Goal: Task Accomplishment & Management: Manage account settings

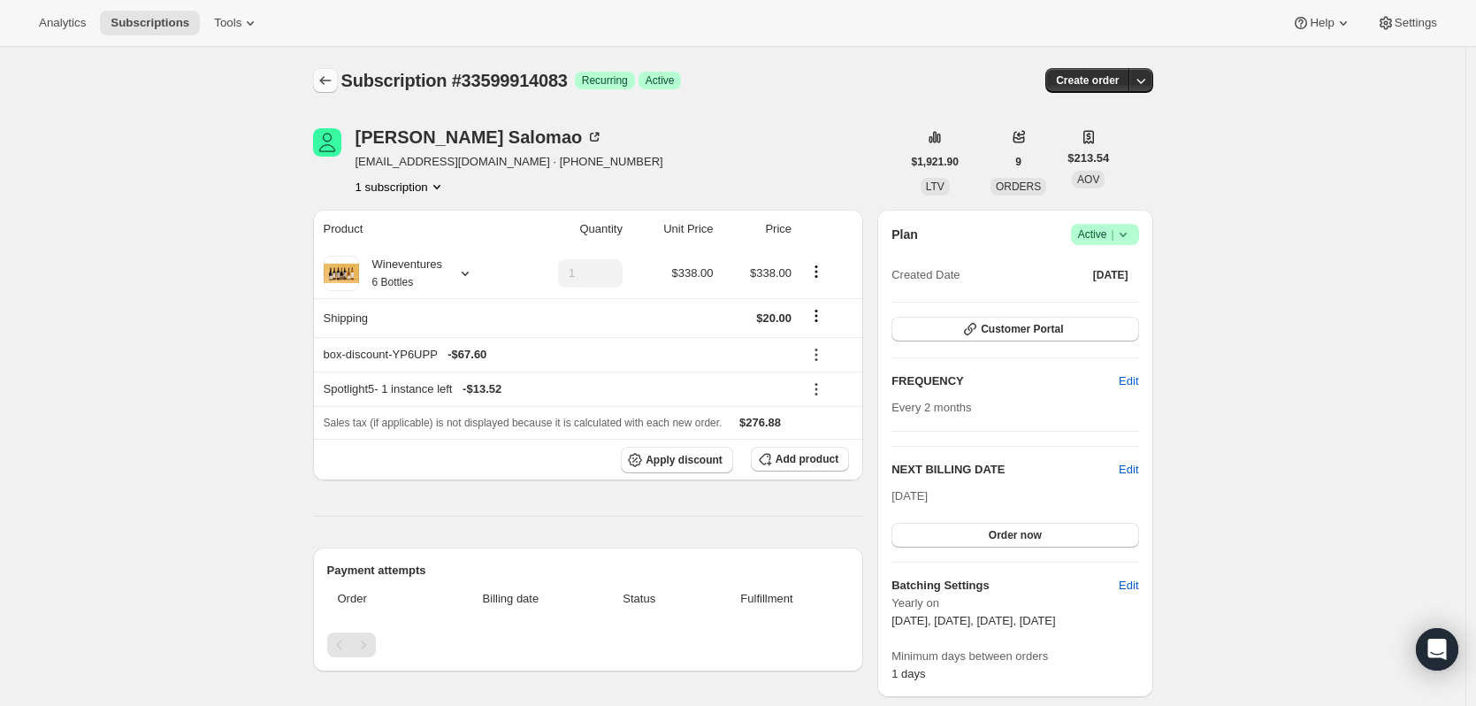
click at [320, 78] on button "Subscriptions" at bounding box center [325, 80] width 25 height 25
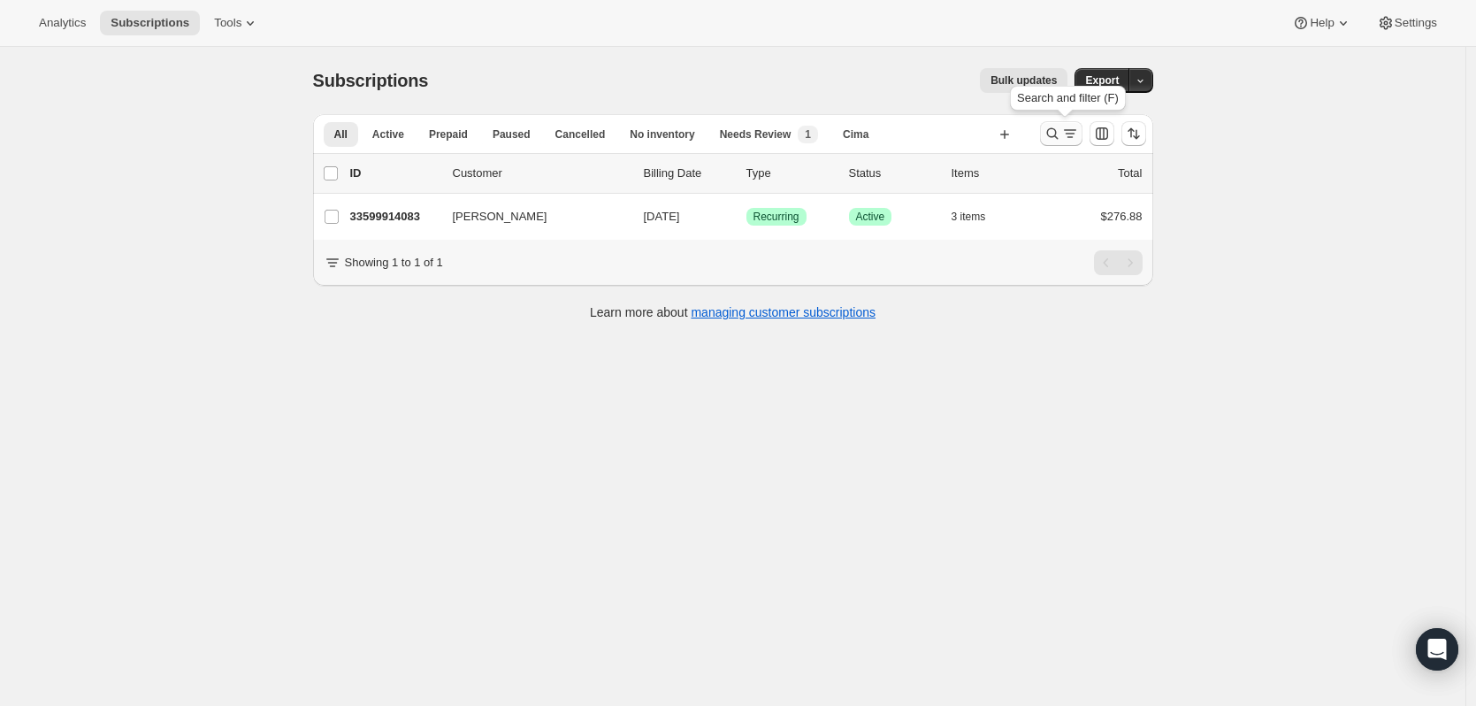
click at [1057, 129] on icon "Search and filter results" at bounding box center [1051, 133] width 11 height 11
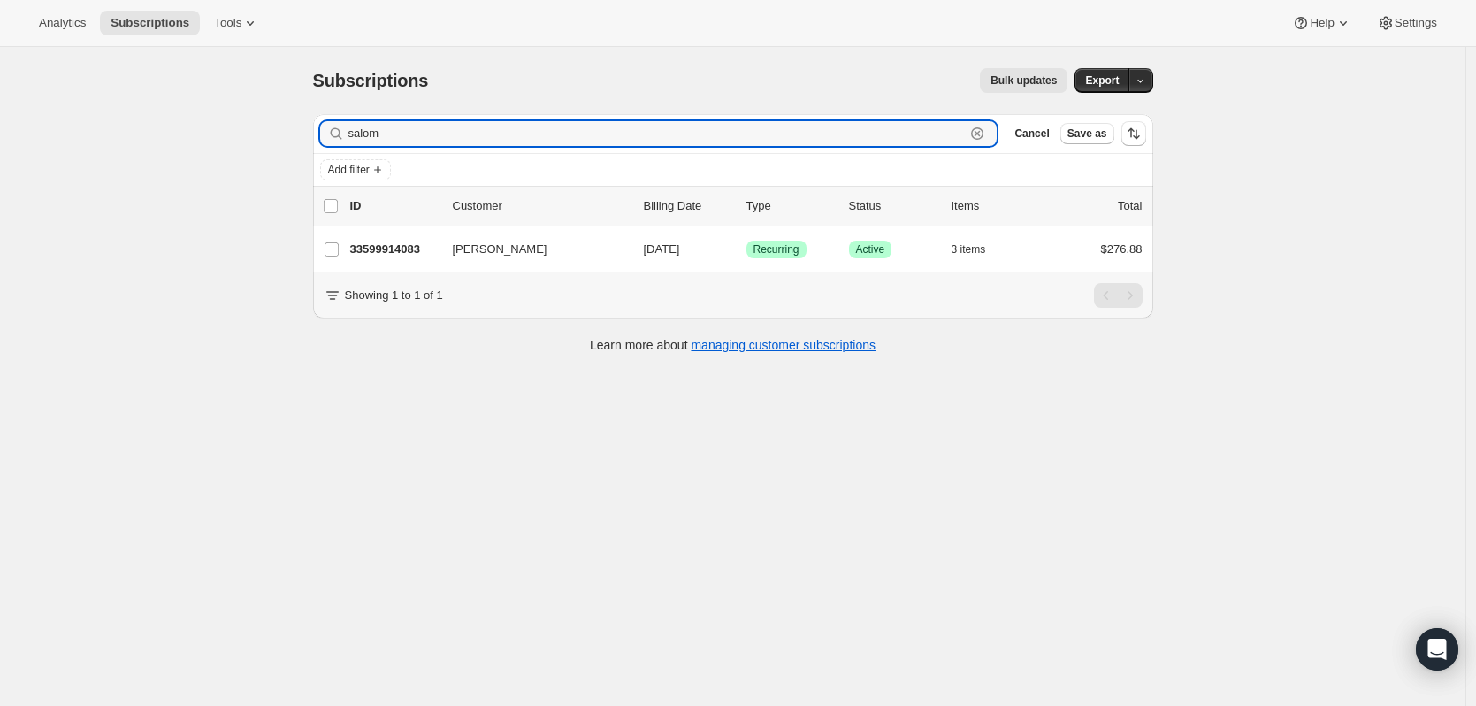
drag, startPoint x: 989, startPoint y: 132, endPoint x: 983, endPoint y: 109, distance: 23.6
click at [983, 109] on div "Subscriptions. This page is ready Subscriptions Bulk updates More actions Bulk …" at bounding box center [733, 209] width 883 height 325
click at [983, 135] on icon "button" at bounding box center [977, 134] width 18 height 18
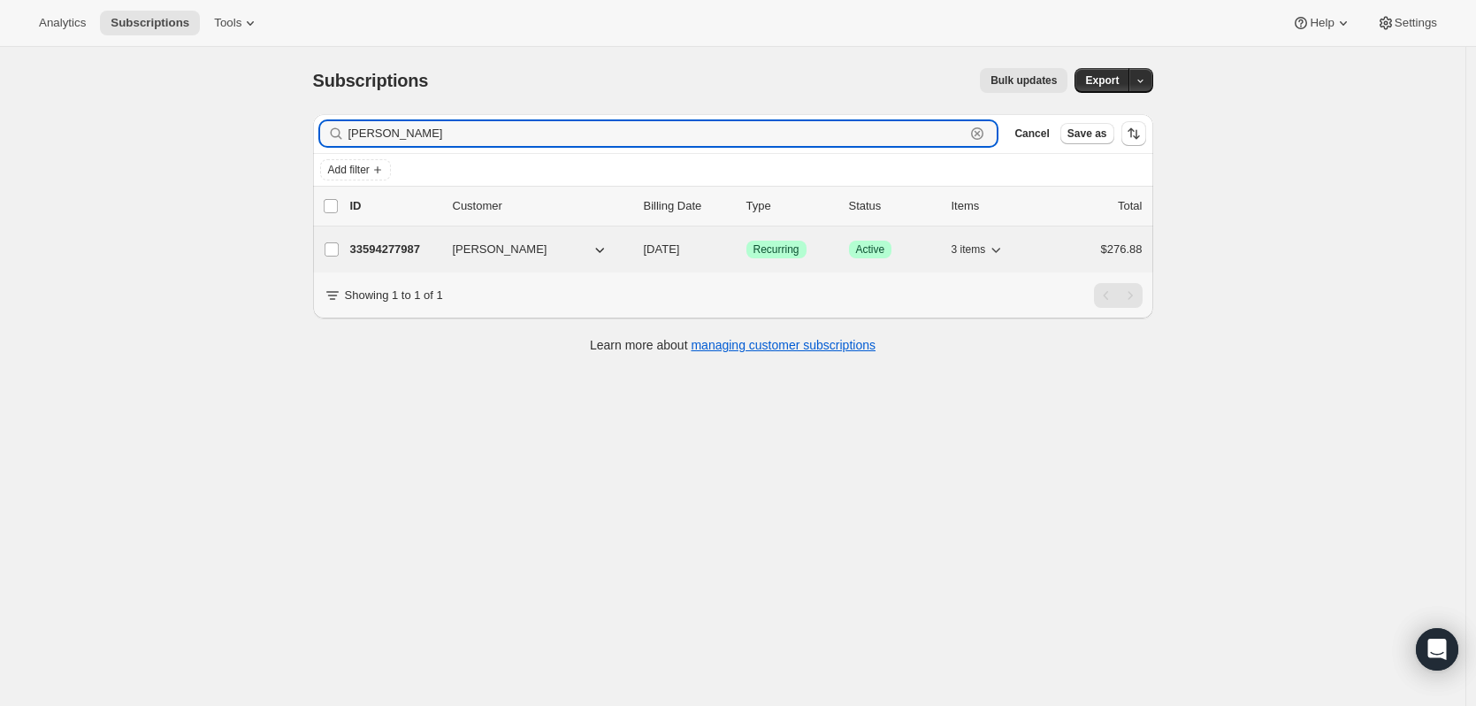
type input "[PERSON_NAME]"
click at [391, 257] on p "33594277987" at bounding box center [394, 250] width 88 height 18
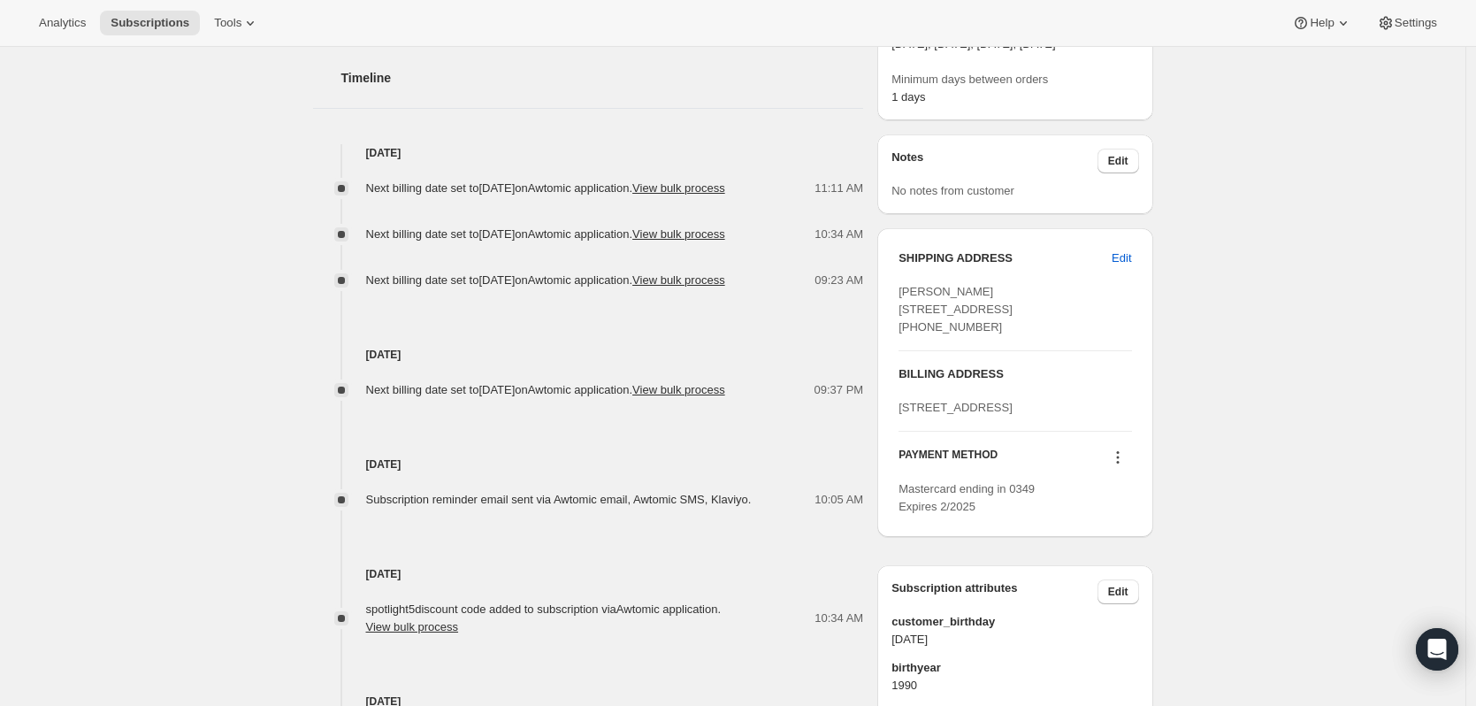
scroll to position [636, 0]
click at [1117, 465] on icon at bounding box center [1118, 457] width 18 height 18
click at [1152, 620] on span "Add credit card" at bounding box center [1122, 621] width 124 height 18
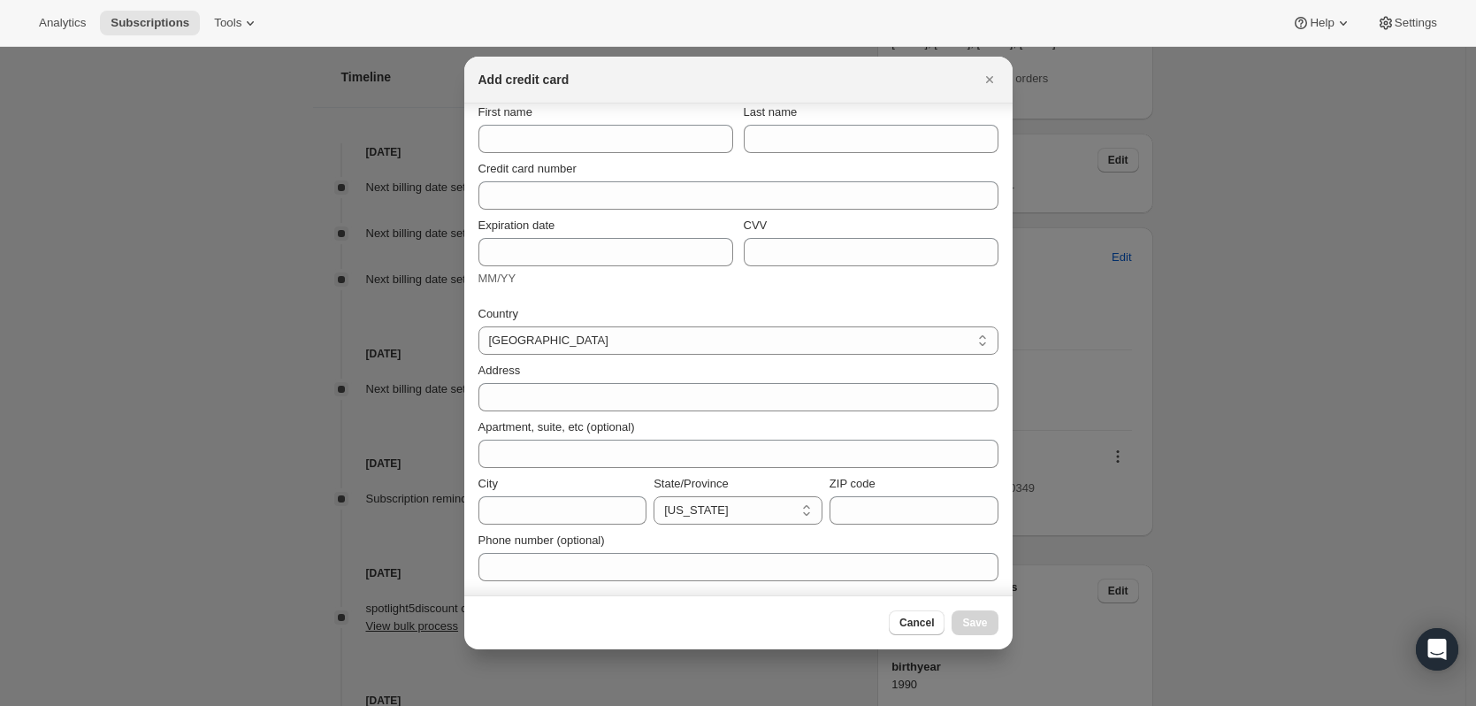
scroll to position [0, 0]
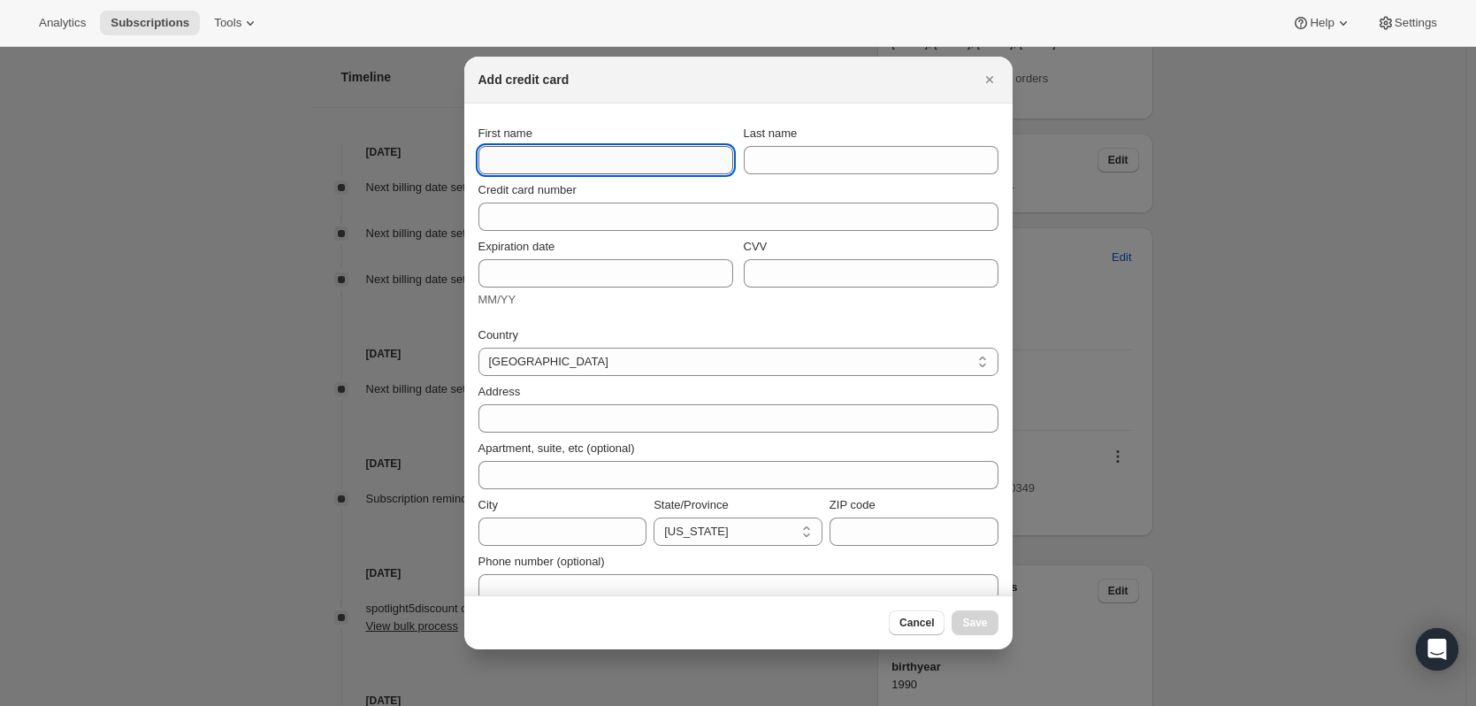
click at [647, 154] on input "First name" at bounding box center [605, 160] width 255 height 28
type input "[PERSON_NAME]"
click at [846, 163] on input "Last name" at bounding box center [871, 160] width 255 height 28
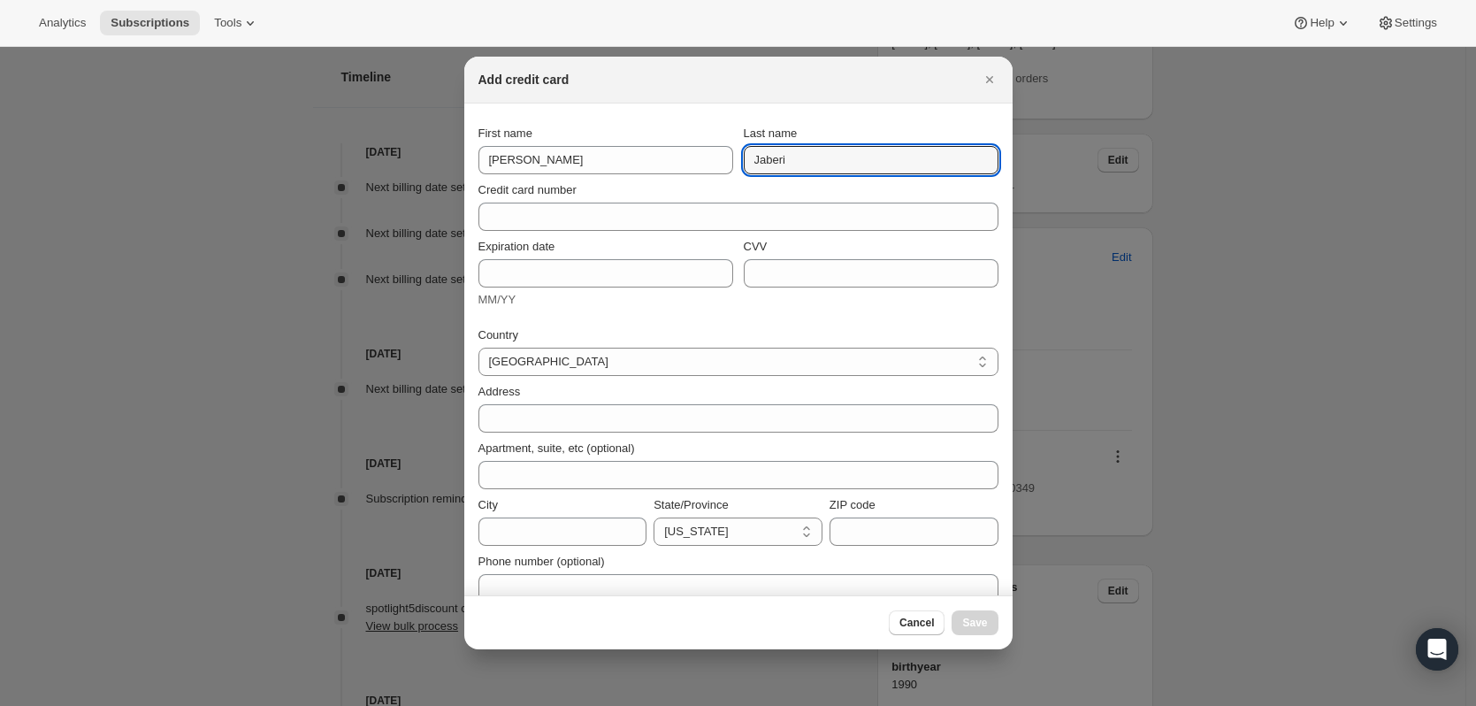
type input "Jaberi"
click at [593, 197] on div "Credit card number" at bounding box center [738, 190] width 520 height 18
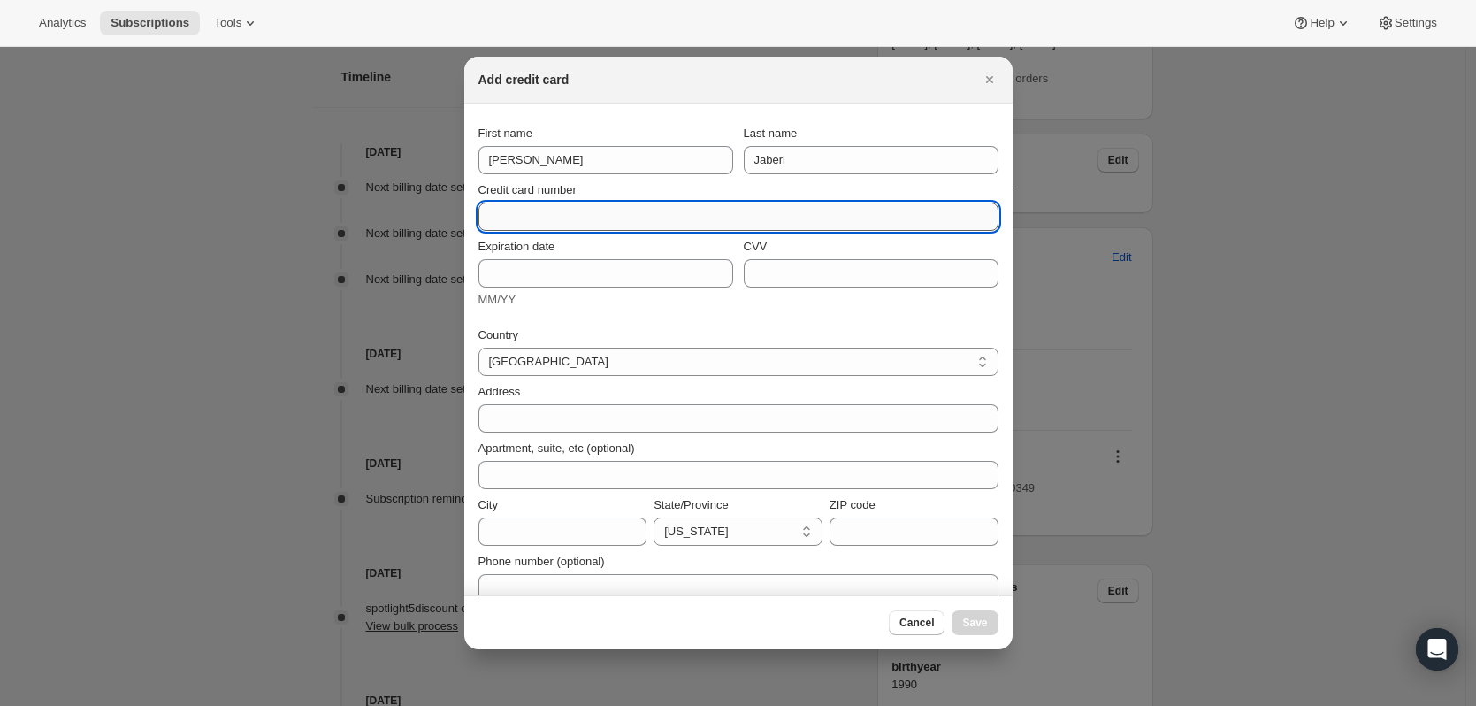
drag, startPoint x: 584, startPoint y: 216, endPoint x: 548, endPoint y: 216, distance: 35.4
click at [579, 216] on input "Credit card number" at bounding box center [731, 217] width 506 height 28
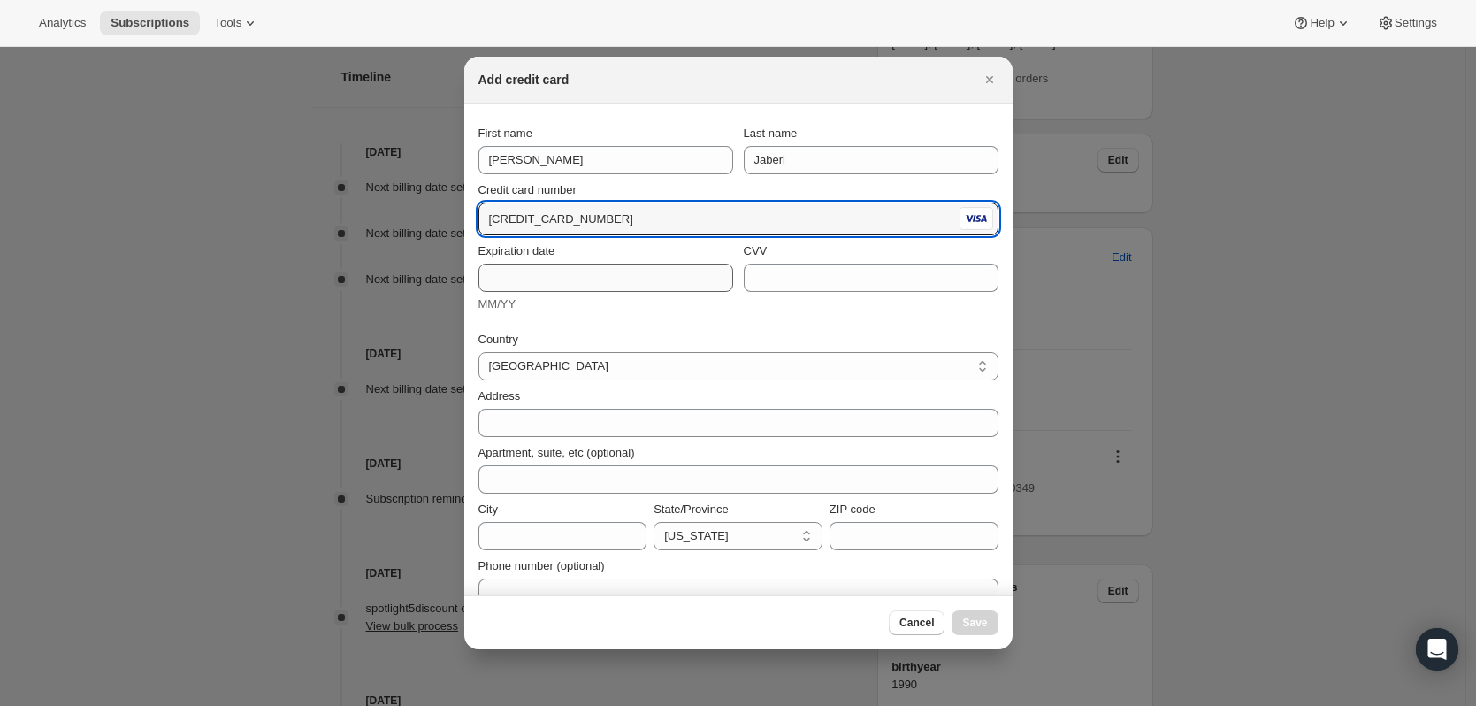
type input "4147 0989 2815 0176"
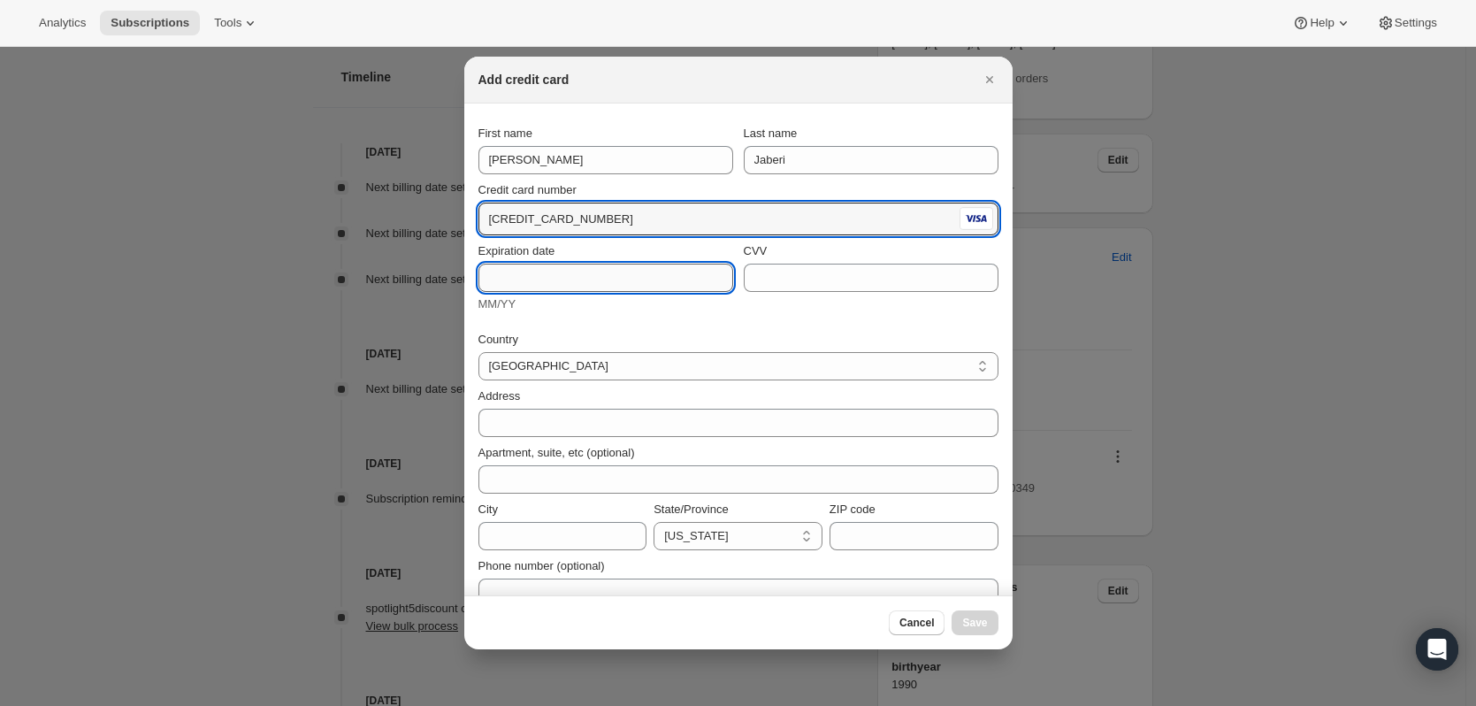
click at [615, 278] on input "Expiration date" at bounding box center [605, 278] width 255 height 28
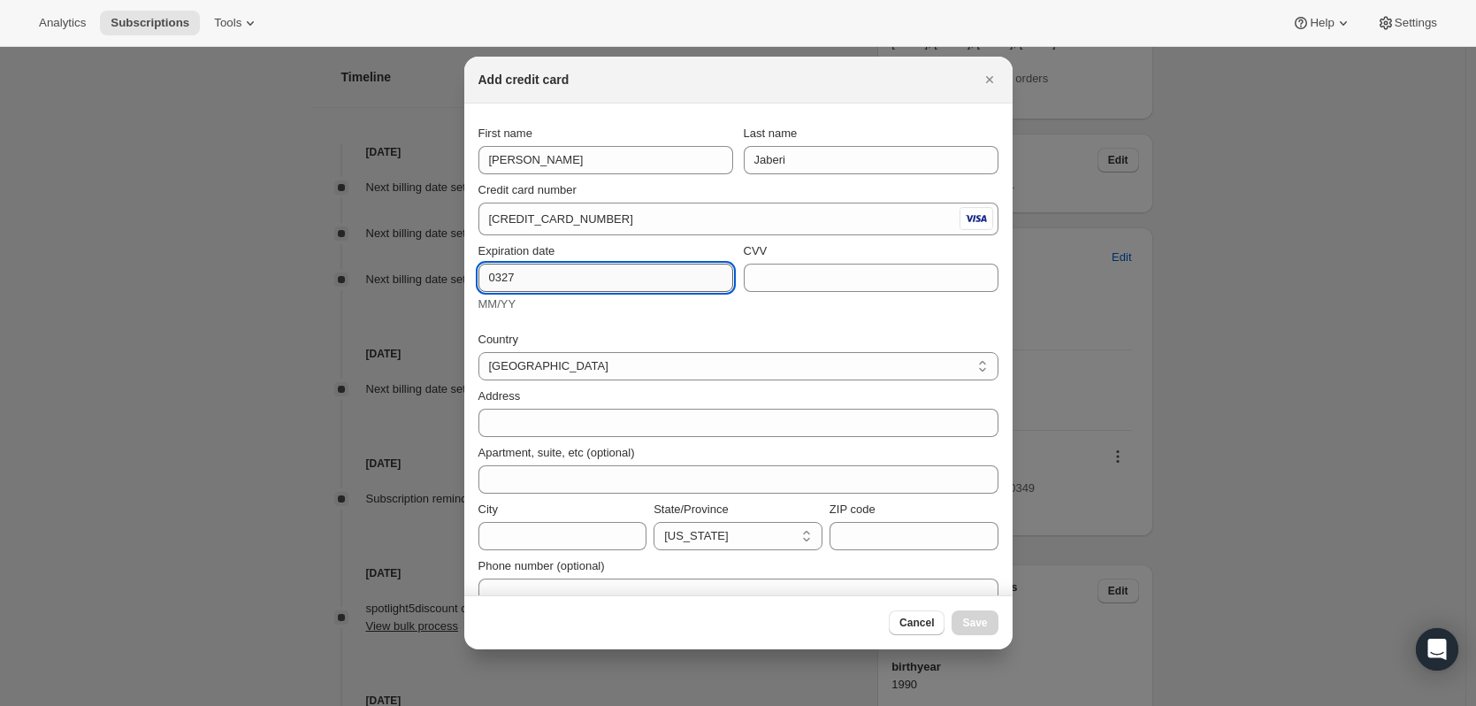
click at [499, 268] on input "0327" at bounding box center [605, 278] width 255 height 28
type input "03/27"
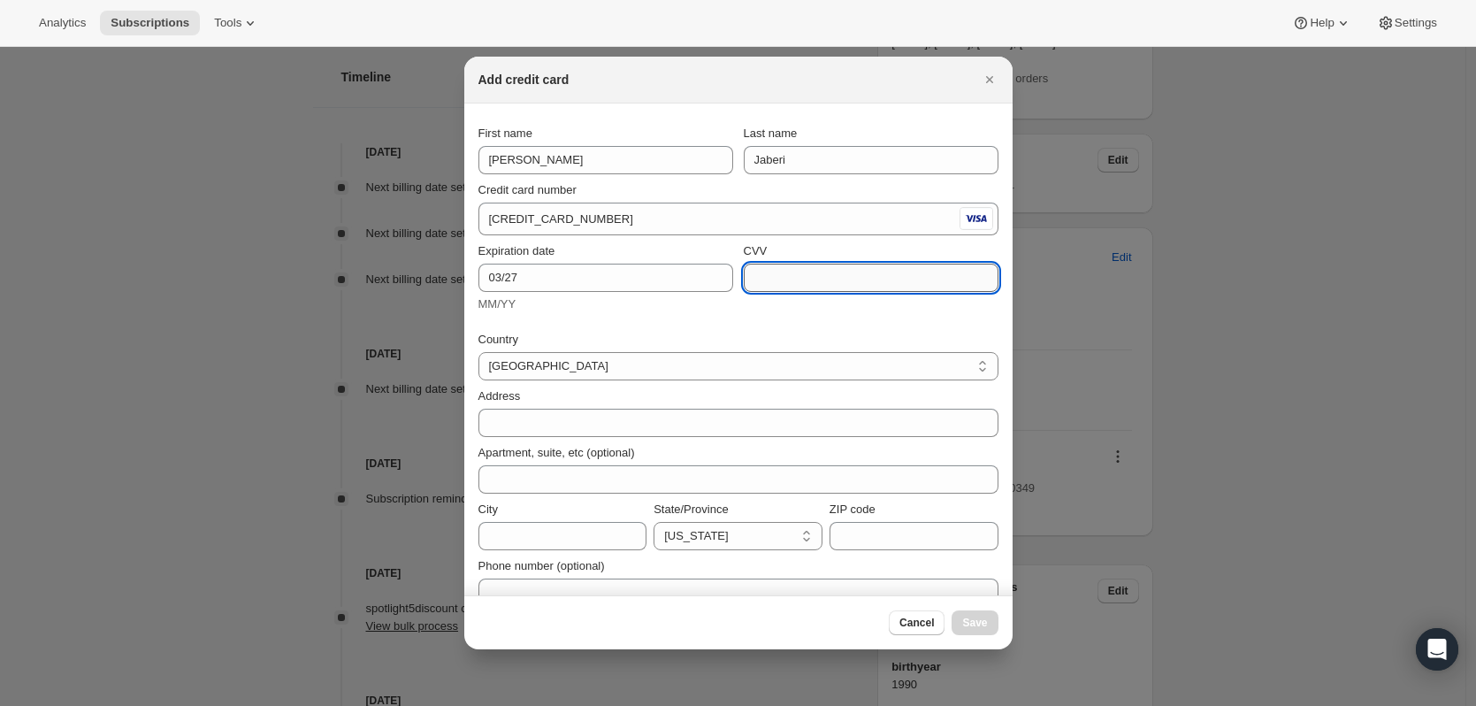
click at [838, 271] on input "CVV" at bounding box center [871, 278] width 255 height 28
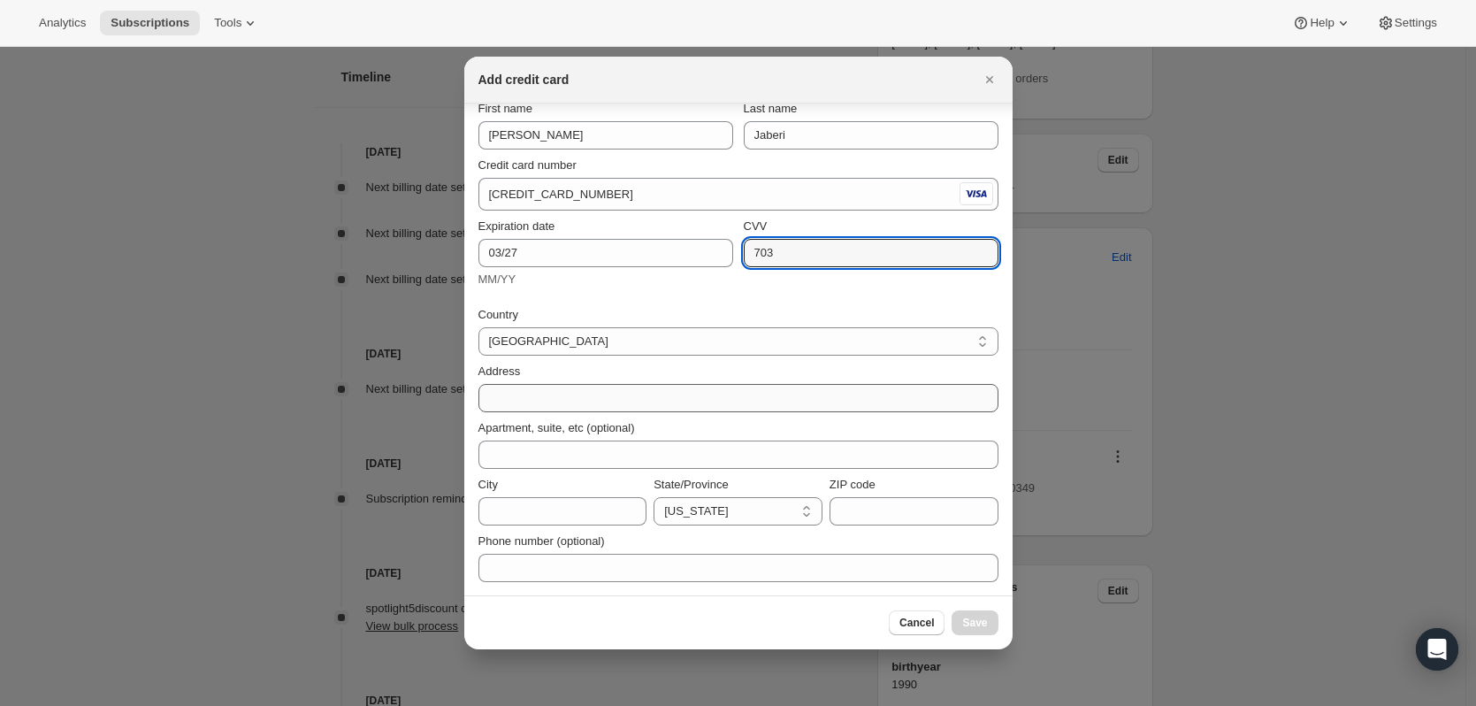
type input "703"
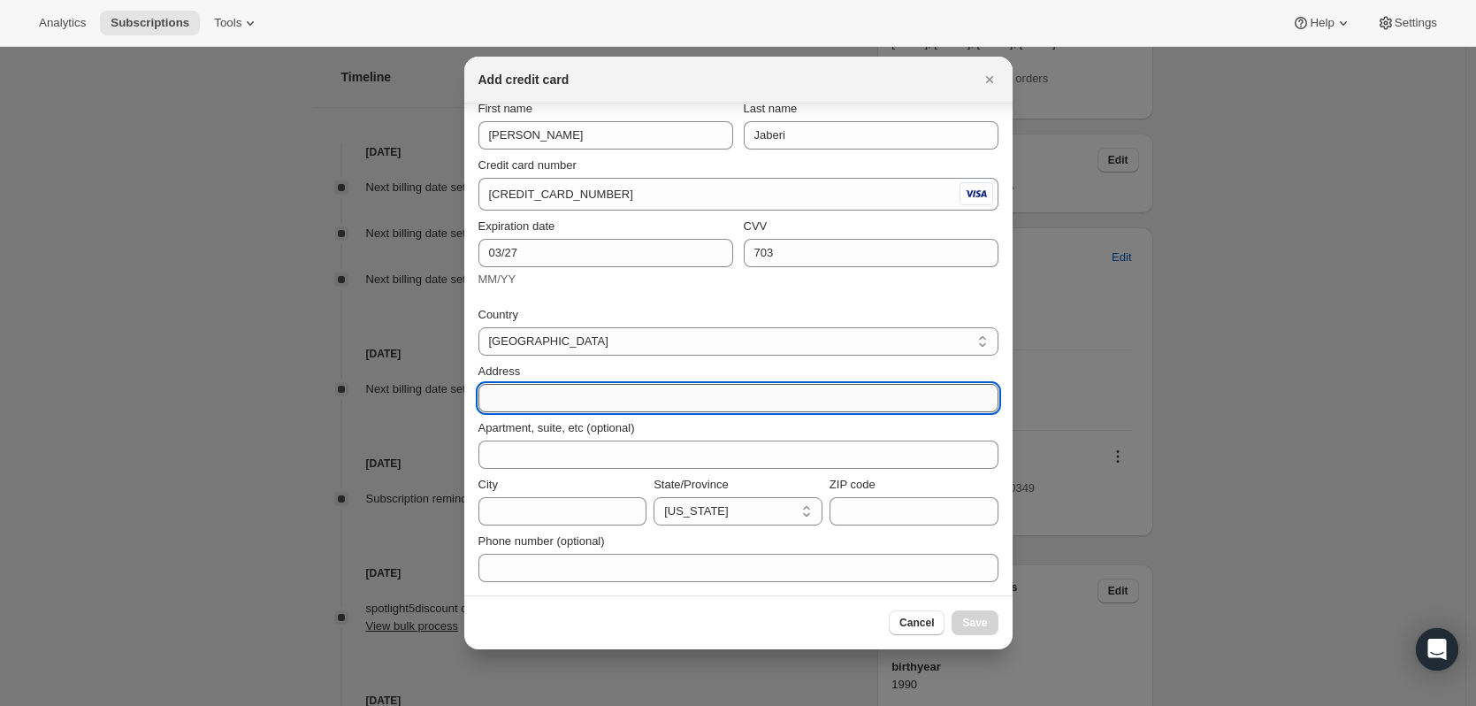
click at [582, 400] on input "Address" at bounding box center [738, 398] width 520 height 28
type input "6311 Maple Ln"
click at [579, 529] on div "Phone number (optional)" at bounding box center [738, 553] width 520 height 57
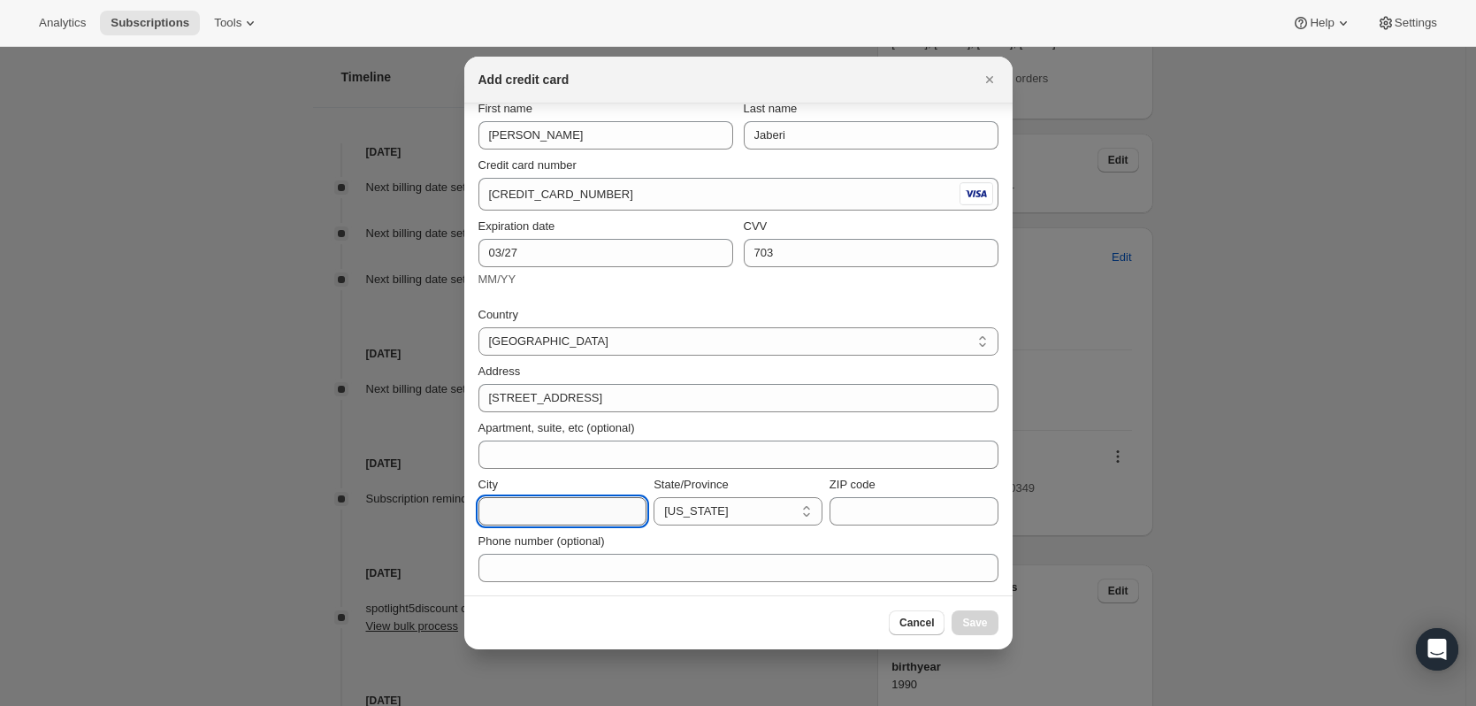
click at [580, 520] on input "City" at bounding box center [562, 511] width 169 height 28
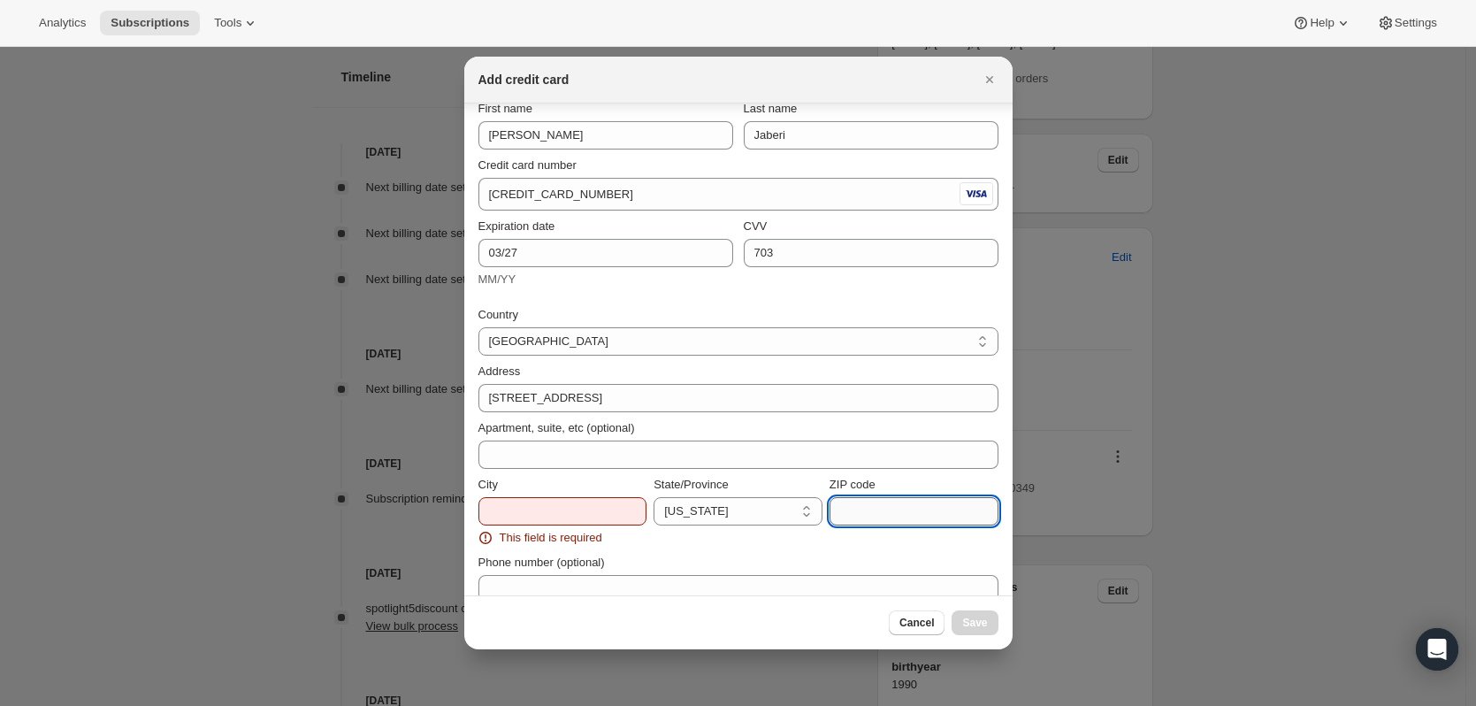
click at [852, 519] on input "ZIP code" at bounding box center [914, 511] width 169 height 28
type input "76034"
click at [573, 529] on span "This field is required" at bounding box center [551, 538] width 103 height 18
click at [569, 506] on input "City" at bounding box center [562, 511] width 169 height 28
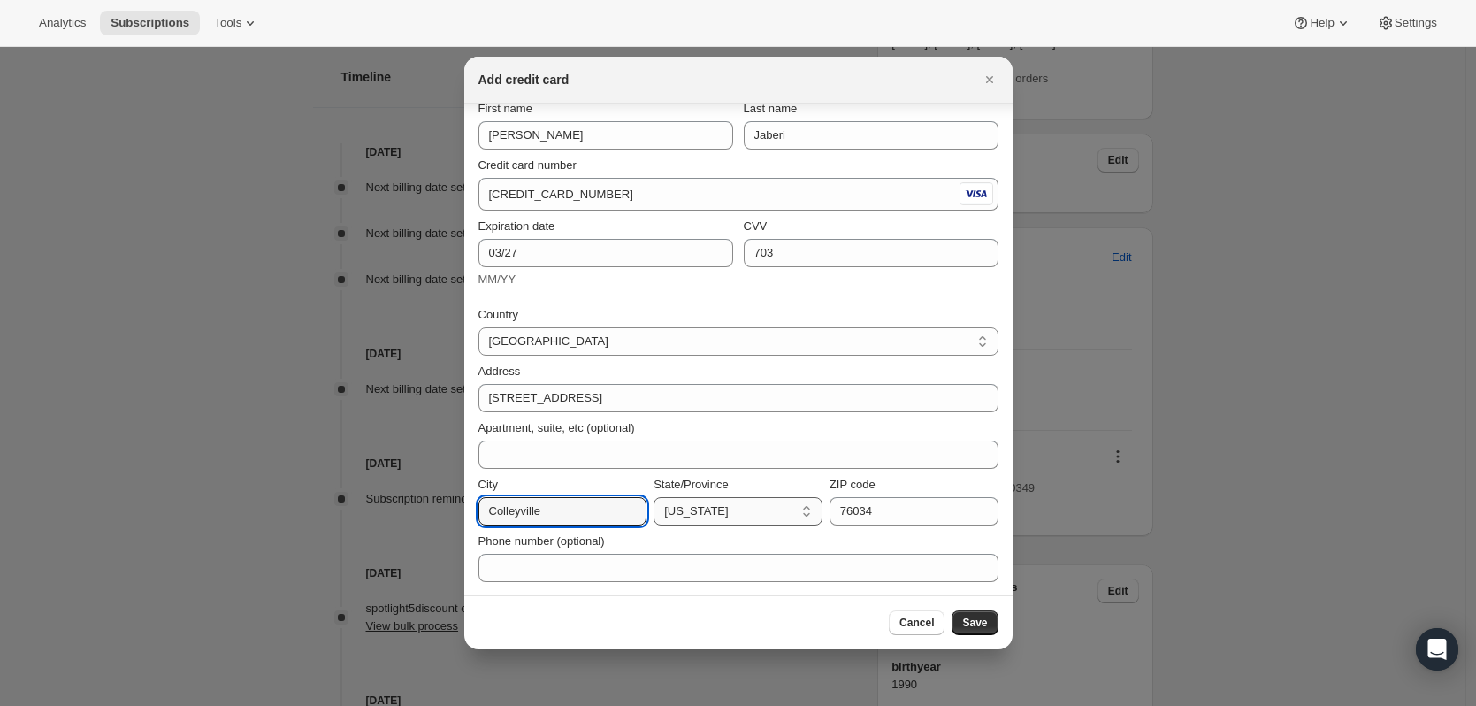
type input "Colleyville"
click at [775, 501] on select "California Nevada Oregon Florida Georgia Alabama Arizona Arkansas Connecticut D…" at bounding box center [738, 511] width 169 height 28
select select "TX"
click at [654, 497] on select "California Nevada Oregon Florida Georgia Alabama Arizona Arkansas Connecticut D…" at bounding box center [738, 511] width 169 height 28
click at [983, 633] on button "Save" at bounding box center [975, 622] width 46 height 25
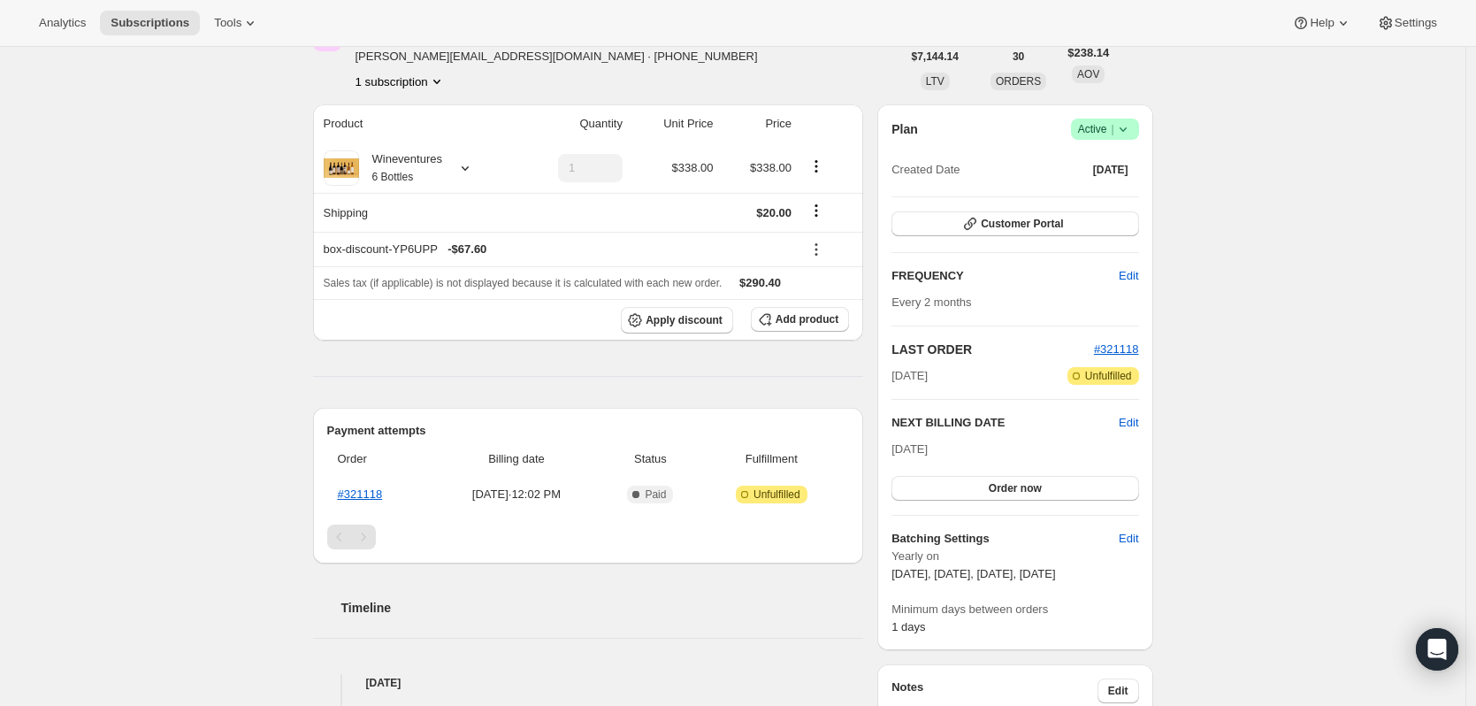
scroll to position [0, 0]
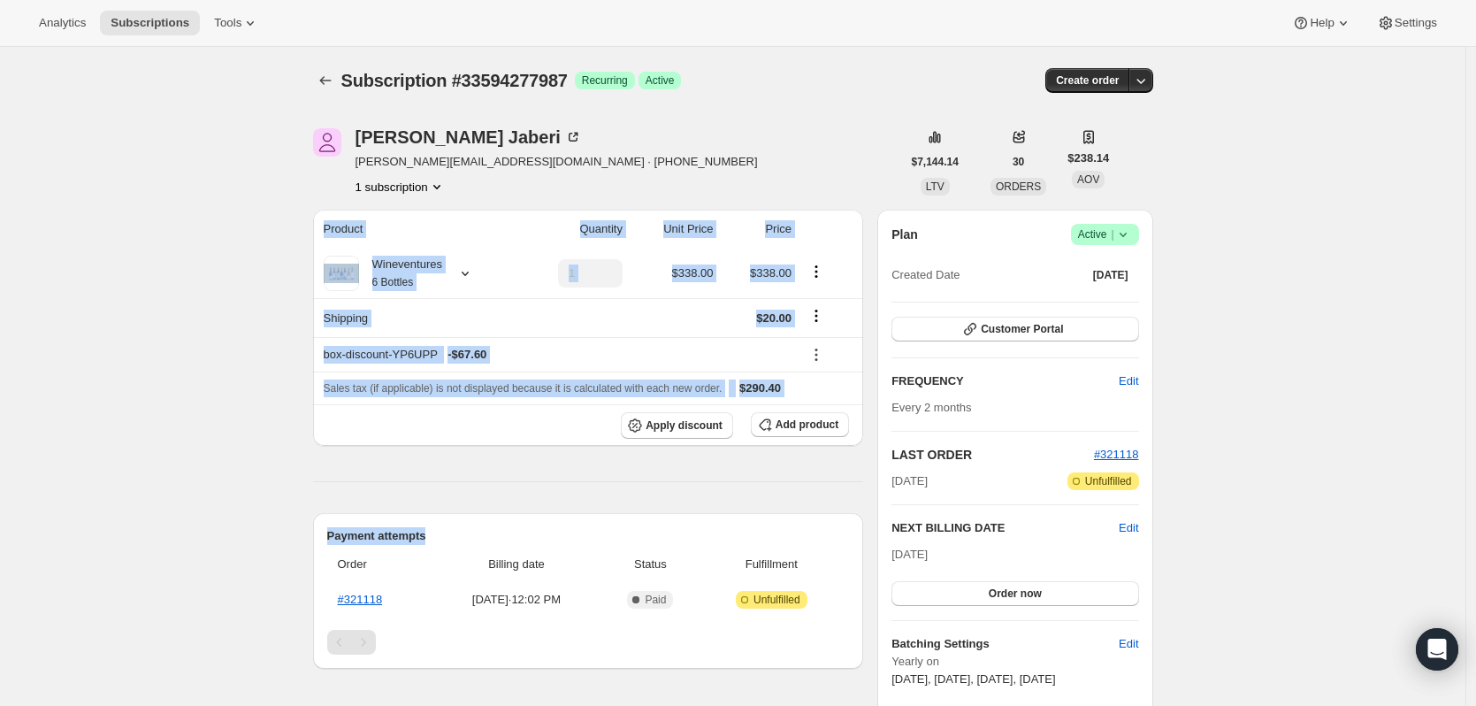
drag, startPoint x: 869, startPoint y: 482, endPoint x: 439, endPoint y: 433, distance: 432.6
click at [473, 520] on div "Payment attempts Order Billing date Status Fulfillment #321118 Sep 17, 2025 · 1…" at bounding box center [588, 591] width 551 height 156
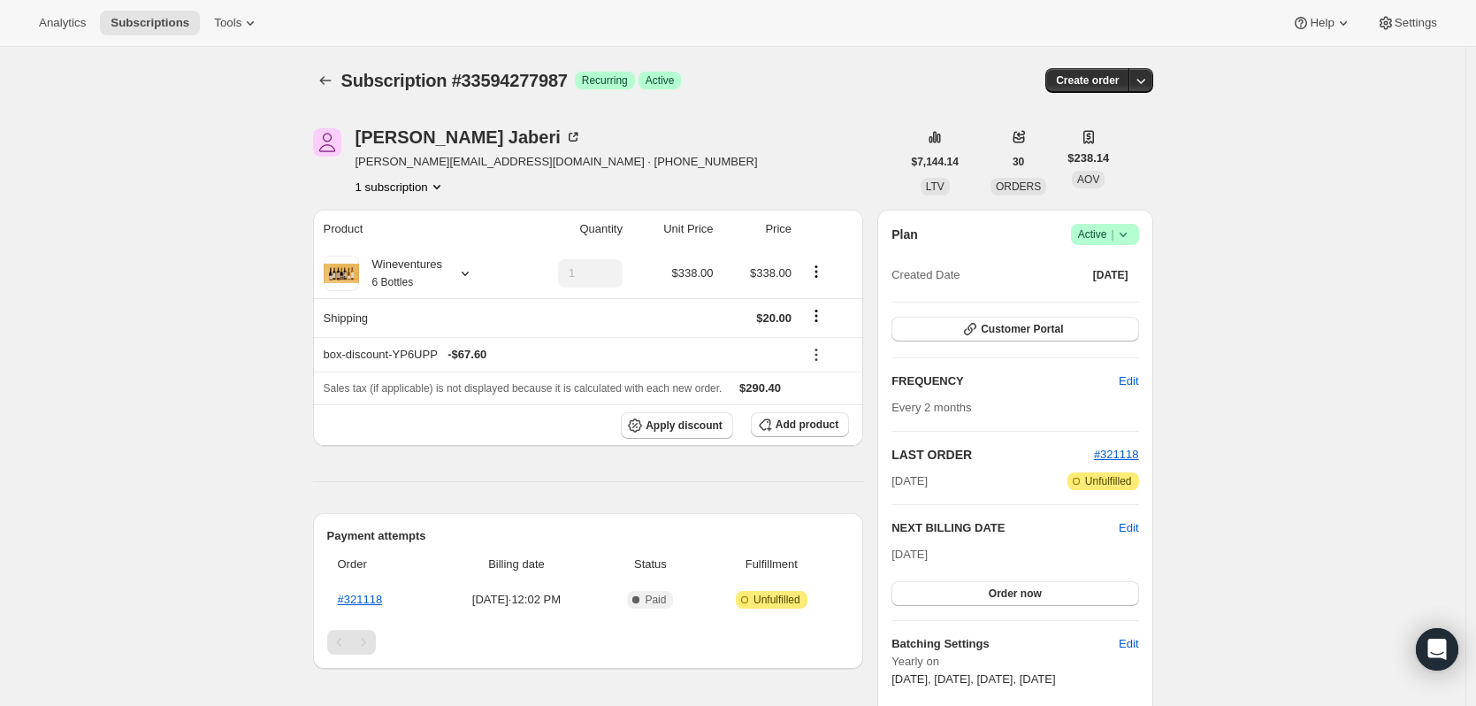
click at [432, 533] on h2 "Payment attempts" at bounding box center [588, 536] width 523 height 18
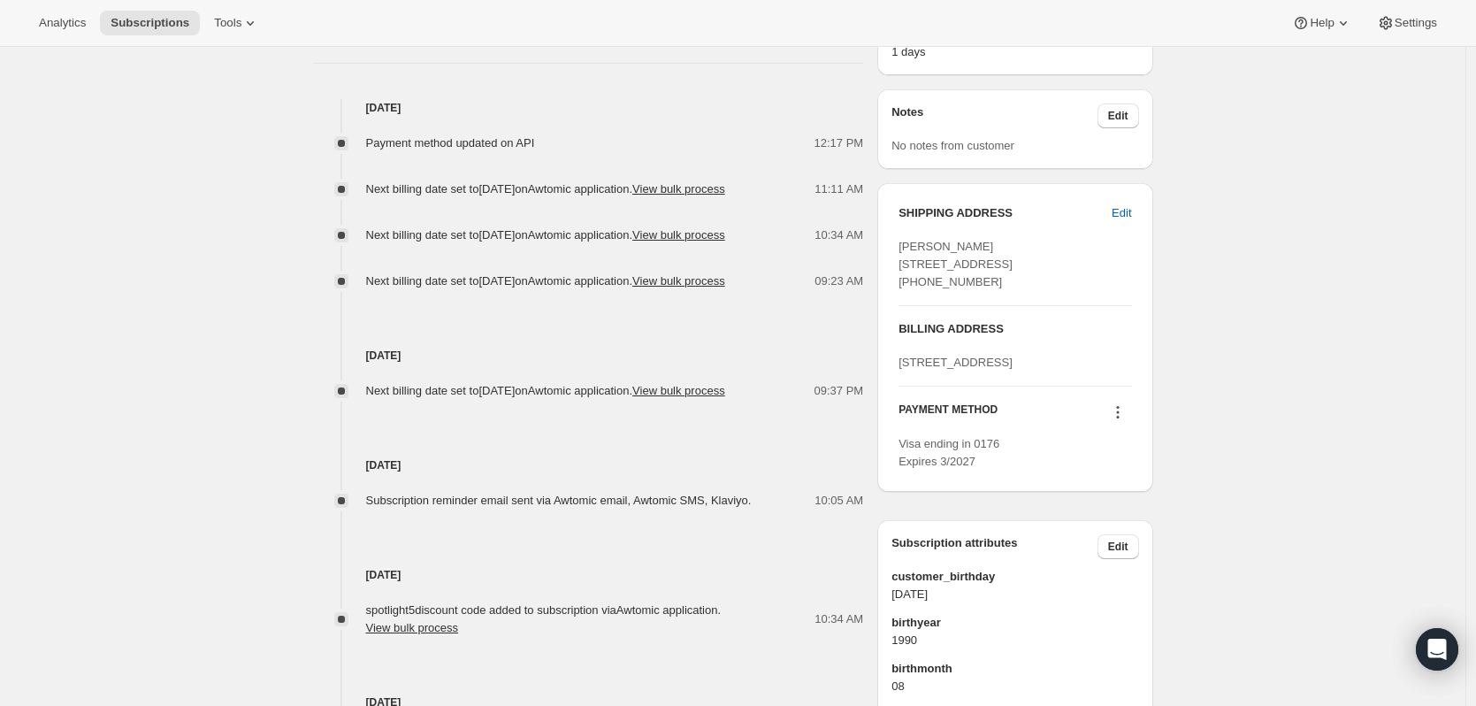
scroll to position [884, 0]
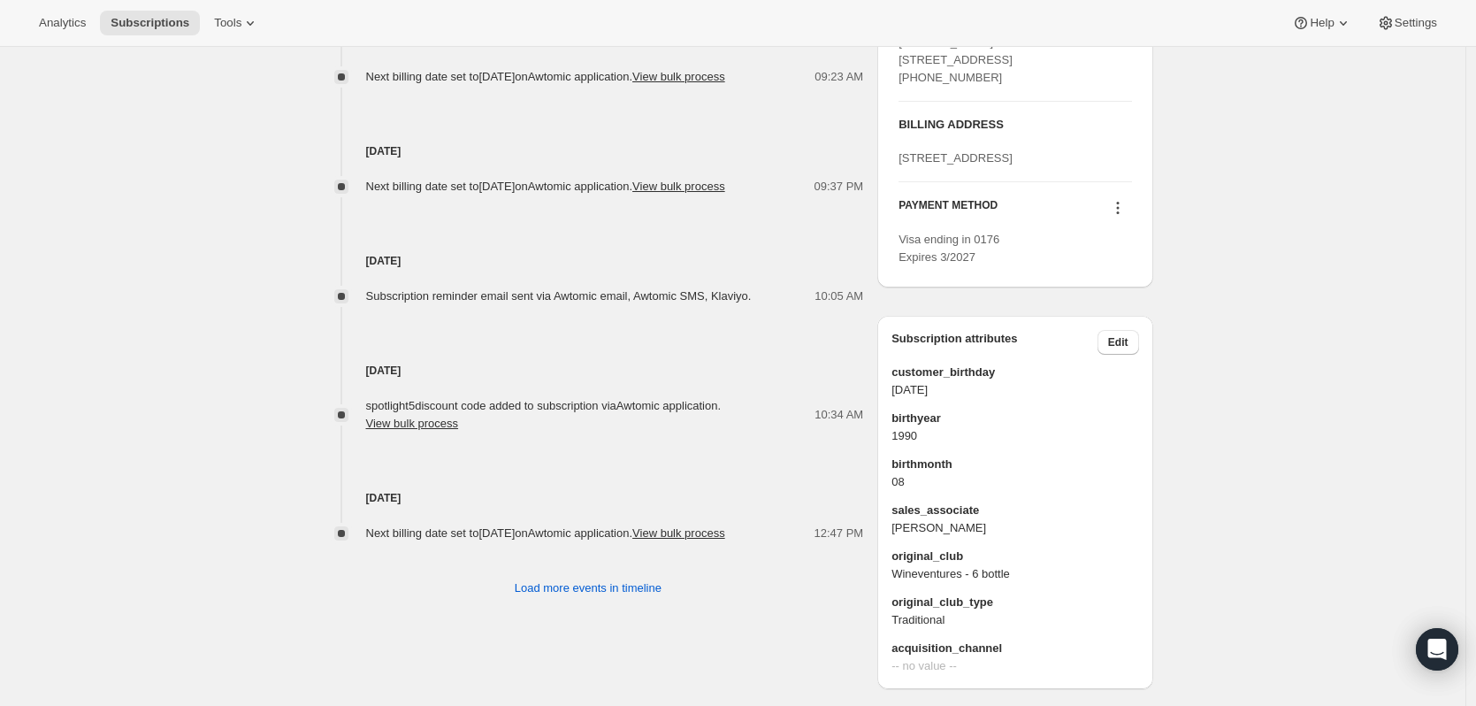
click at [929, 165] on span "[STREET_ADDRESS]" at bounding box center [956, 157] width 114 height 13
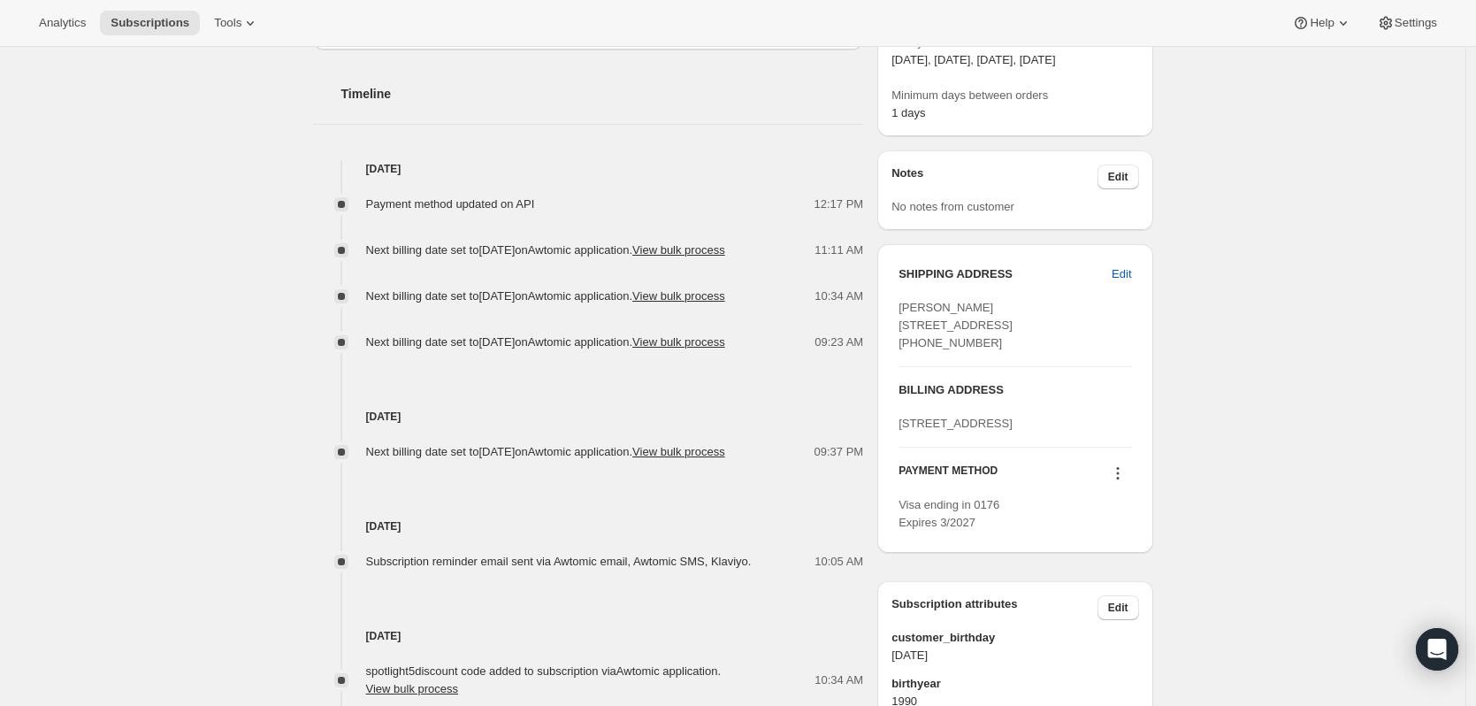
click at [1118, 482] on icon at bounding box center [1118, 473] width 18 height 18
click at [1095, 596] on button "Select payment method" at bounding box center [1122, 607] width 134 height 28
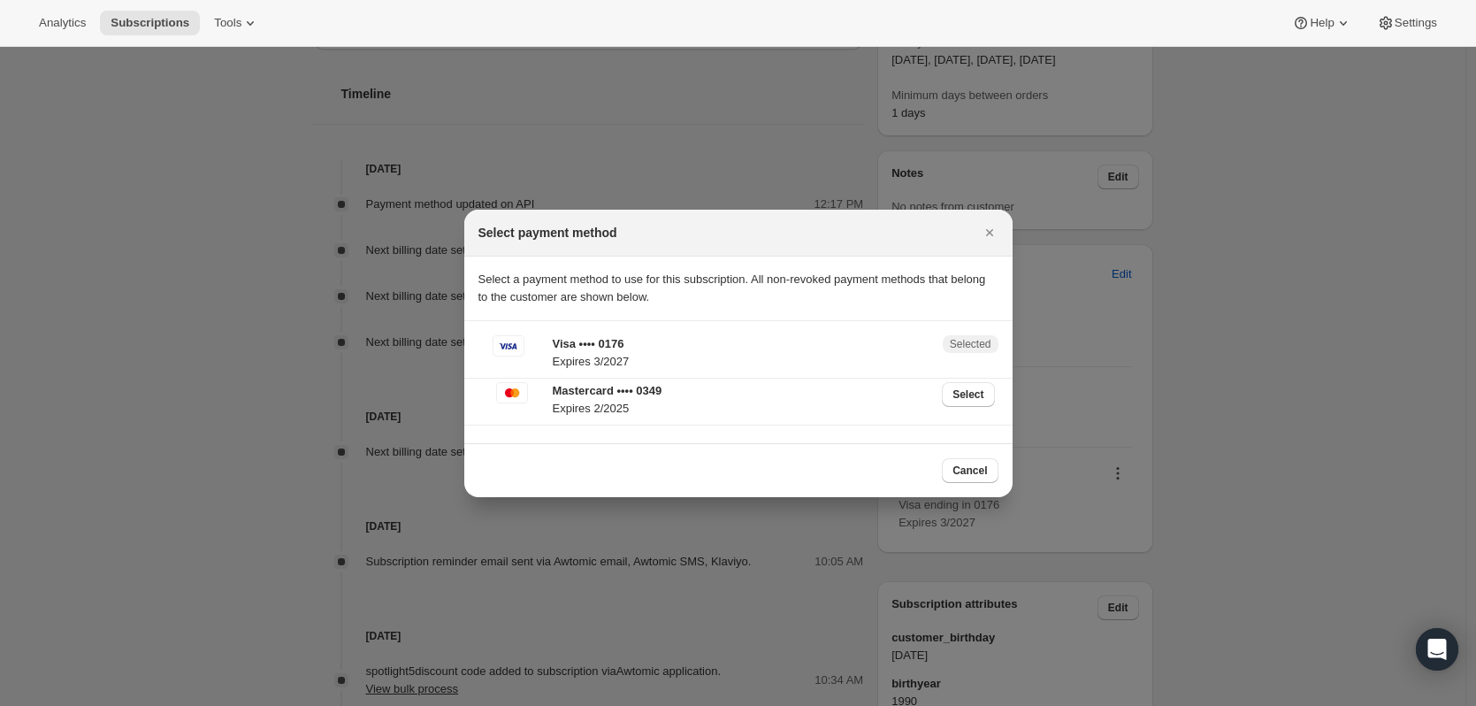
drag, startPoint x: 647, startPoint y: 356, endPoint x: 655, endPoint y: 353, distance: 9.2
click at [648, 356] on p "Expires 3/2027" at bounding box center [742, 362] width 379 height 18
click at [987, 240] on icon "Close" at bounding box center [990, 233] width 18 height 18
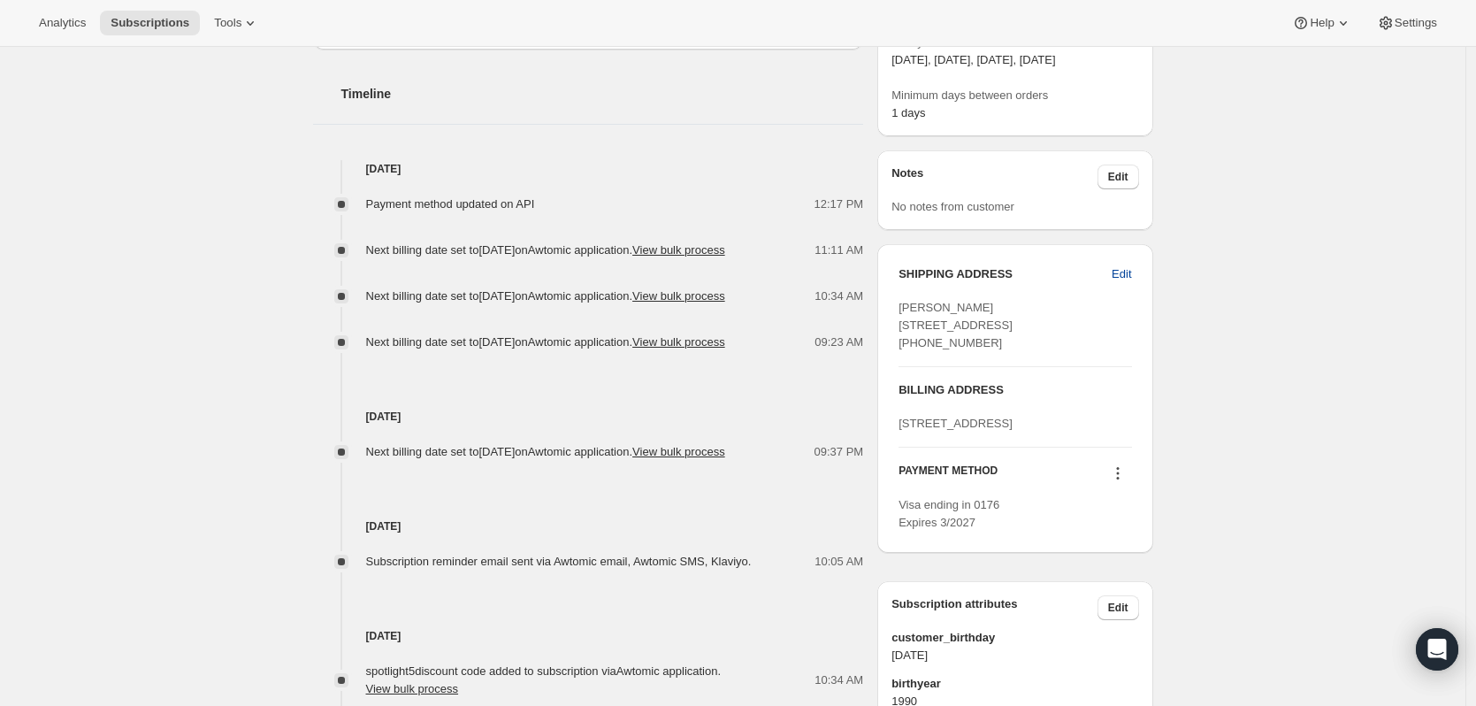
click at [1137, 273] on button "Edit" at bounding box center [1121, 274] width 41 height 28
select select "TX"
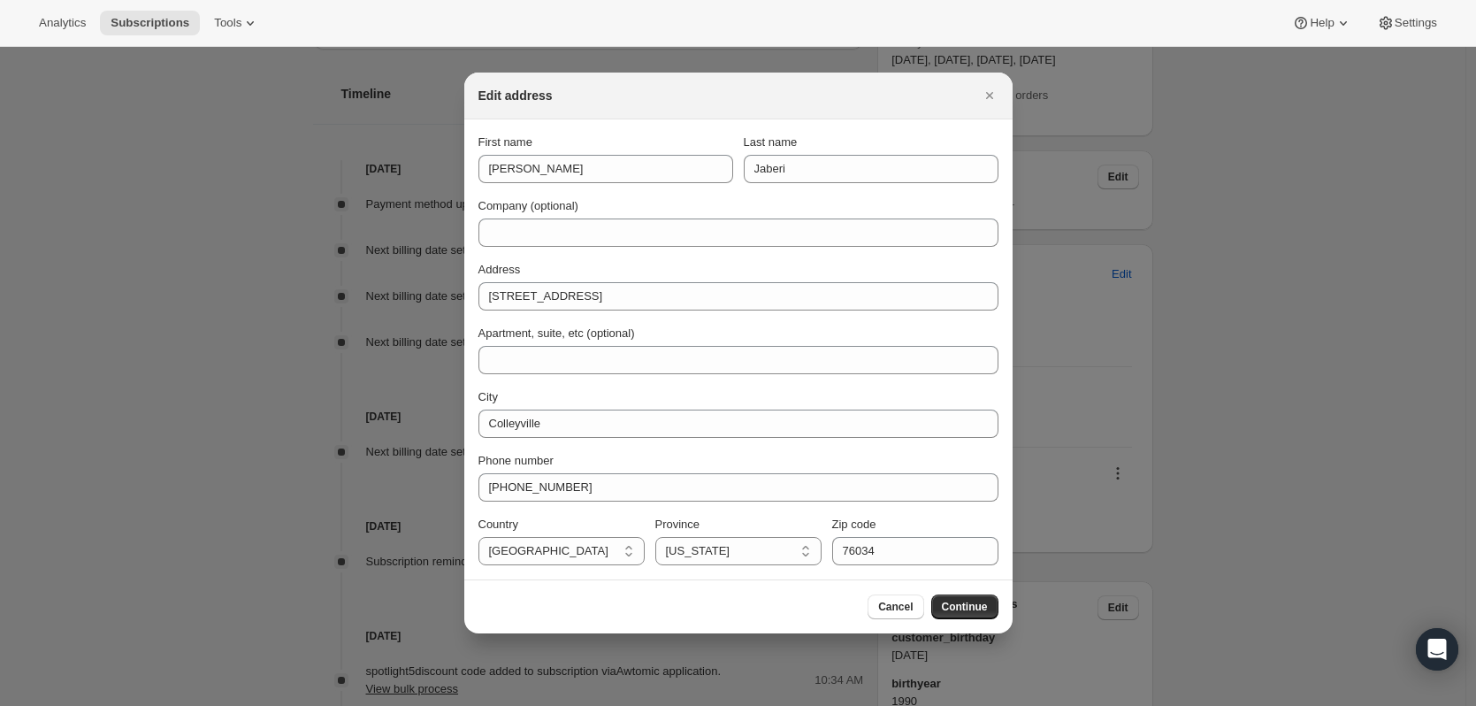
scroll to position [0, 0]
click at [894, 604] on span "Cancel" at bounding box center [895, 607] width 34 height 14
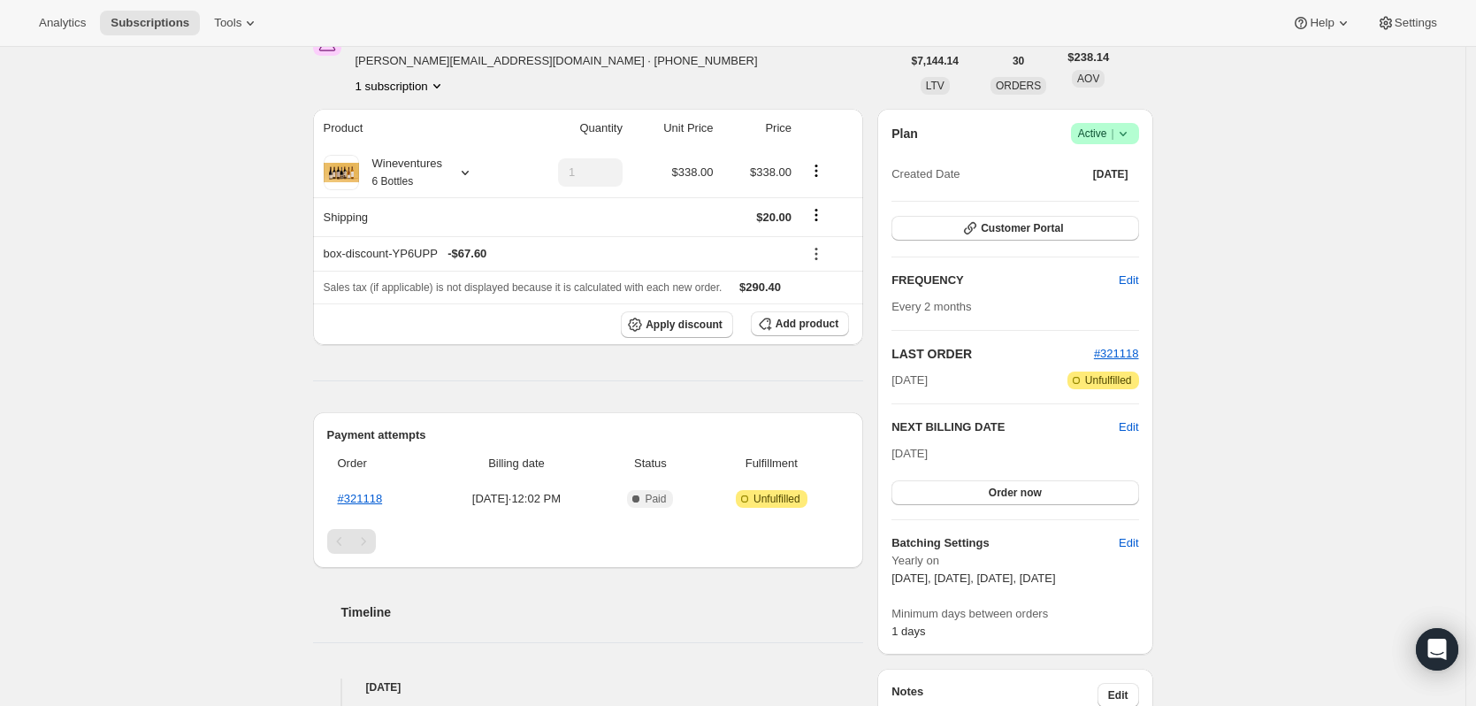
scroll to position [177, 0]
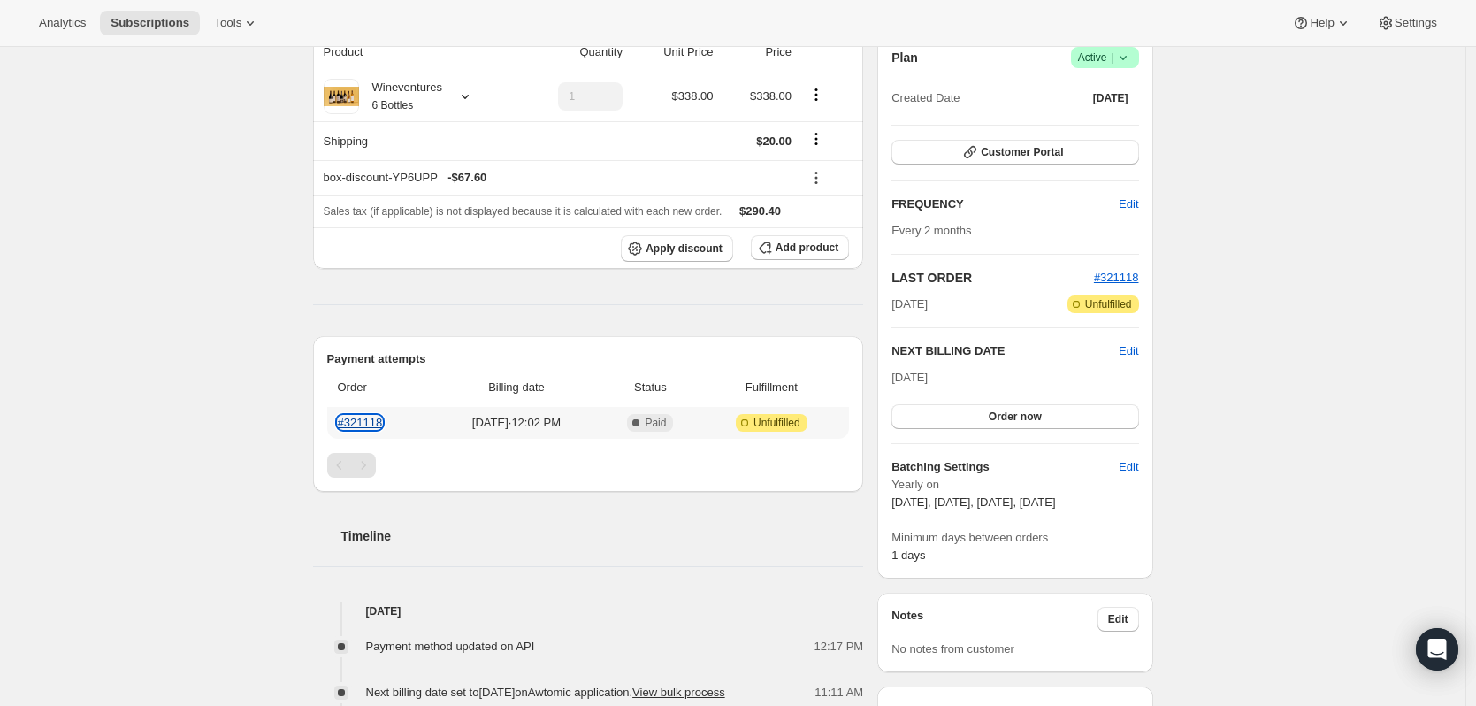
click at [361, 419] on link "#321118" at bounding box center [360, 422] width 45 height 13
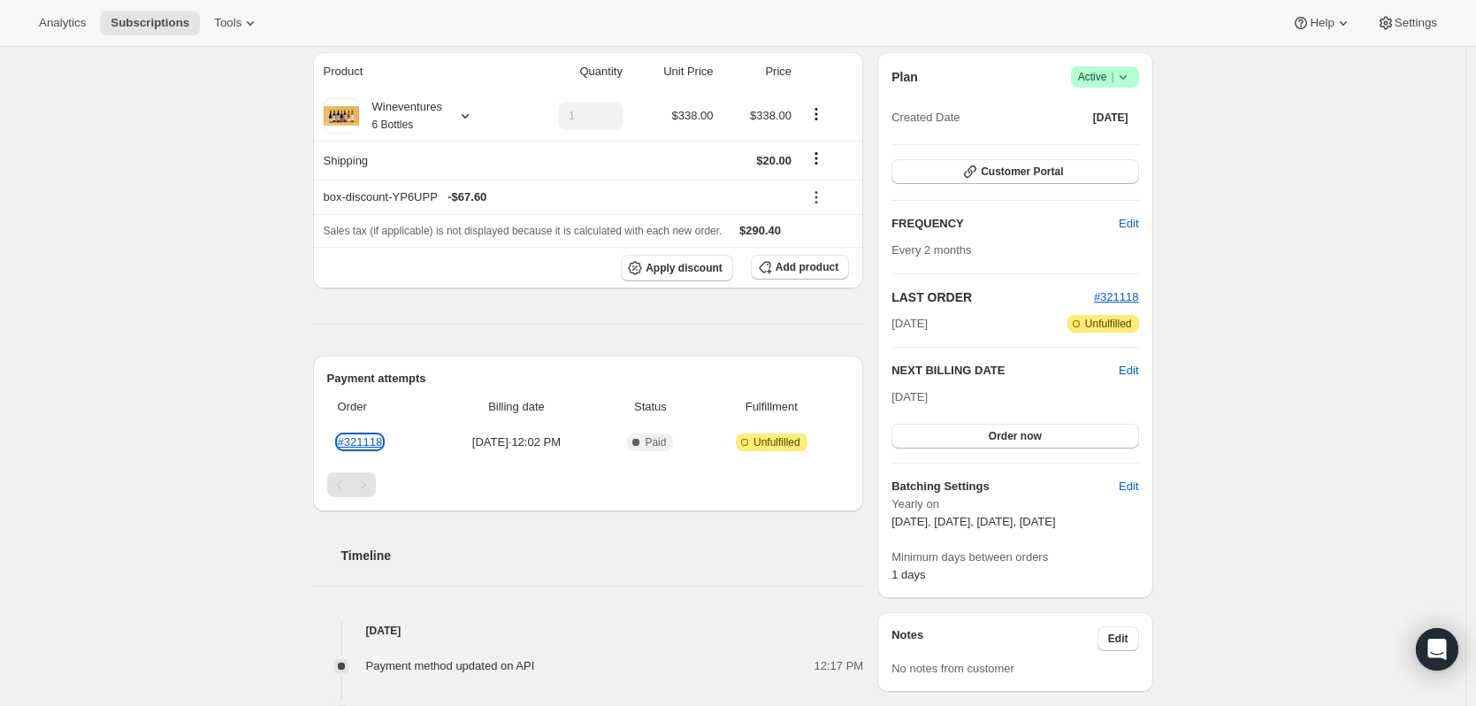
scroll to position [0, 0]
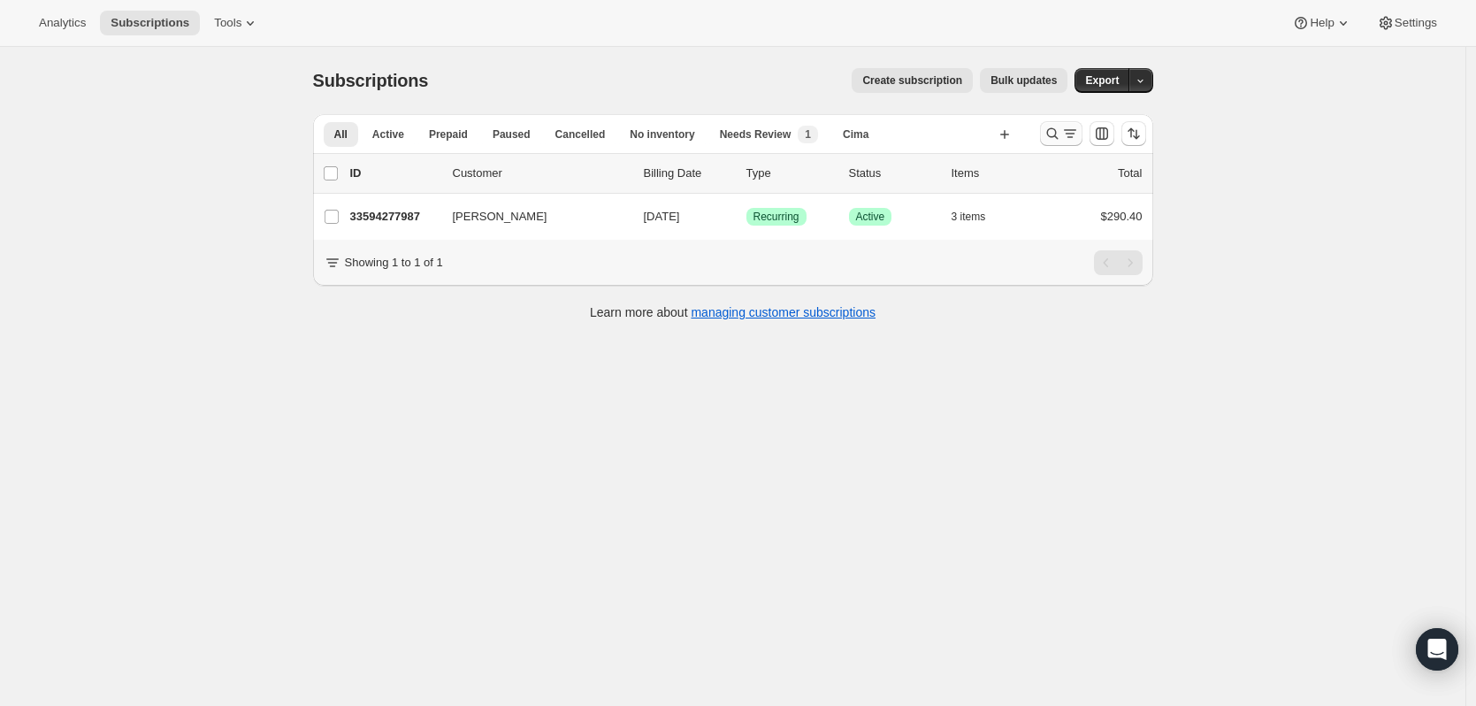
click at [1050, 135] on icon "Search and filter results" at bounding box center [1053, 134] width 18 height 18
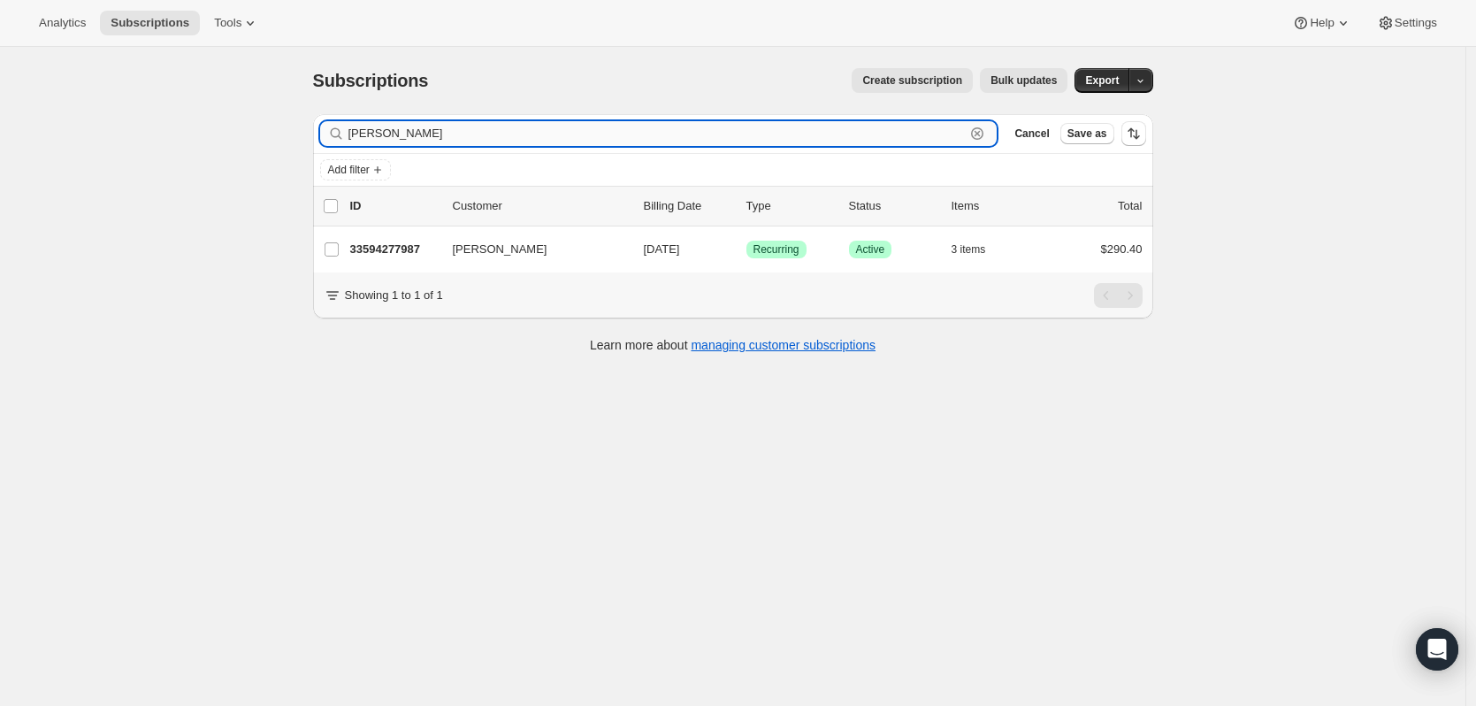
click at [981, 135] on icon "button" at bounding box center [978, 134] width 6 height 6
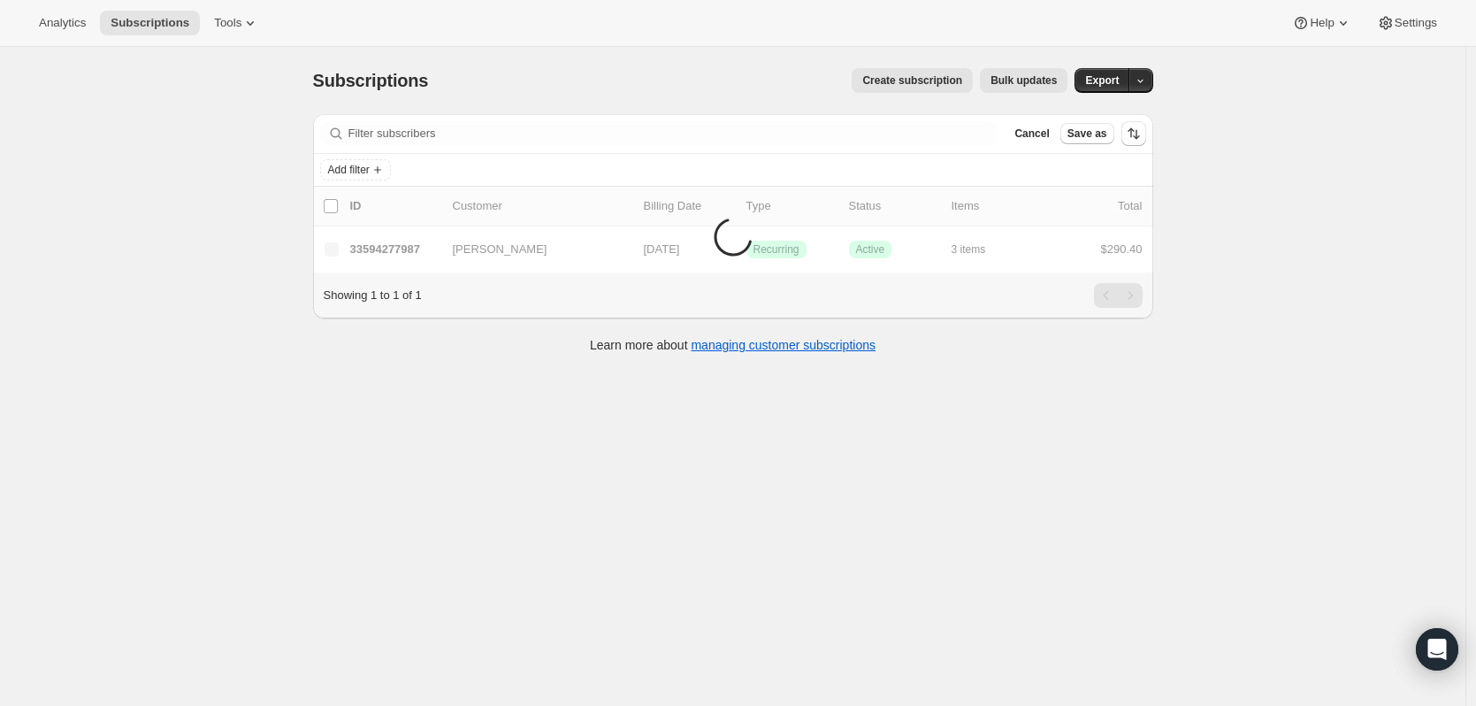
click at [1341, 197] on div "Subscriptions. This page is ready Subscriptions Create subscription Bulk update…" at bounding box center [733, 400] width 1466 height 706
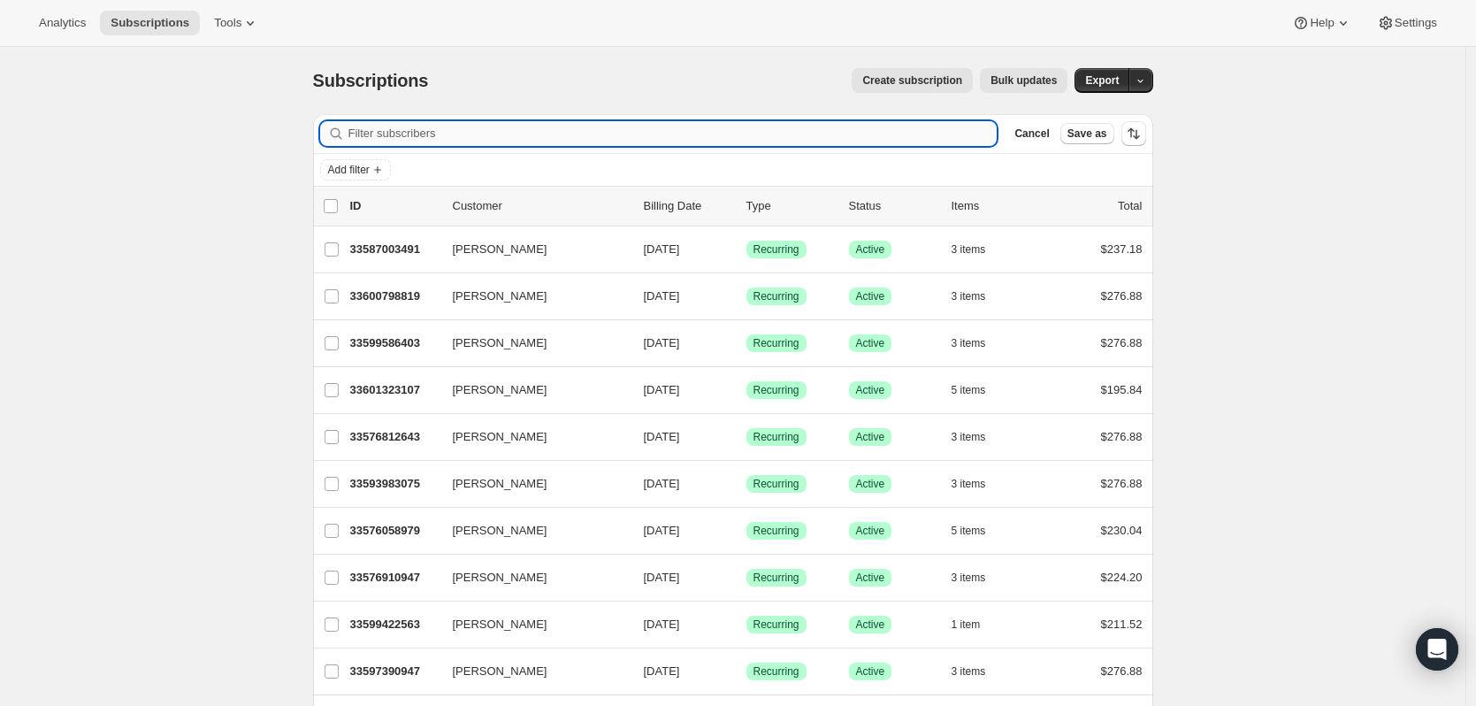
click at [680, 145] on input "Filter subscribers" at bounding box center [672, 133] width 649 height 25
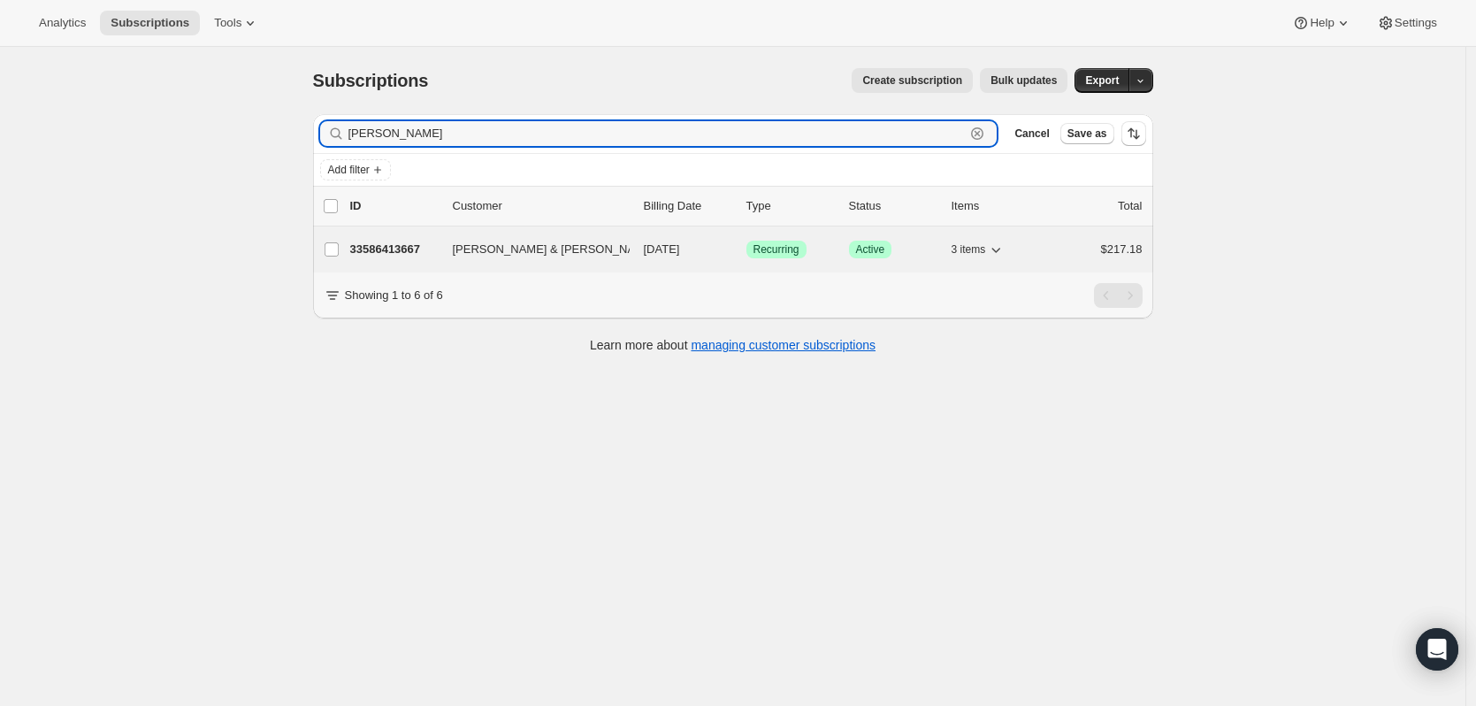
type input "[PERSON_NAME]"
click at [419, 242] on p "33586413667" at bounding box center [394, 250] width 88 height 18
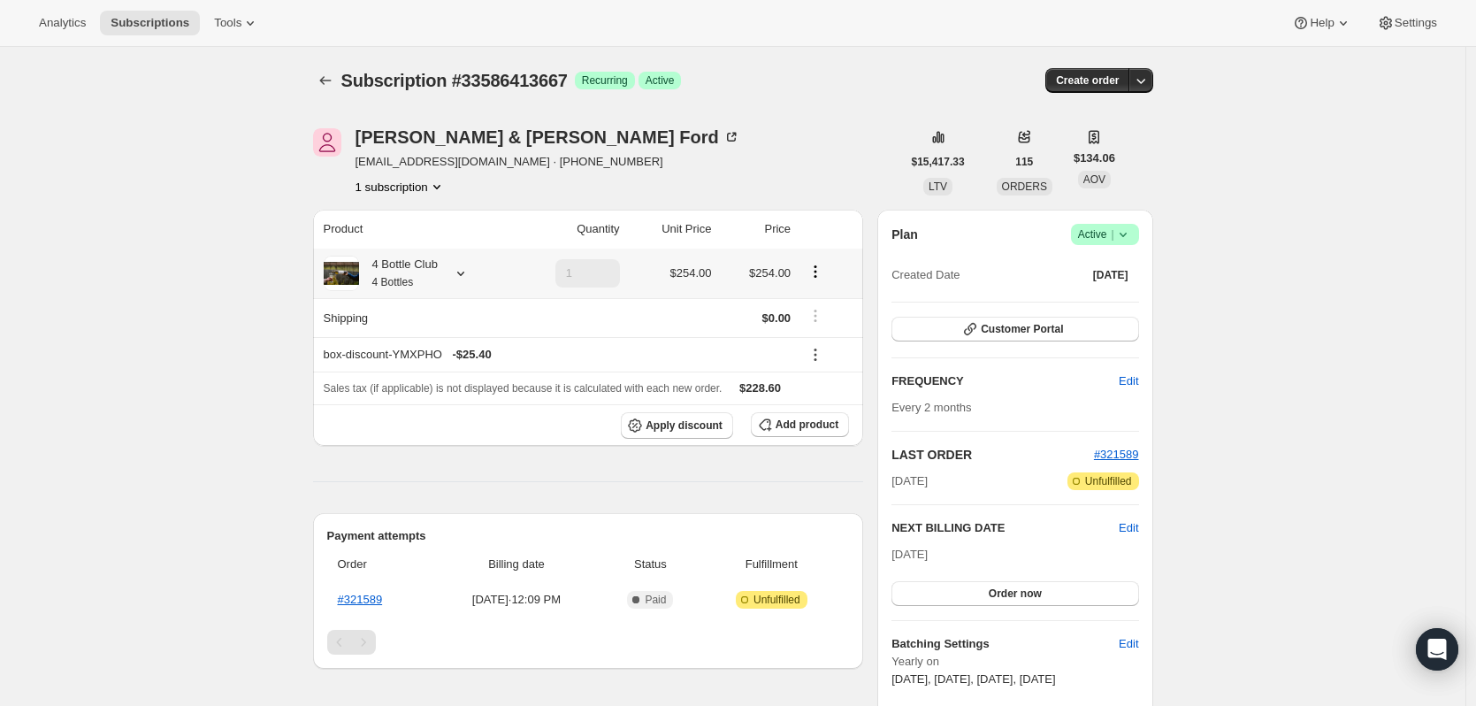
click at [467, 273] on icon at bounding box center [461, 273] width 18 height 18
click at [418, 452] on span "Edit box" at bounding box center [439, 450] width 42 height 14
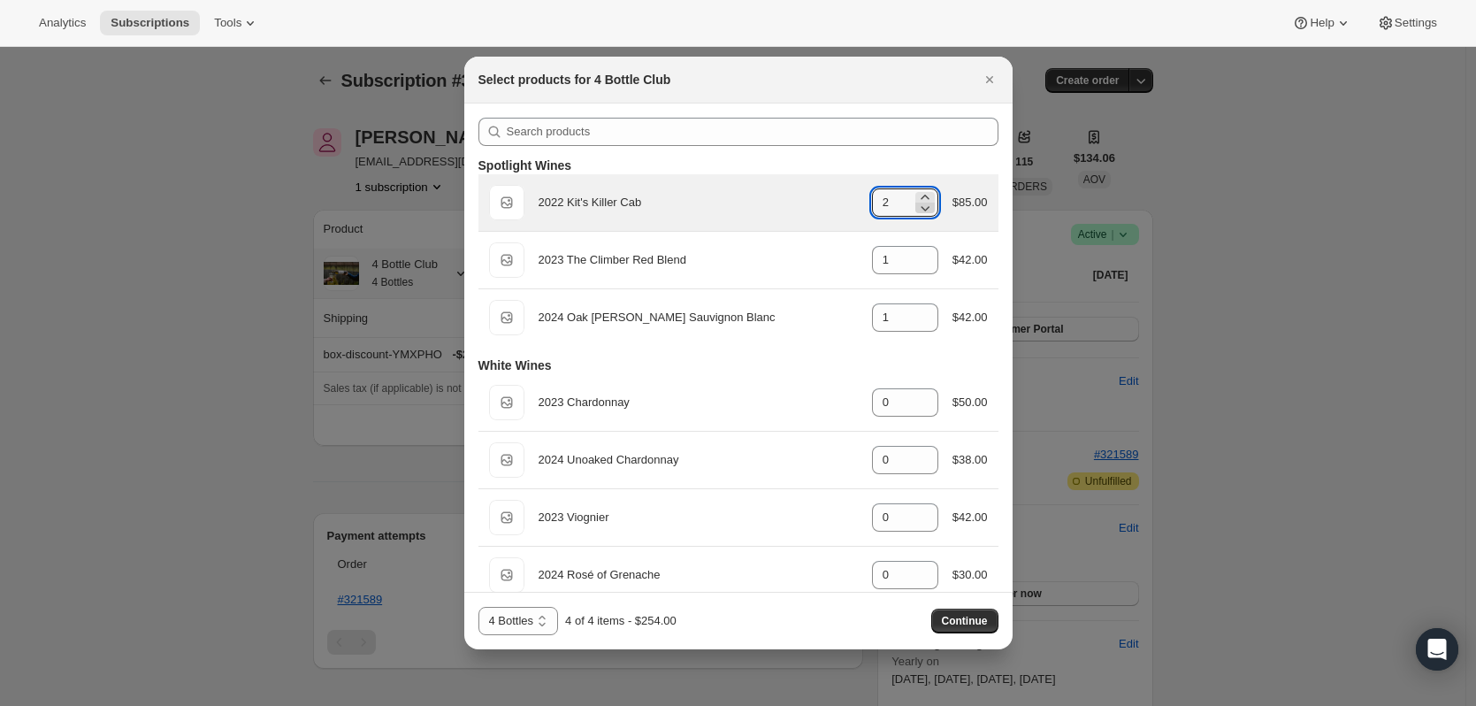
click at [916, 210] on icon ":rha:" at bounding box center [925, 208] width 18 height 18
type input "0"
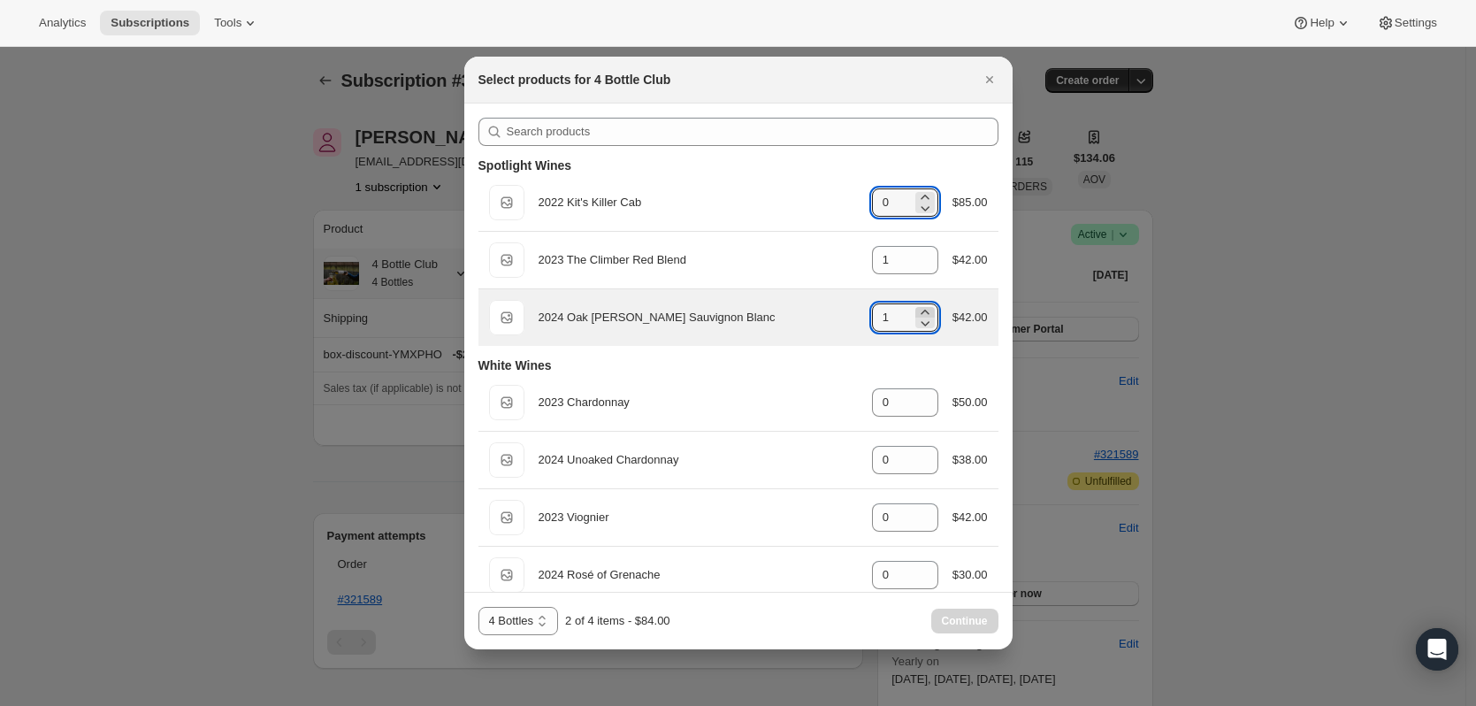
click at [916, 306] on icon ":rha:" at bounding box center [925, 312] width 18 height 18
type input "2"
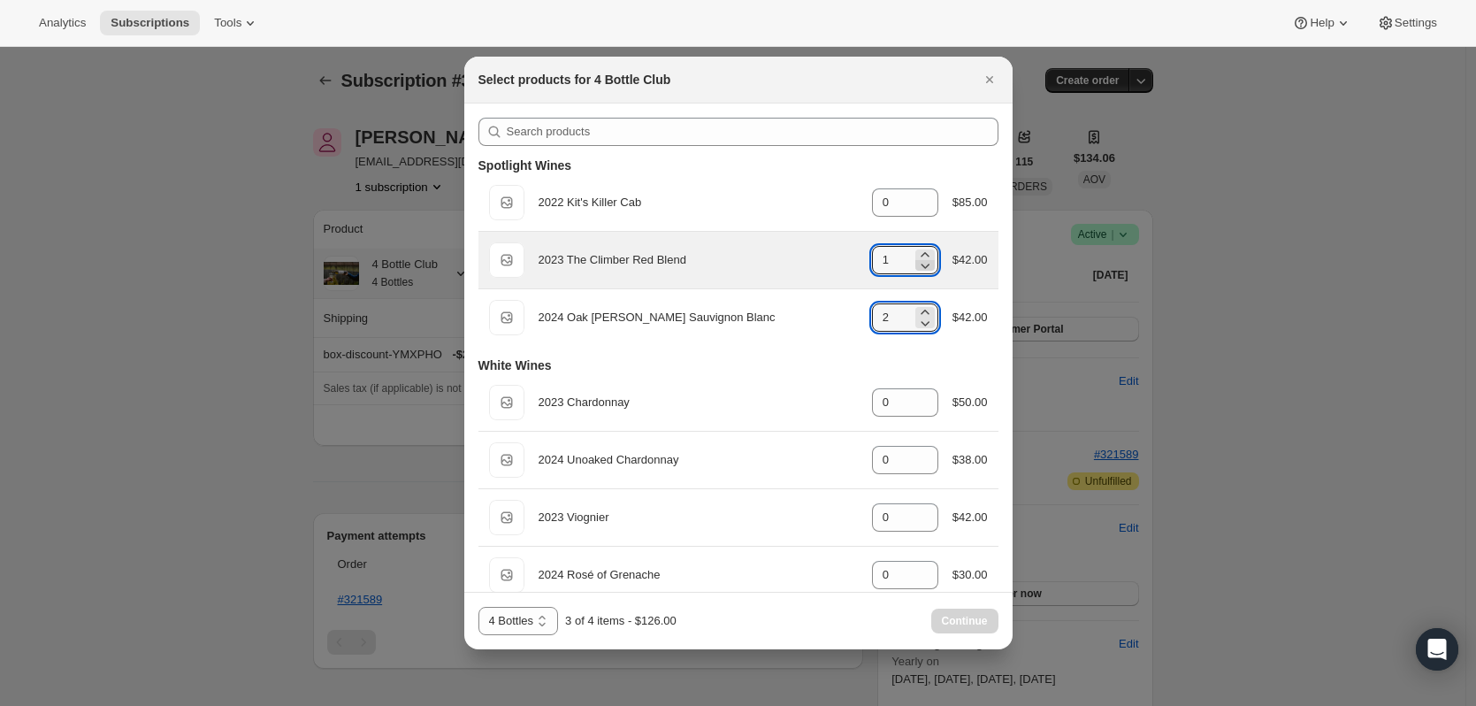
click at [916, 264] on icon ":rha:" at bounding box center [925, 265] width 18 height 18
type input "0"
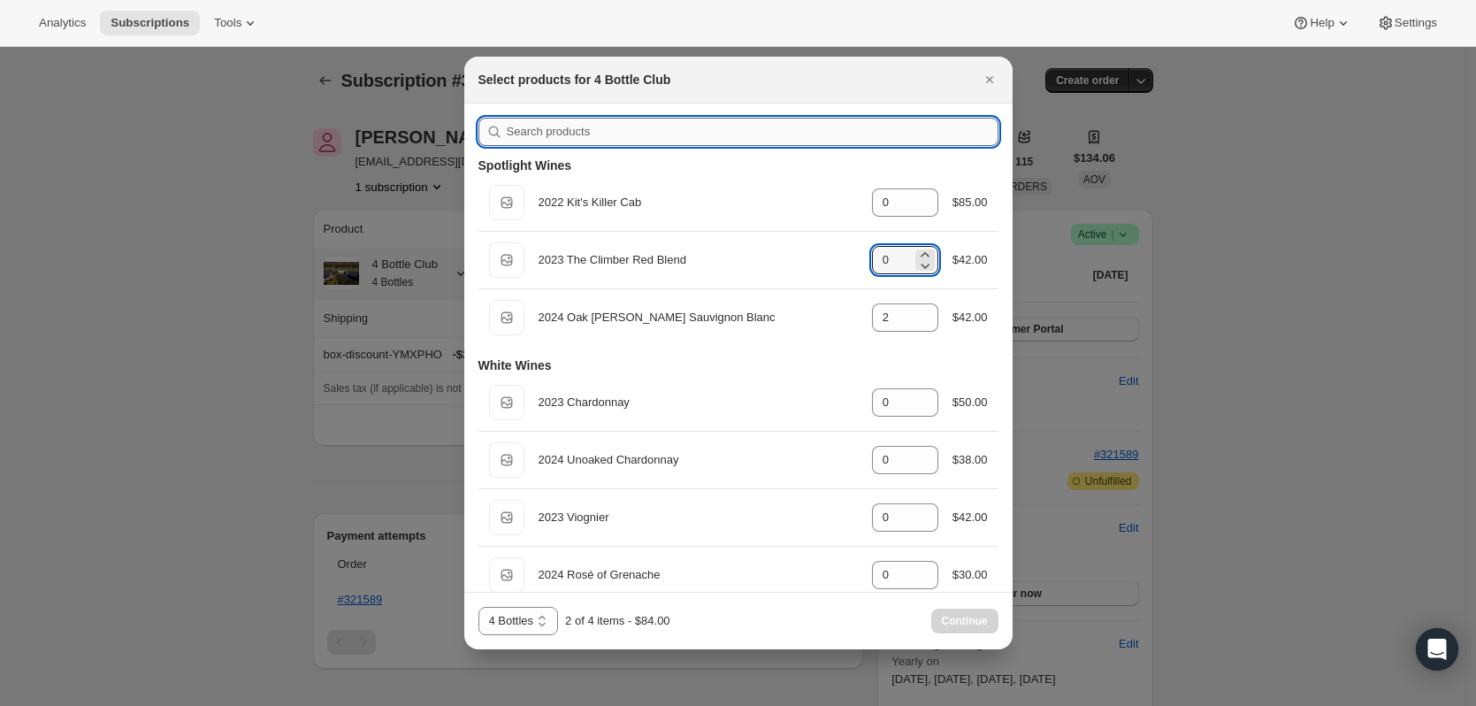
click at [564, 125] on input ":rha:" at bounding box center [753, 132] width 492 height 28
type input "v"
type input "2"
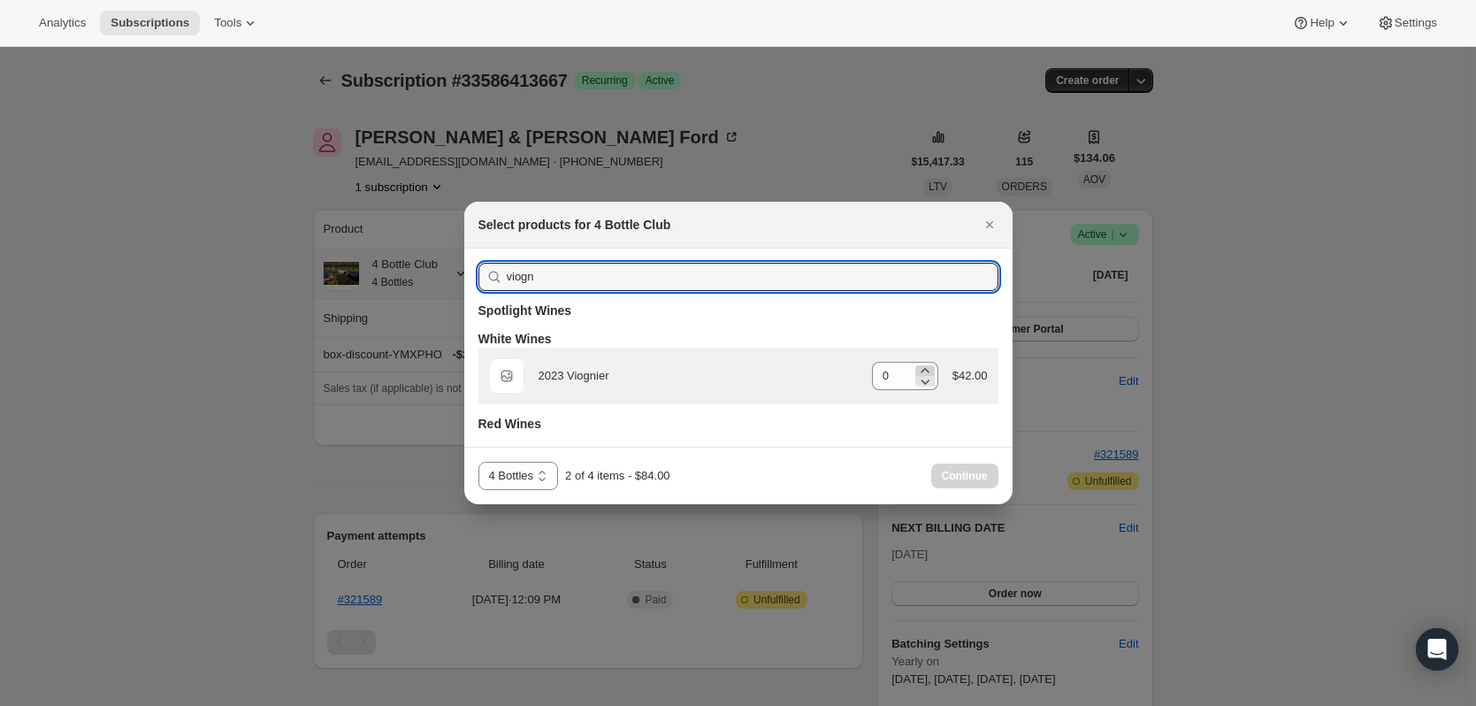
type input "viogn"
click at [924, 368] on icon ":rha:" at bounding box center [925, 371] width 18 height 18
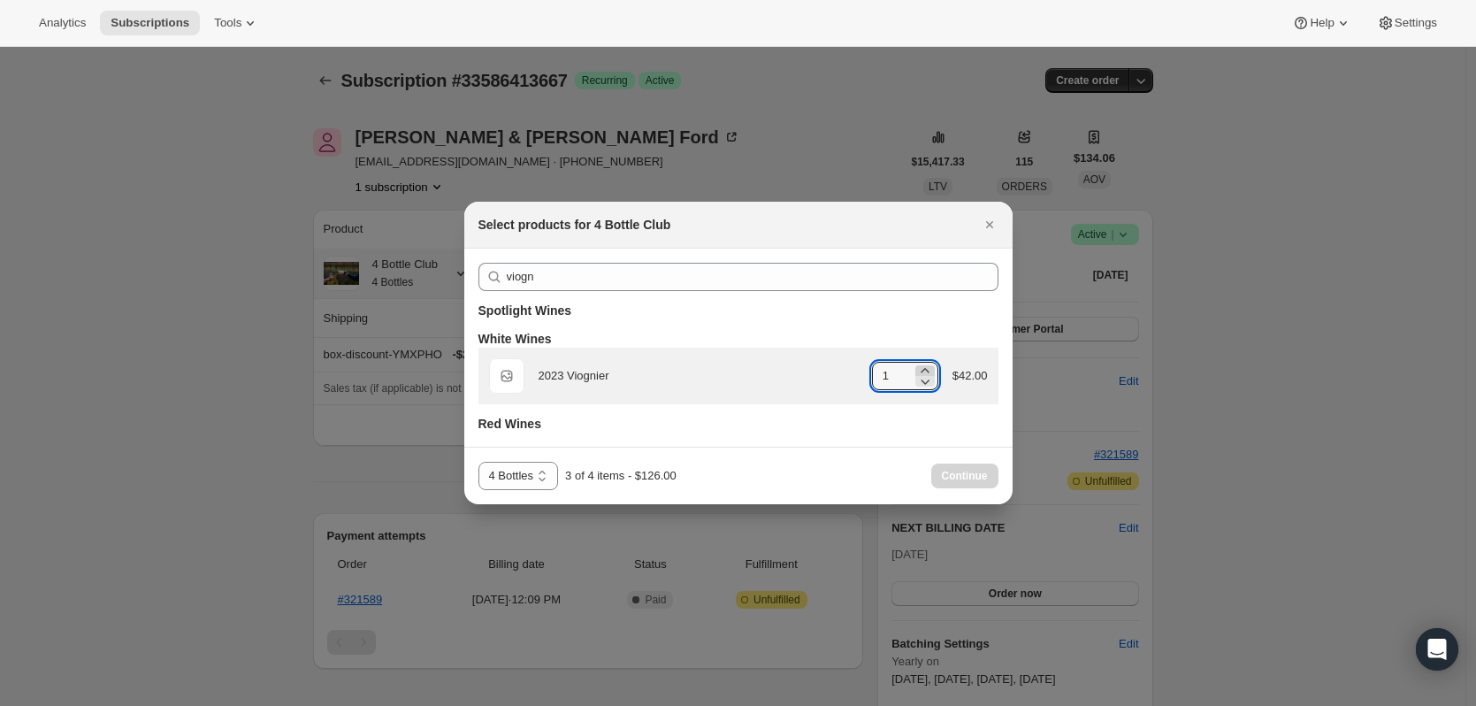
click at [924, 368] on icon ":rha:" at bounding box center [925, 371] width 18 height 18
type input "2"
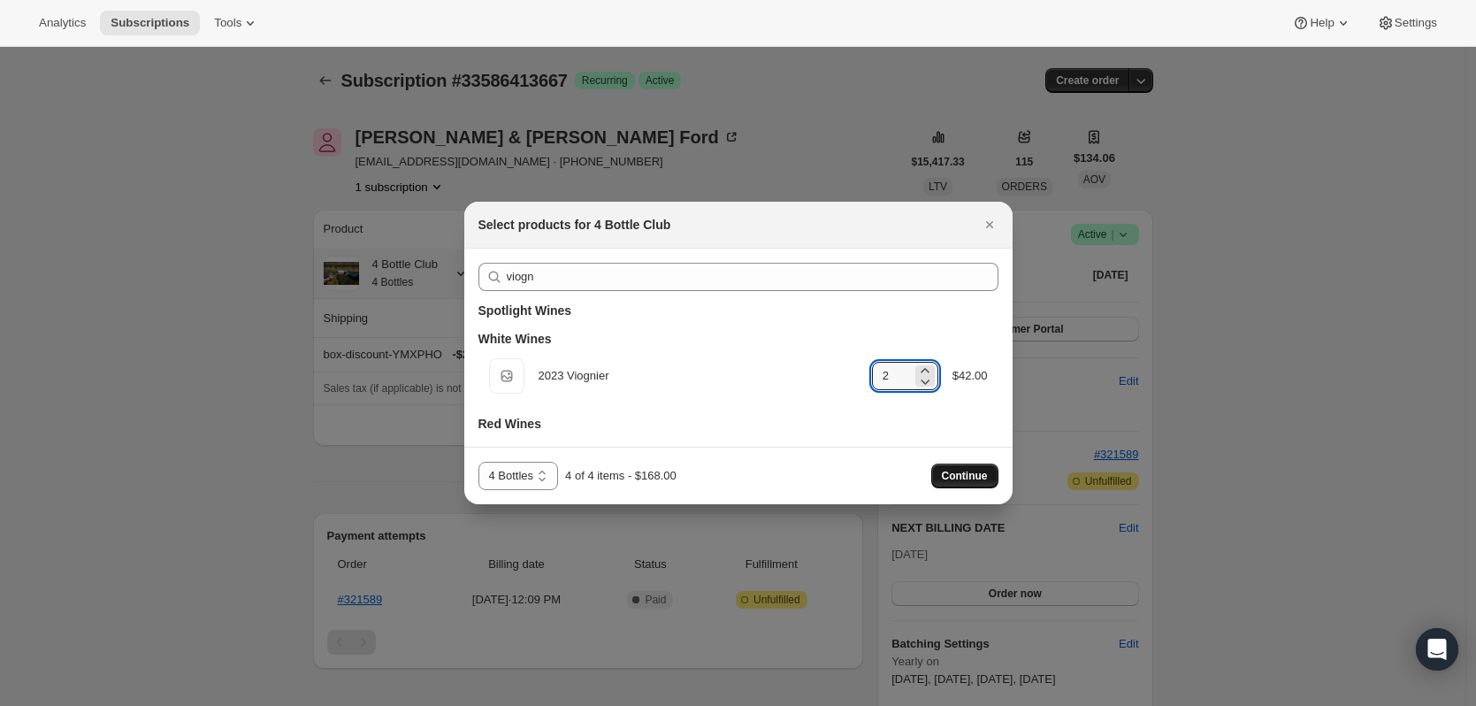
click at [955, 473] on span "Continue" at bounding box center [965, 476] width 46 height 14
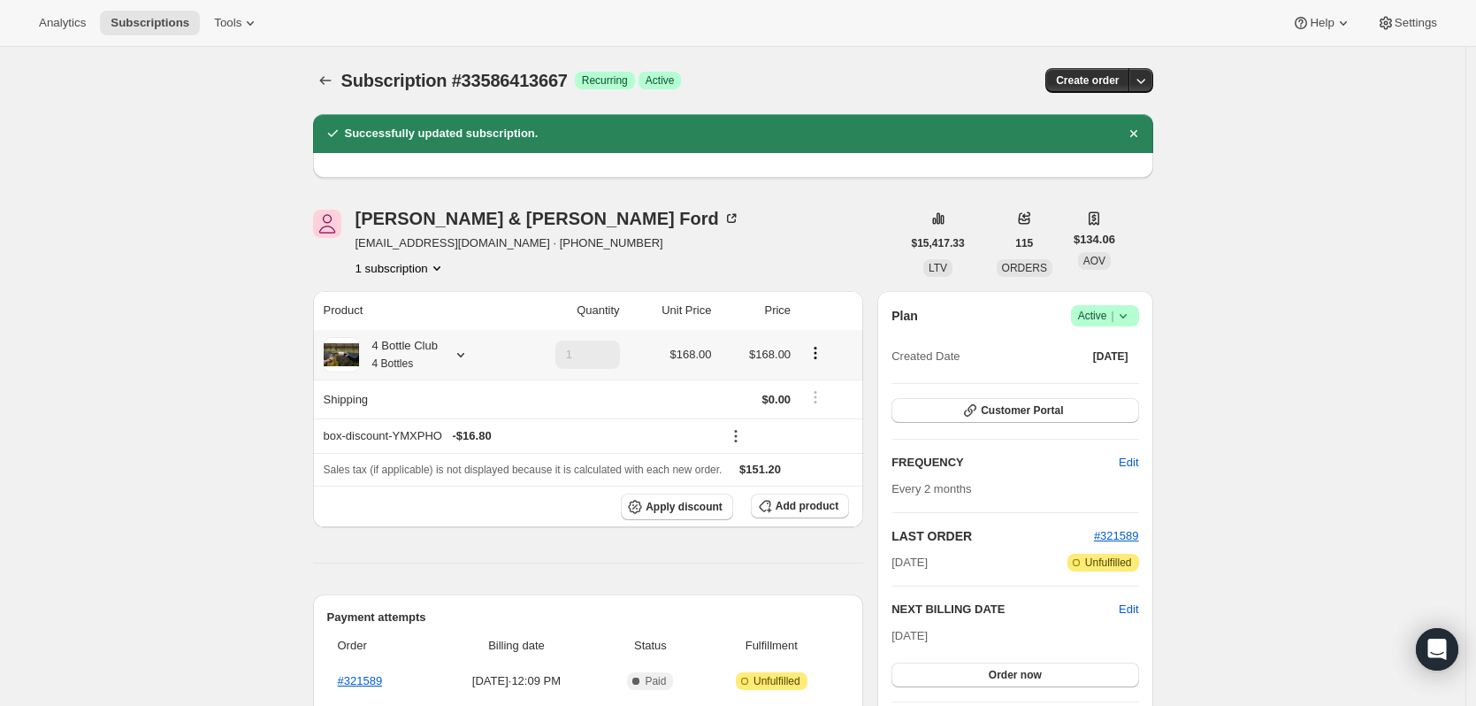
click at [463, 357] on icon at bounding box center [461, 355] width 18 height 18
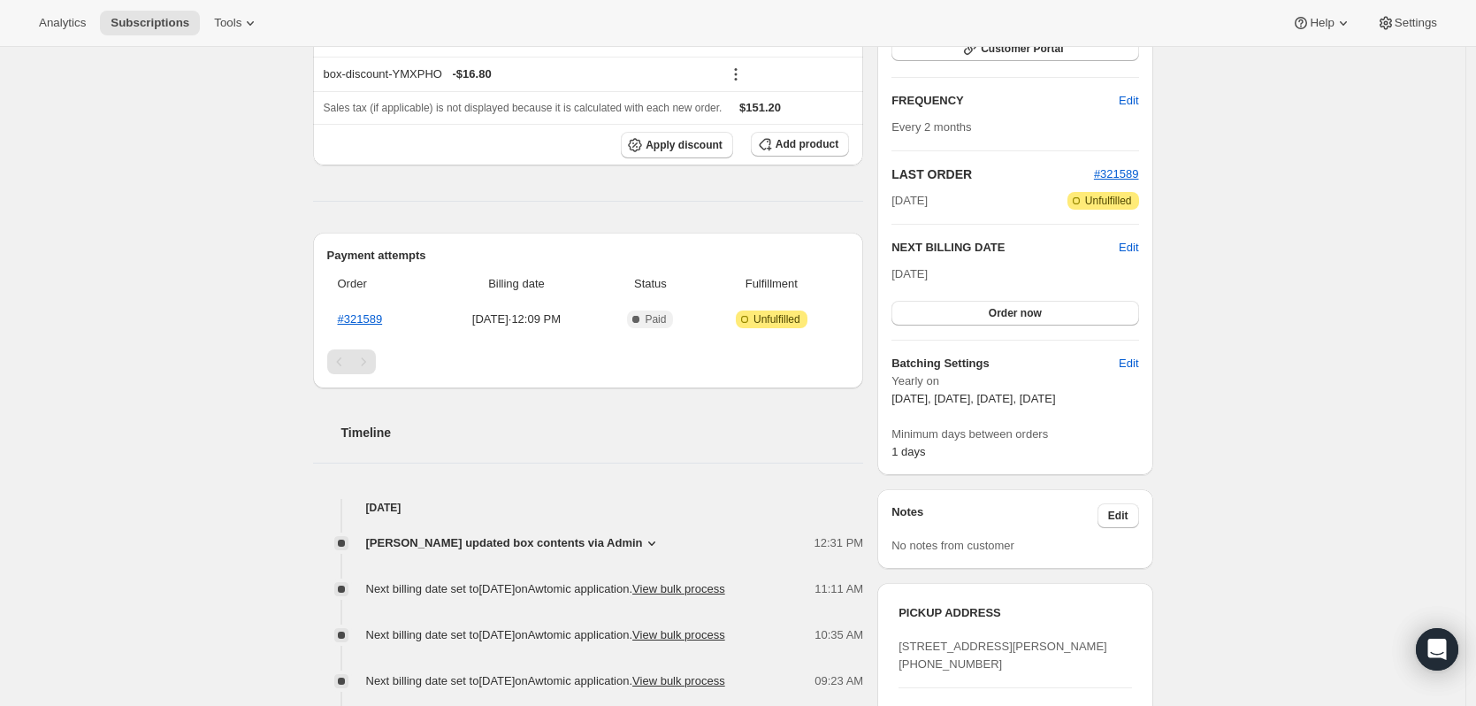
scroll to position [531, 0]
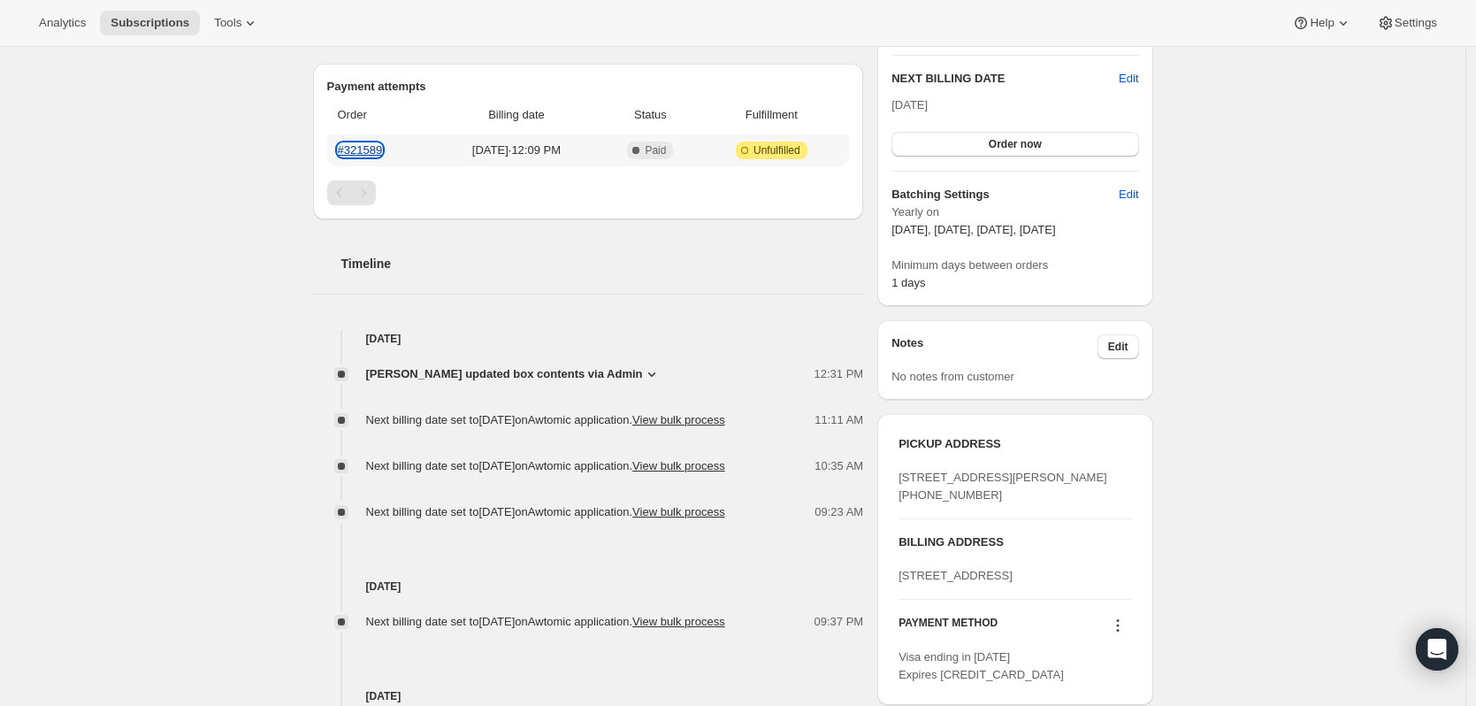
click at [376, 153] on link "#321589" at bounding box center [360, 149] width 45 height 13
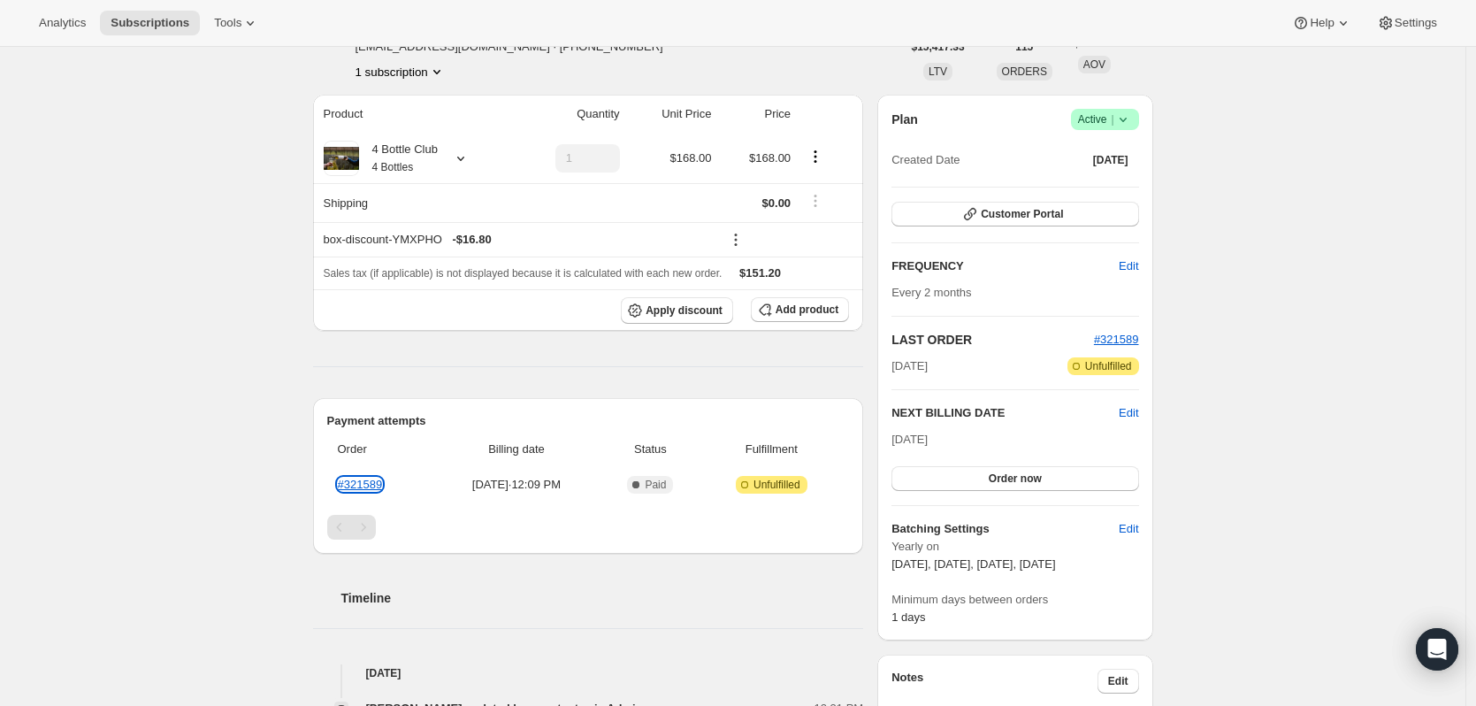
scroll to position [0, 0]
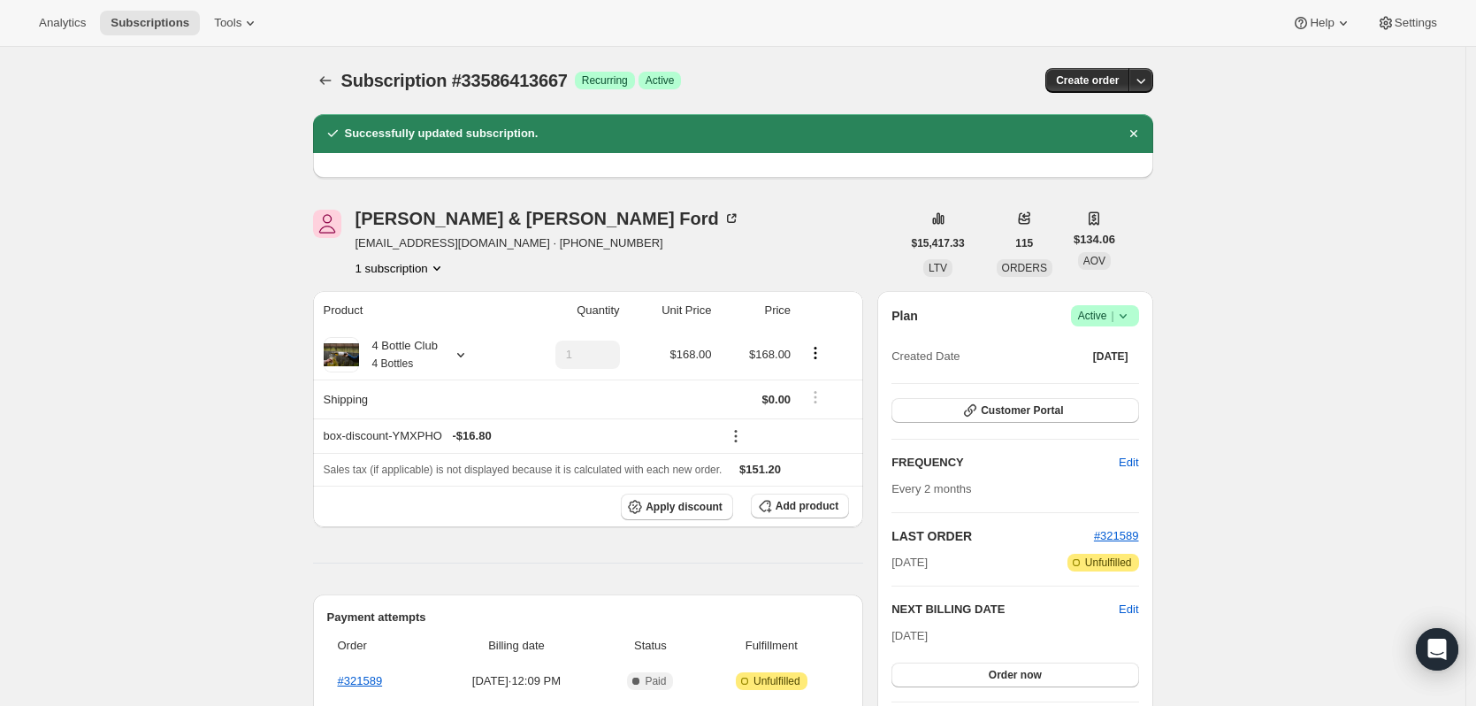
click at [1153, 85] on button "button" at bounding box center [1141, 80] width 25 height 25
click at [334, 76] on icon "Subscriptions" at bounding box center [326, 81] width 18 height 18
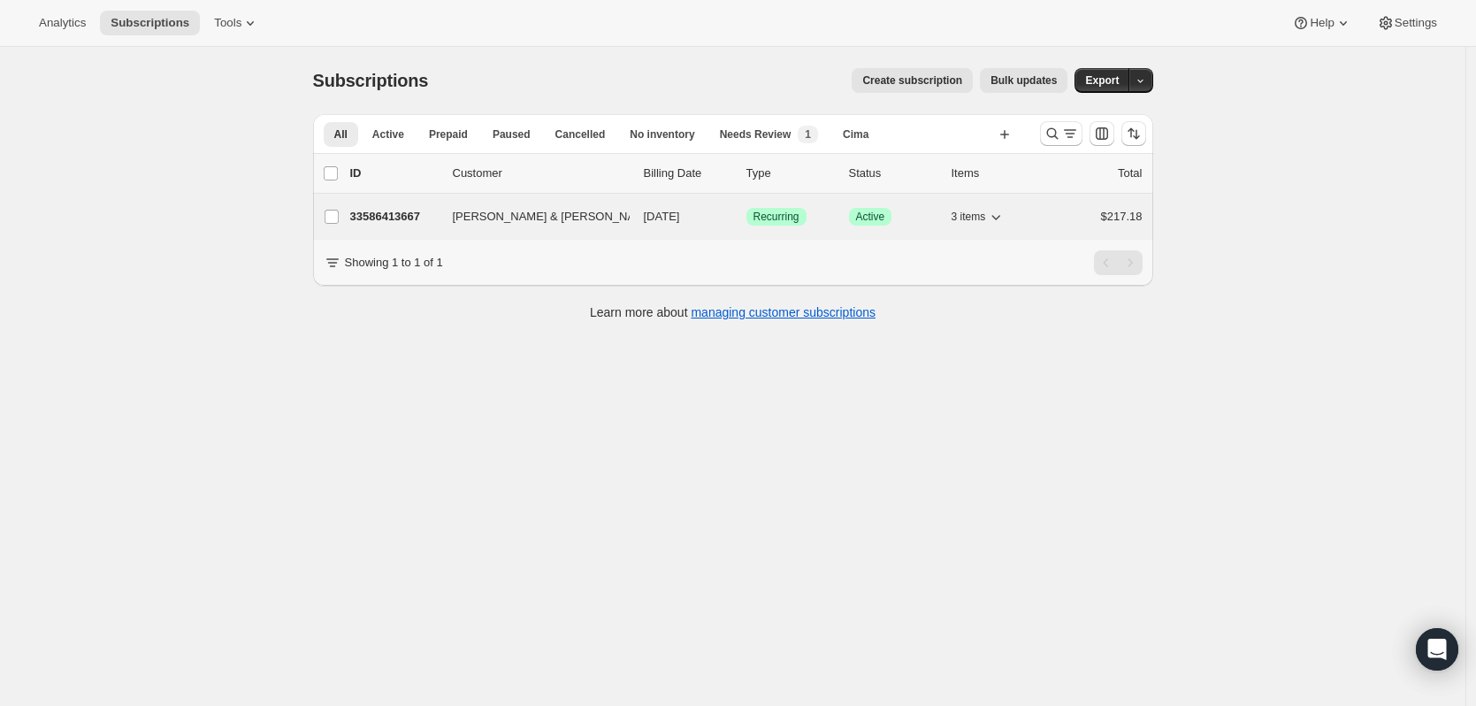
click at [415, 212] on p "33586413667" at bounding box center [394, 217] width 88 height 18
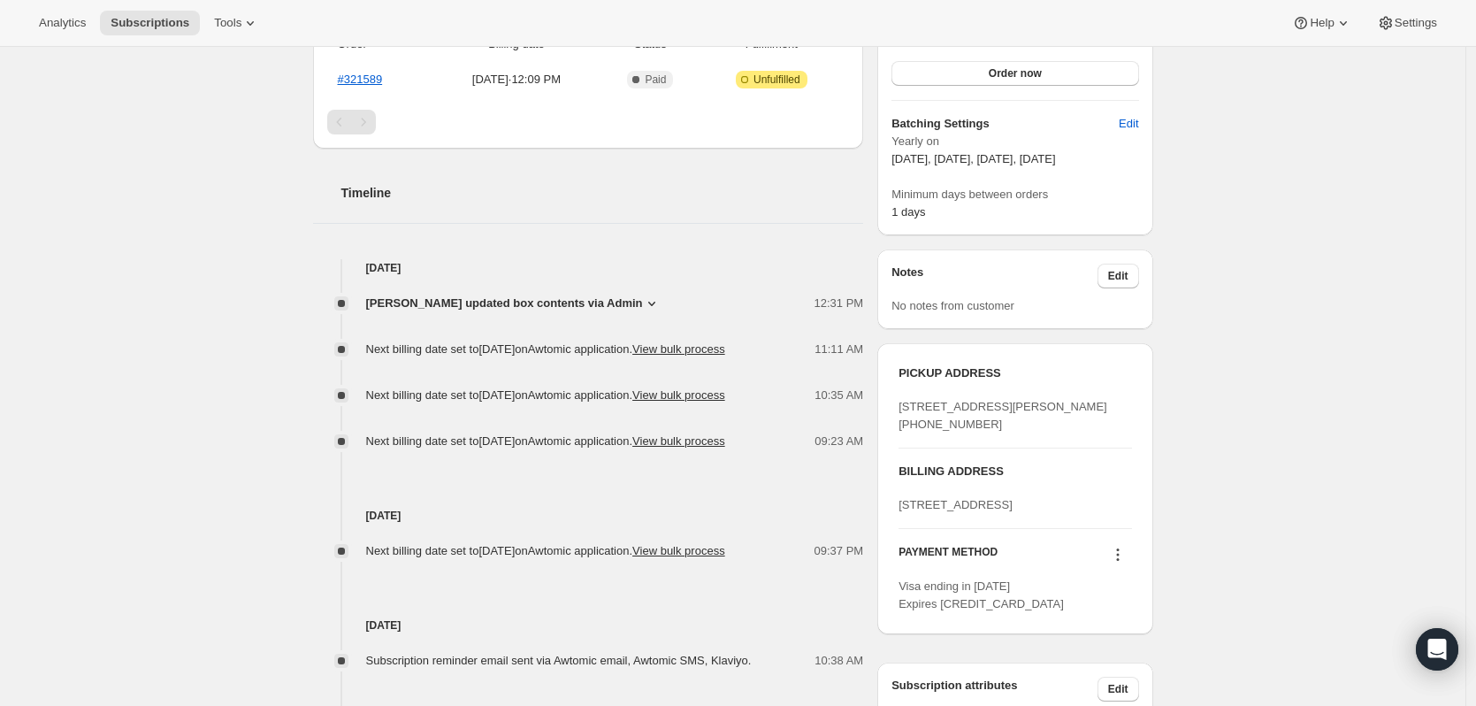
scroll to position [531, 0]
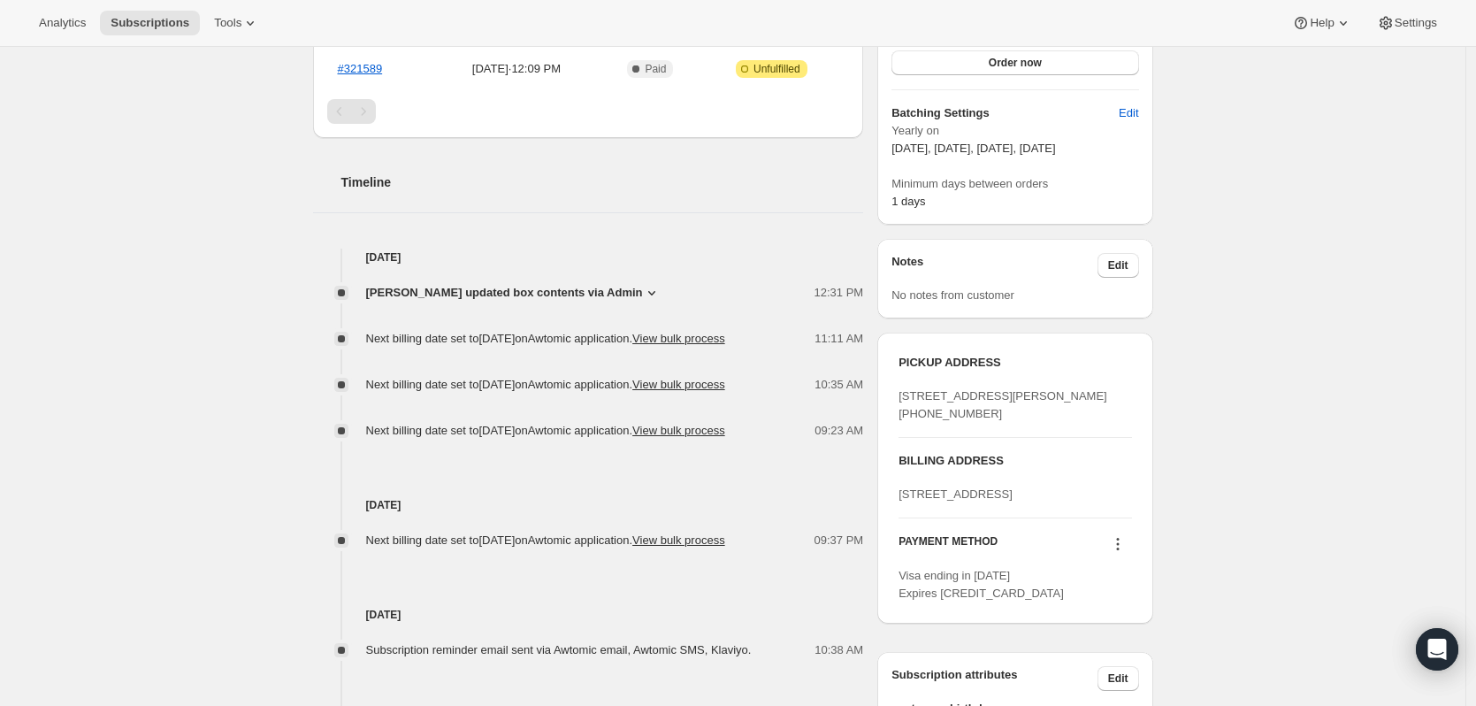
click at [643, 293] on icon at bounding box center [652, 293] width 18 height 18
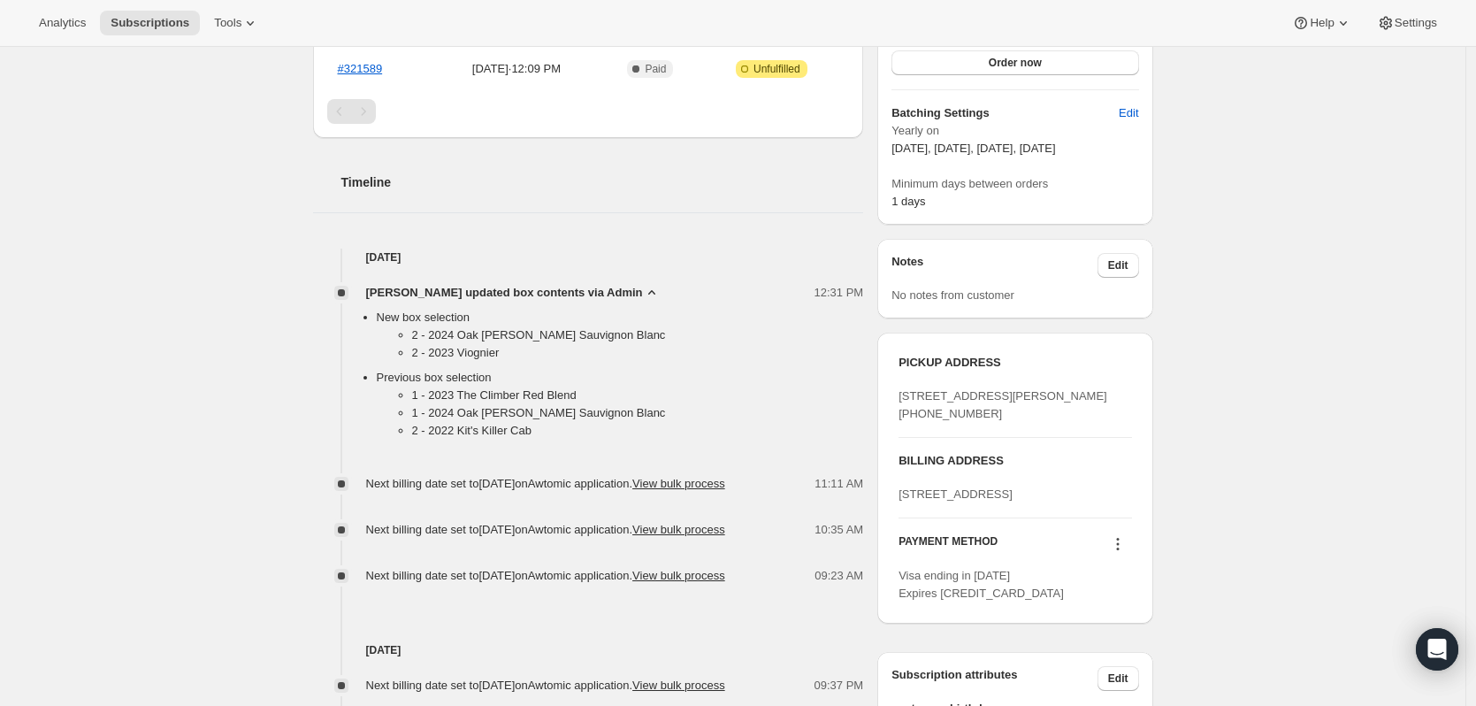
click at [643, 293] on icon at bounding box center [652, 293] width 18 height 18
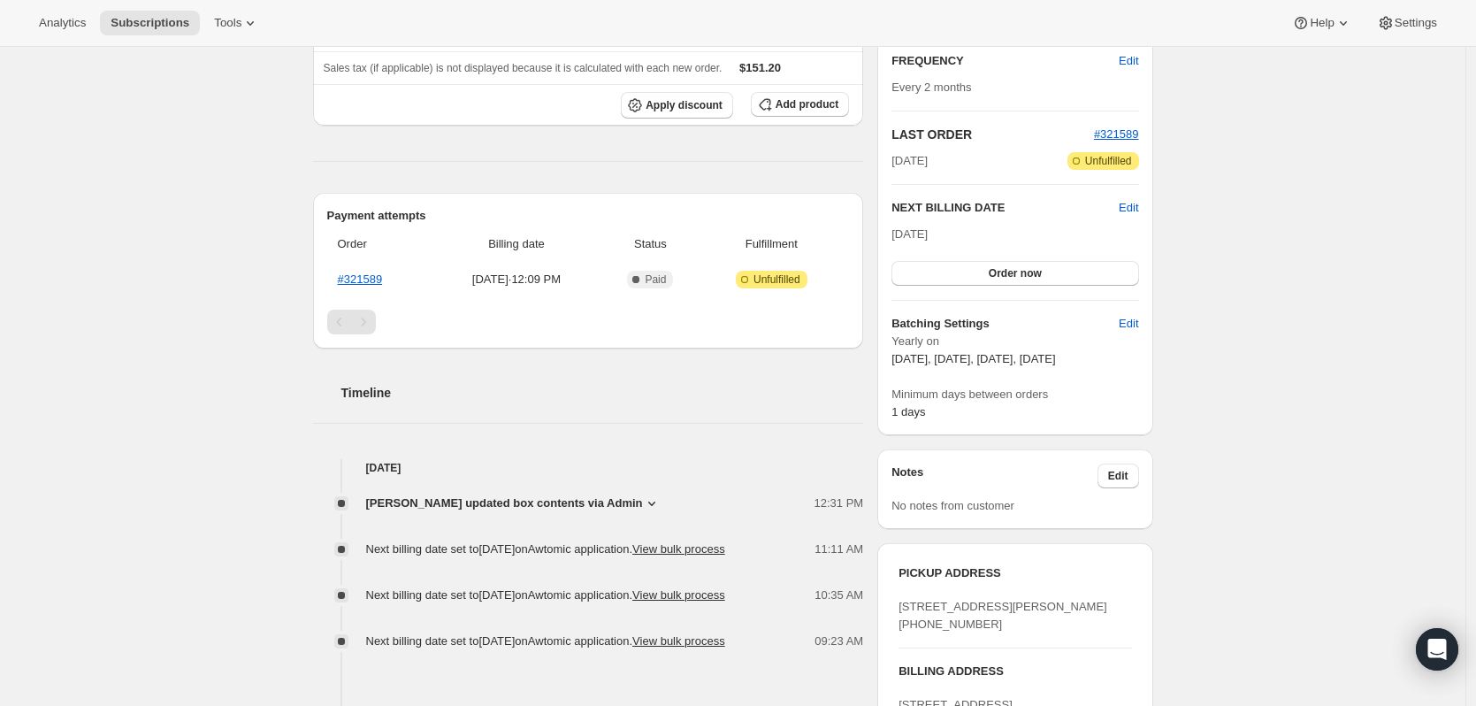
scroll to position [0, 0]
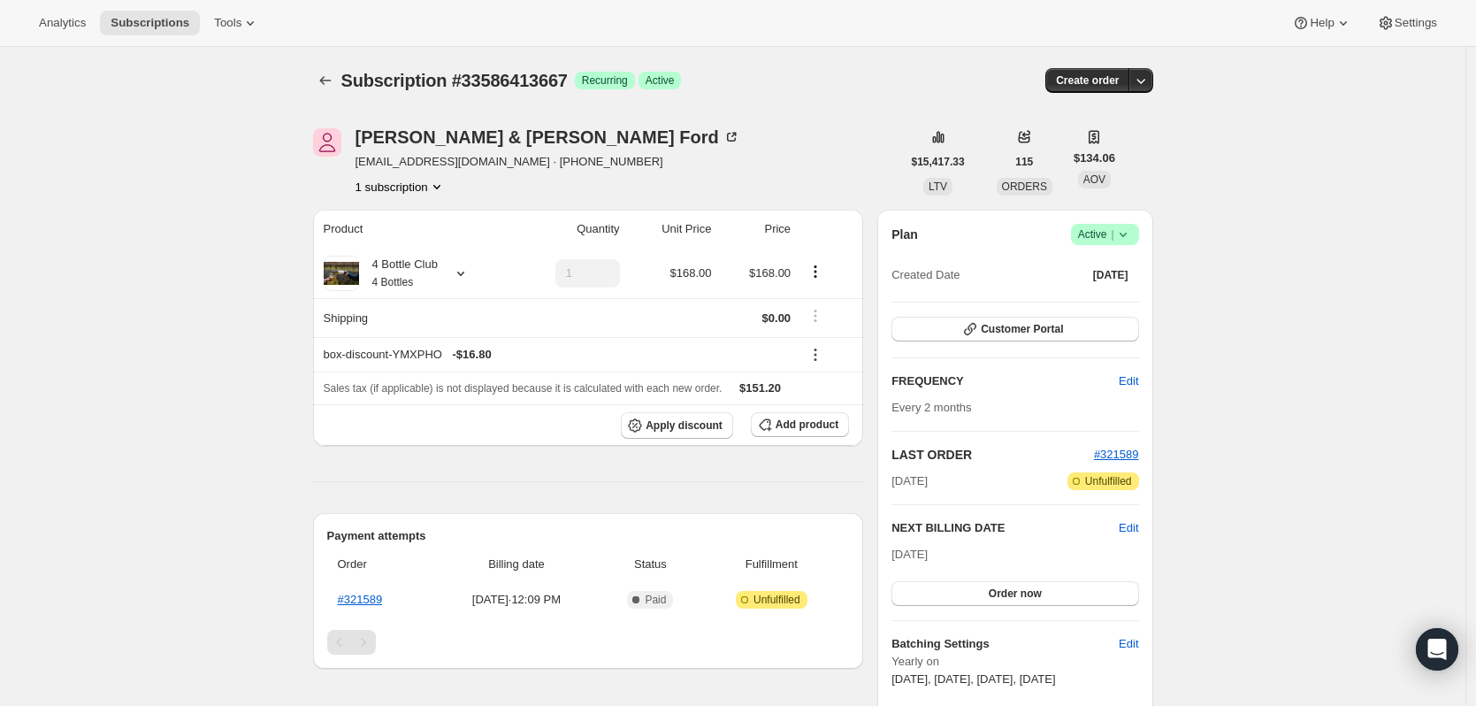
drag, startPoint x: 3, startPoint y: 125, endPoint x: 1342, endPoint y: 235, distance: 1343.6
click at [1150, 75] on icon "button" at bounding box center [1141, 81] width 18 height 18
click at [1122, 152] on span "Create custom one-time order" at bounding box center [1070, 147] width 153 height 13
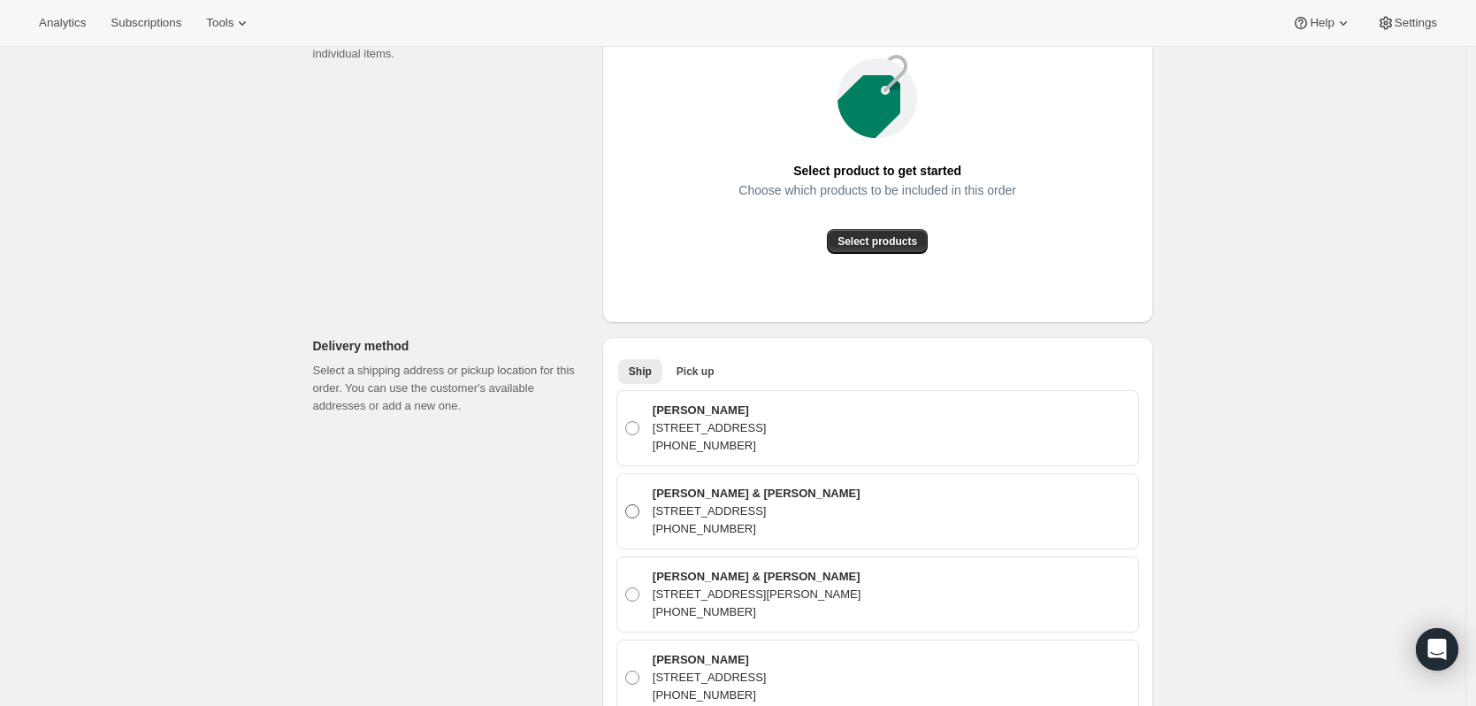
scroll to position [531, 0]
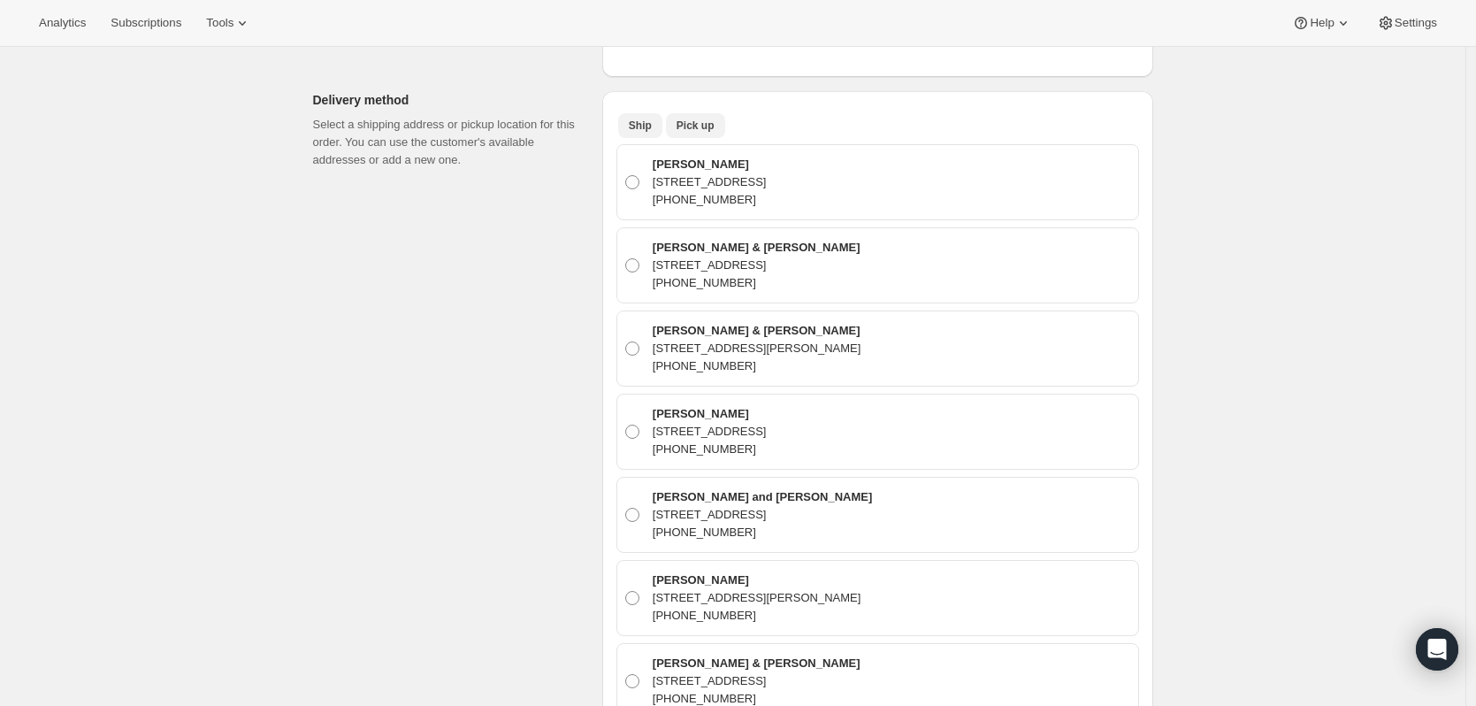
click at [681, 129] on span "Pick up" at bounding box center [696, 126] width 38 height 14
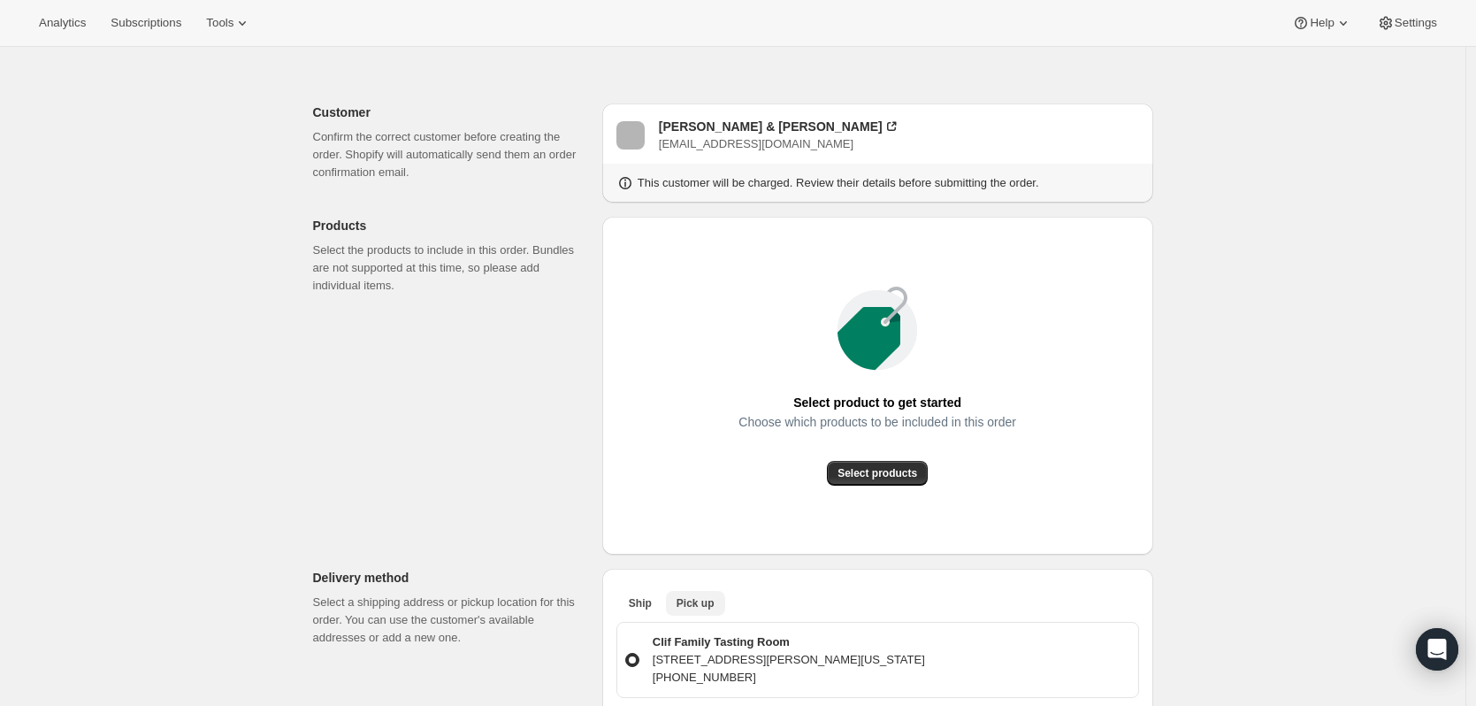
scroll to position [0, 0]
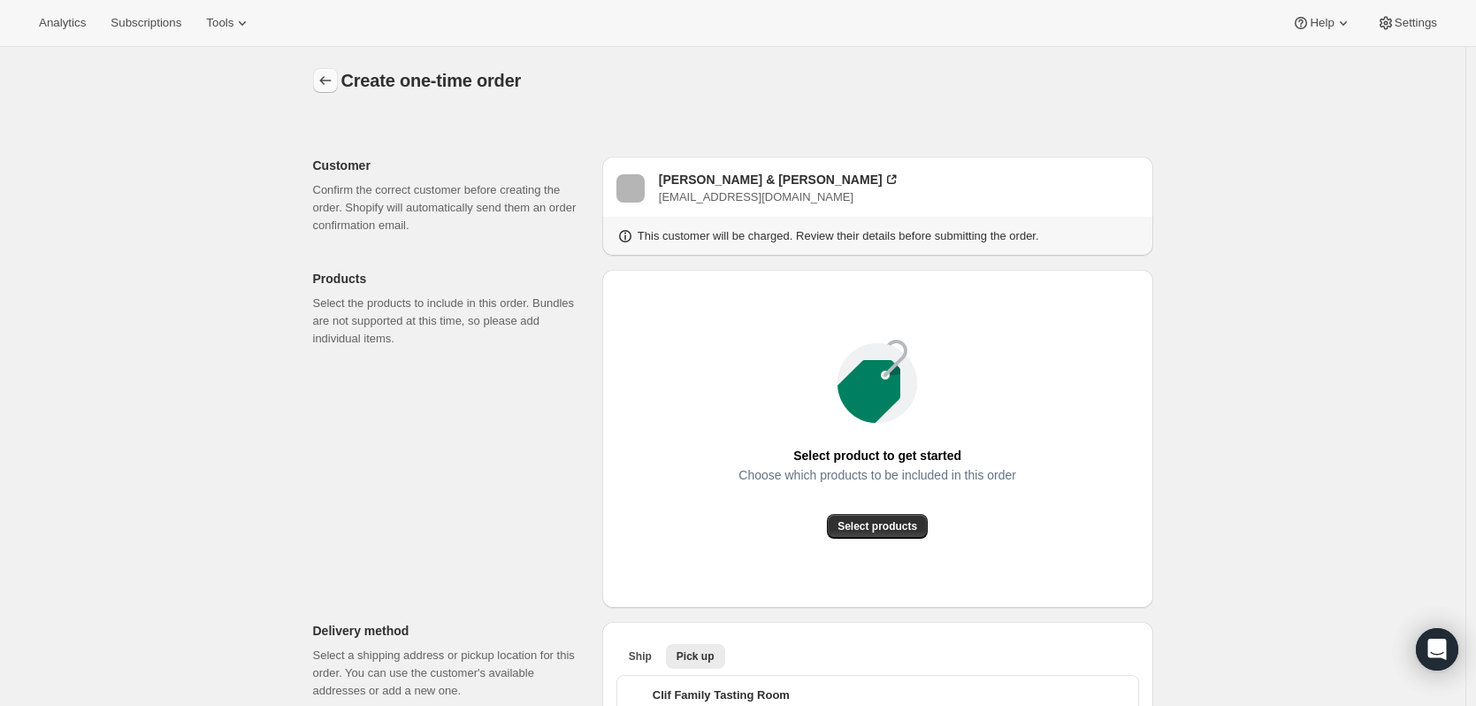
click at [333, 79] on icon "button" at bounding box center [326, 81] width 18 height 18
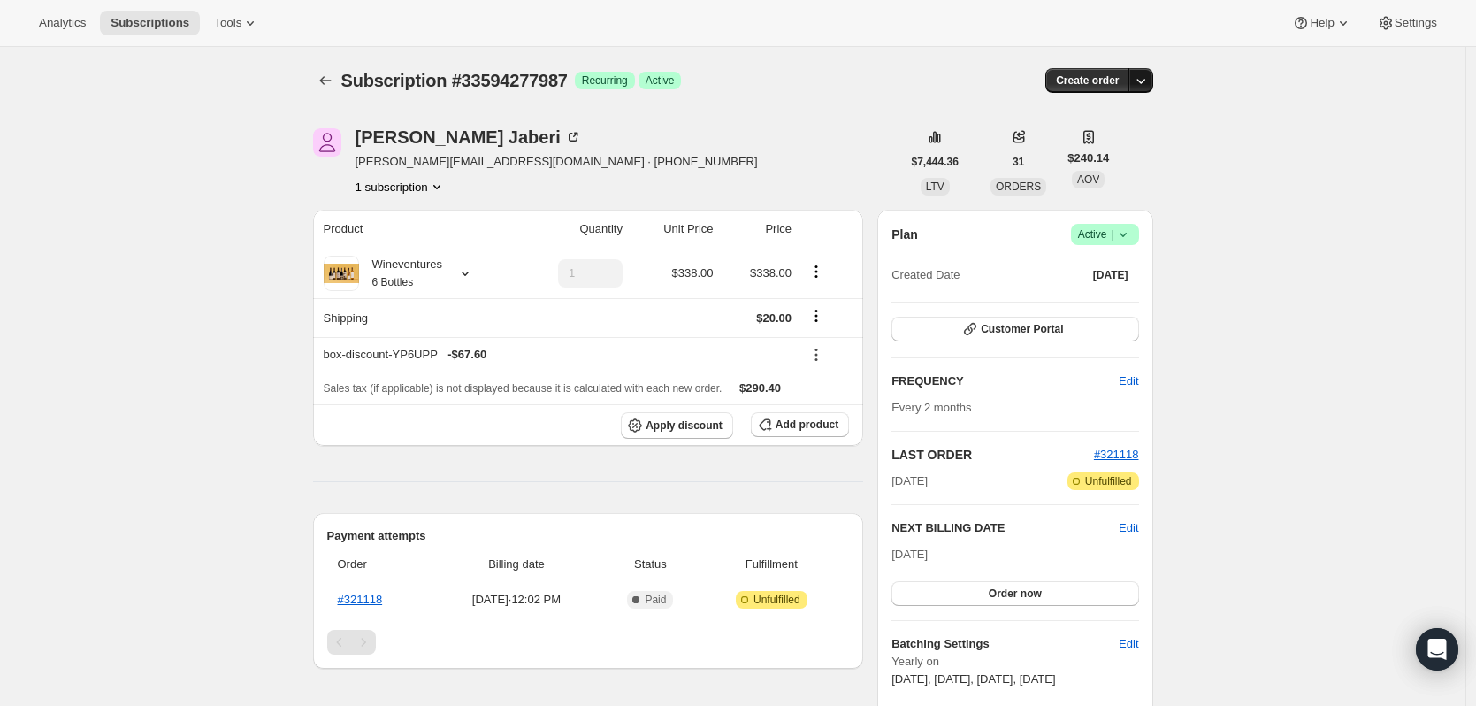
click at [1148, 80] on icon "button" at bounding box center [1141, 81] width 18 height 18
click at [356, 598] on link "#321118" at bounding box center [360, 599] width 45 height 13
click at [1150, 81] on icon "button" at bounding box center [1141, 81] width 18 height 18
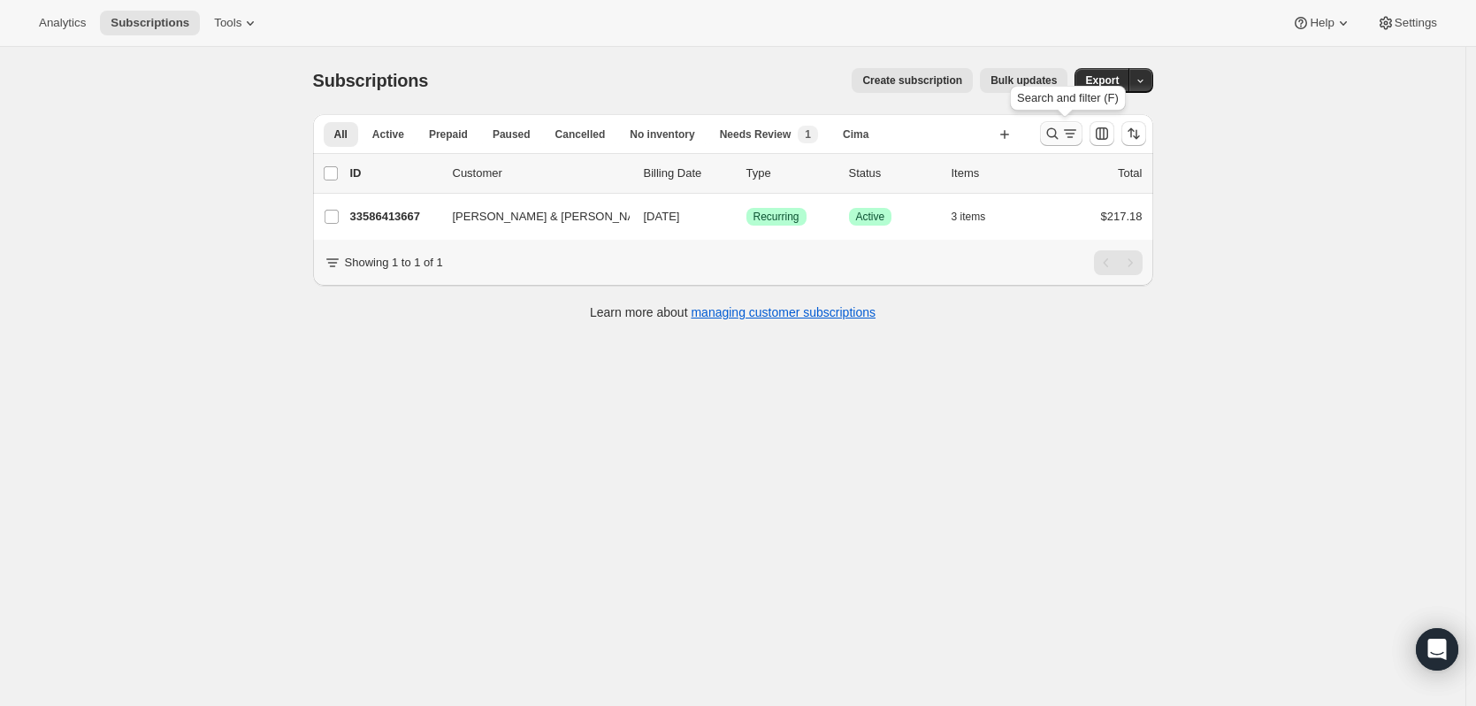
click at [1052, 136] on icon "Search and filter results" at bounding box center [1053, 134] width 18 height 18
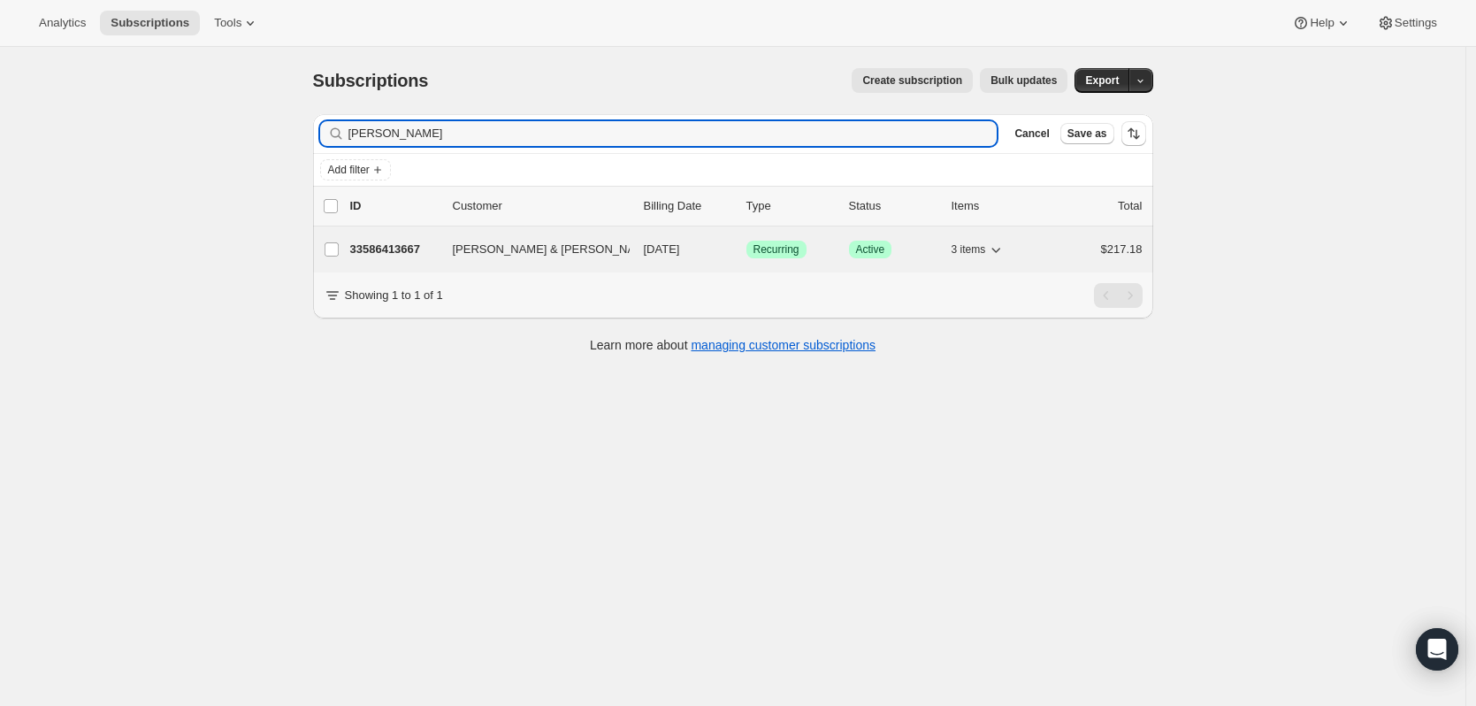
click at [524, 257] on span "[PERSON_NAME] & [PERSON_NAME]" at bounding box center [554, 250] width 203 height 18
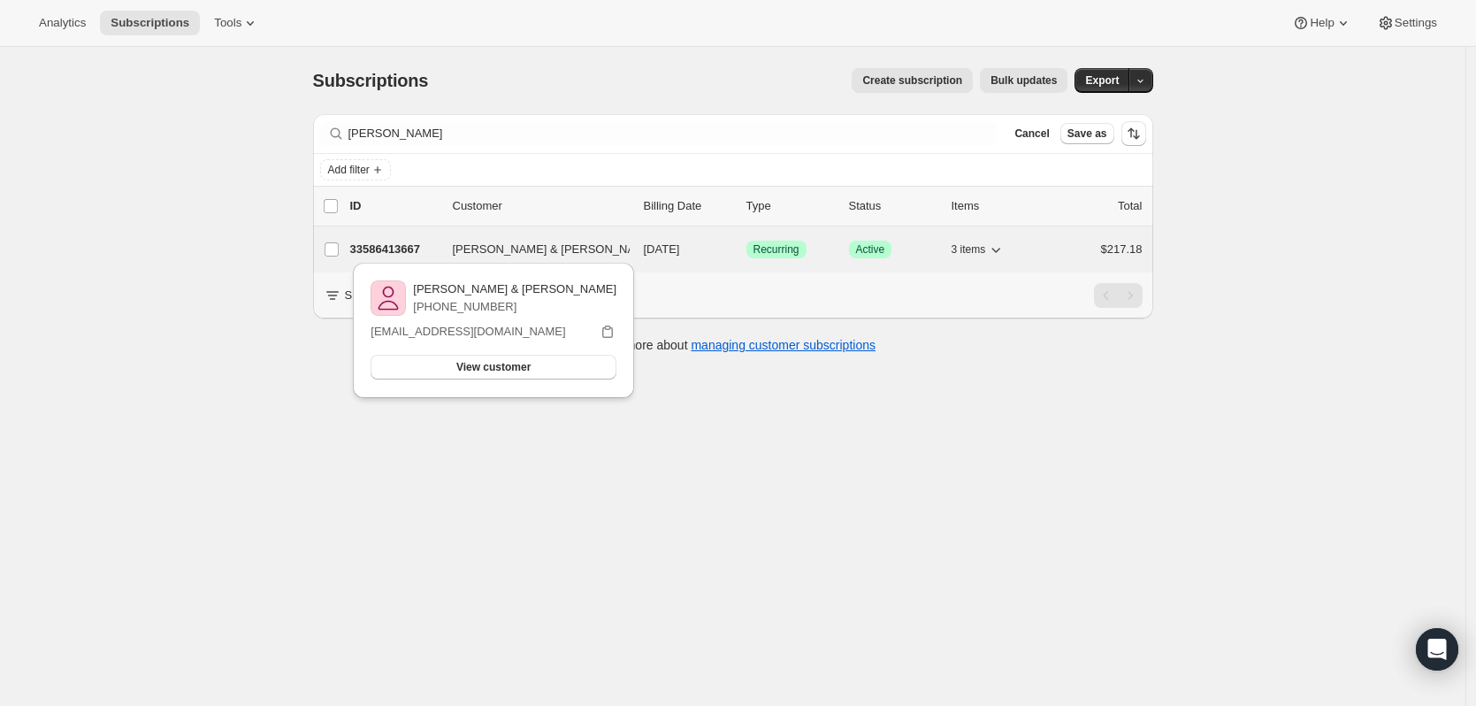
click at [371, 247] on p "33586413667" at bounding box center [394, 250] width 88 height 18
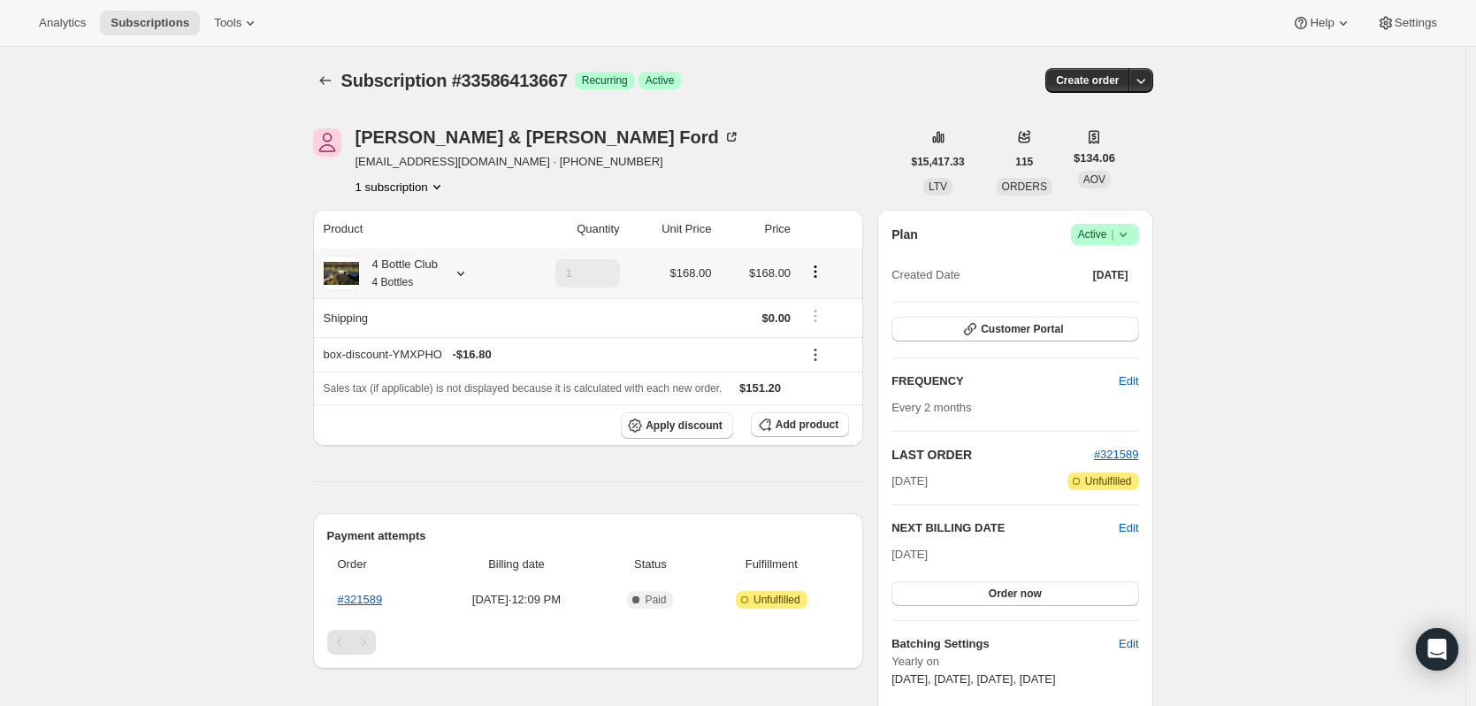
click at [456, 271] on icon at bounding box center [461, 273] width 18 height 18
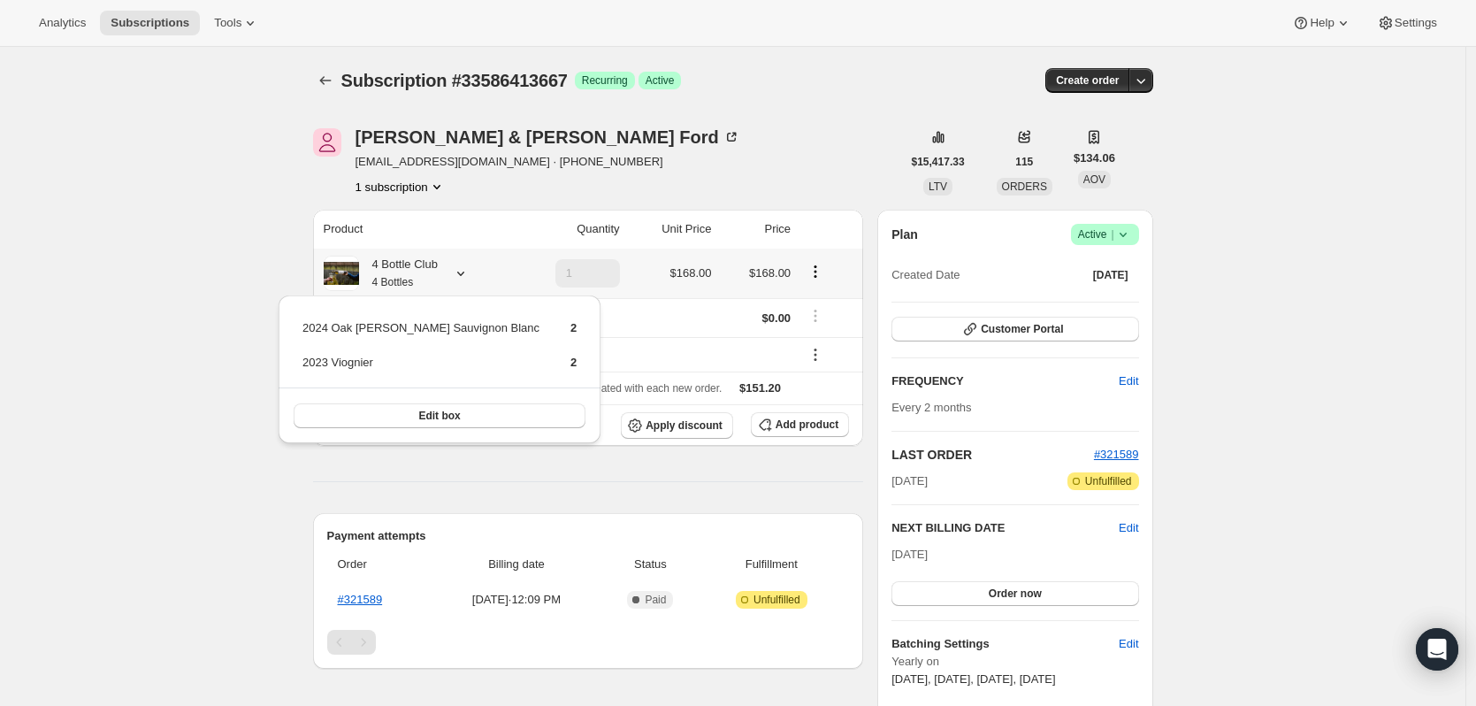
click at [459, 271] on icon at bounding box center [461, 273] width 18 height 18
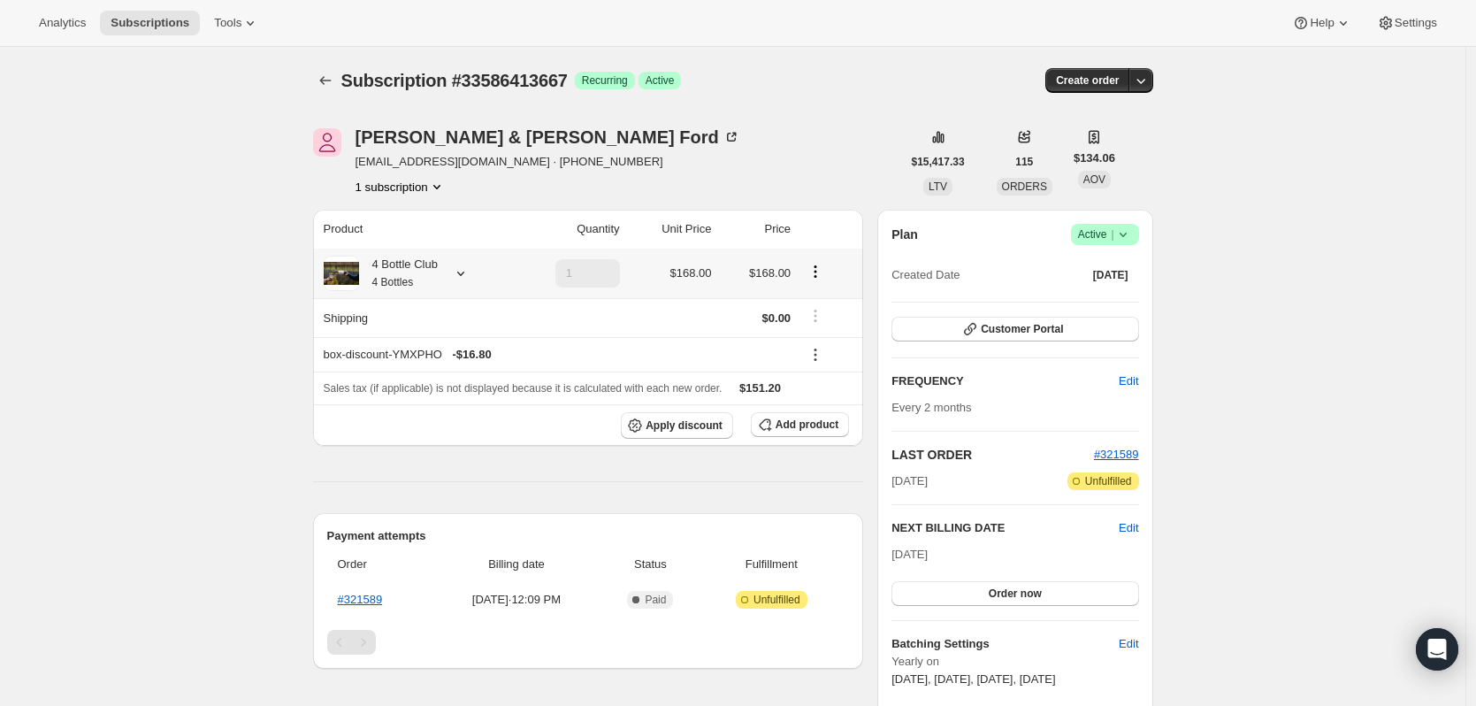
click at [455, 272] on div at bounding box center [457, 273] width 25 height 18
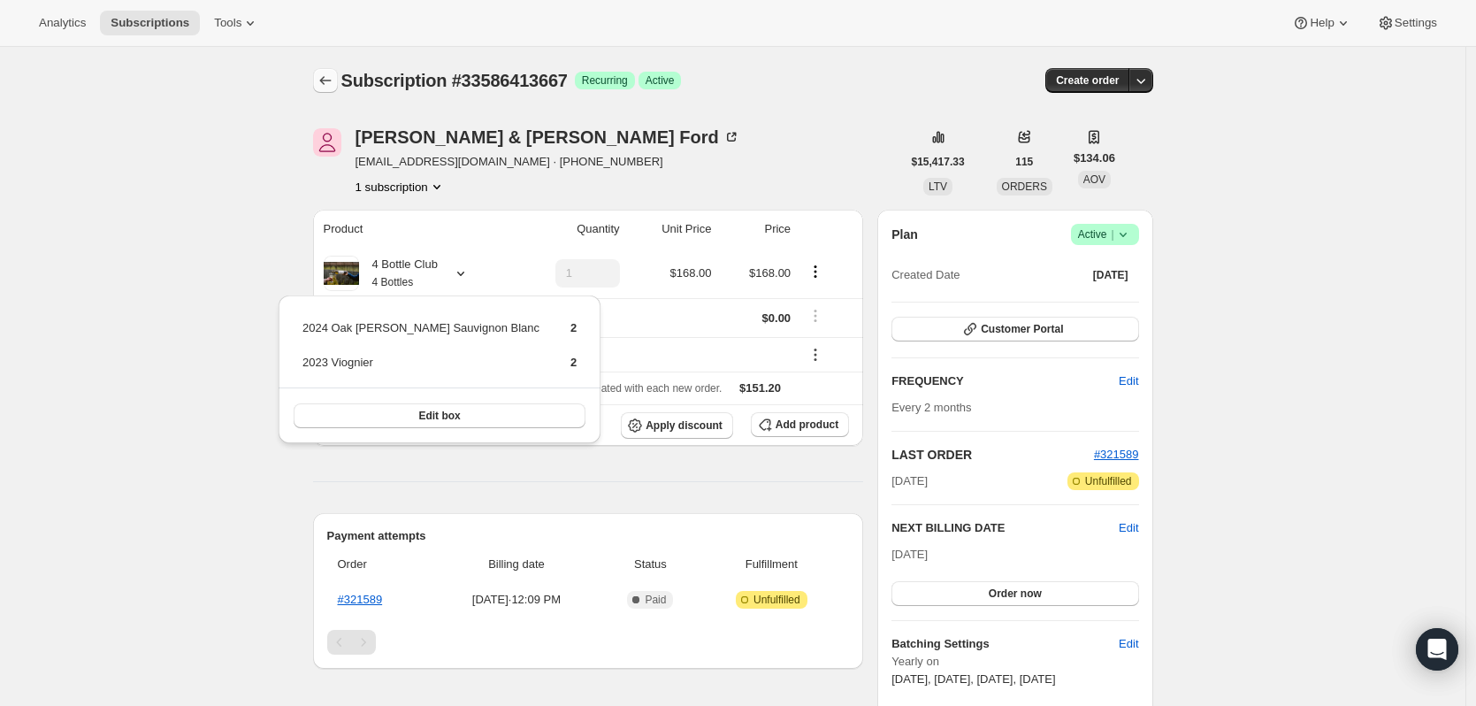
click at [333, 75] on icon "Subscriptions" at bounding box center [326, 81] width 18 height 18
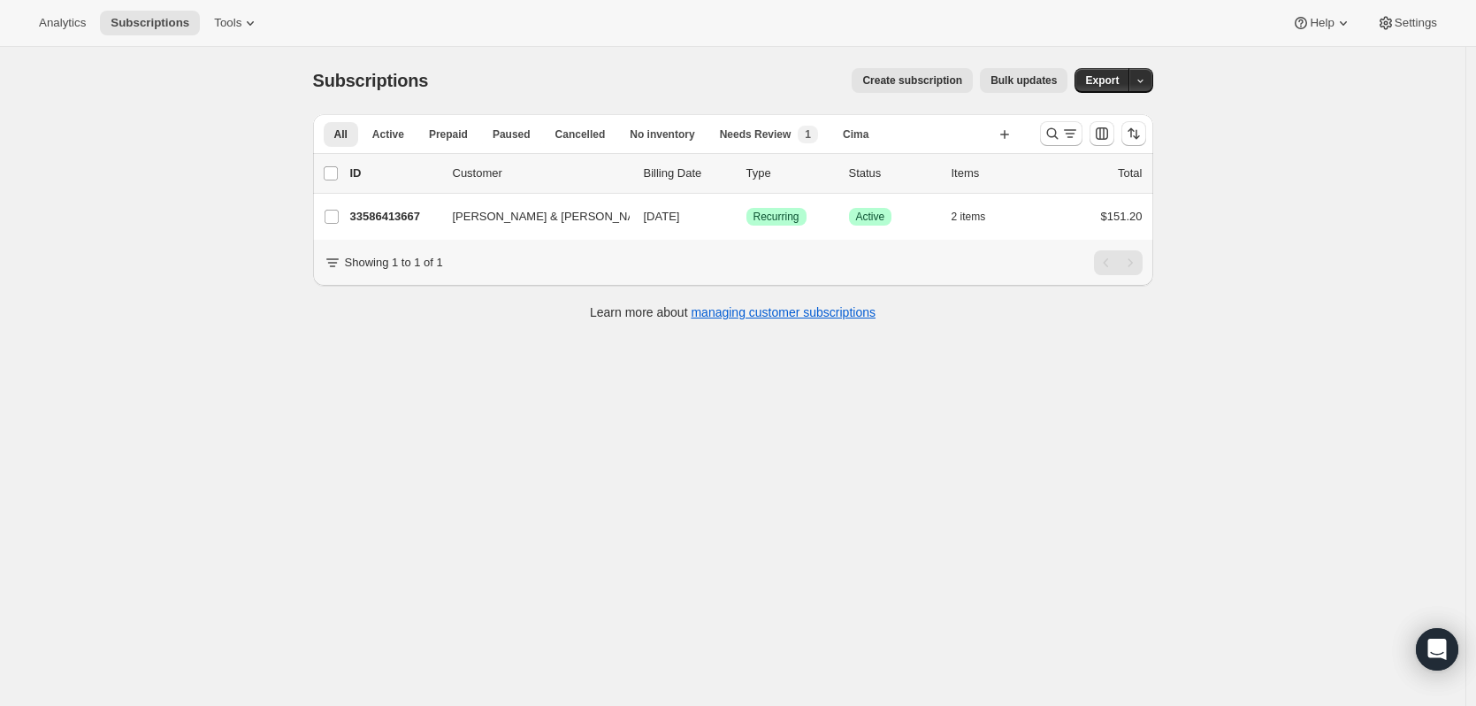
click at [987, 92] on div "Create subscription Bulk updates" at bounding box center [758, 80] width 618 height 25
click at [1077, 140] on icon "Search and filter results" at bounding box center [1070, 134] width 18 height 18
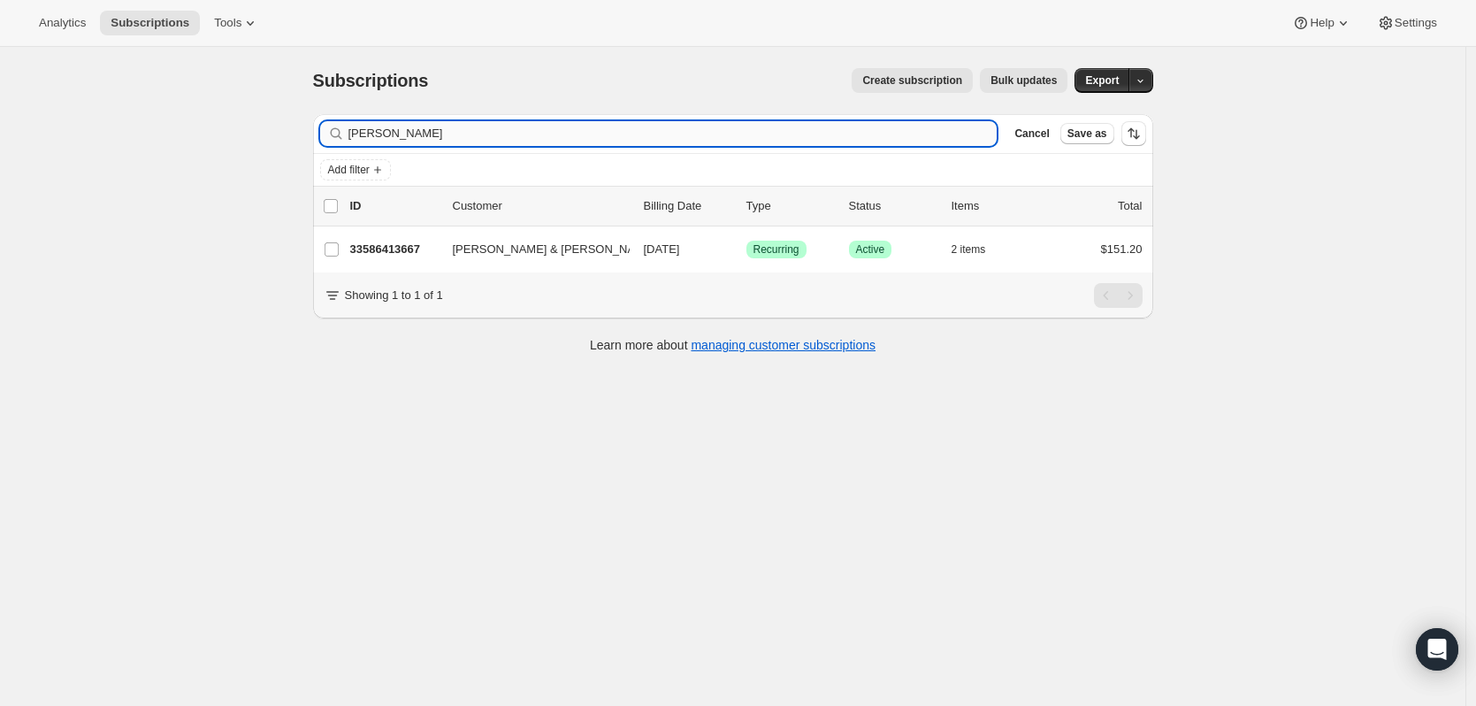
click at [440, 126] on input "[PERSON_NAME]" at bounding box center [672, 133] width 649 height 25
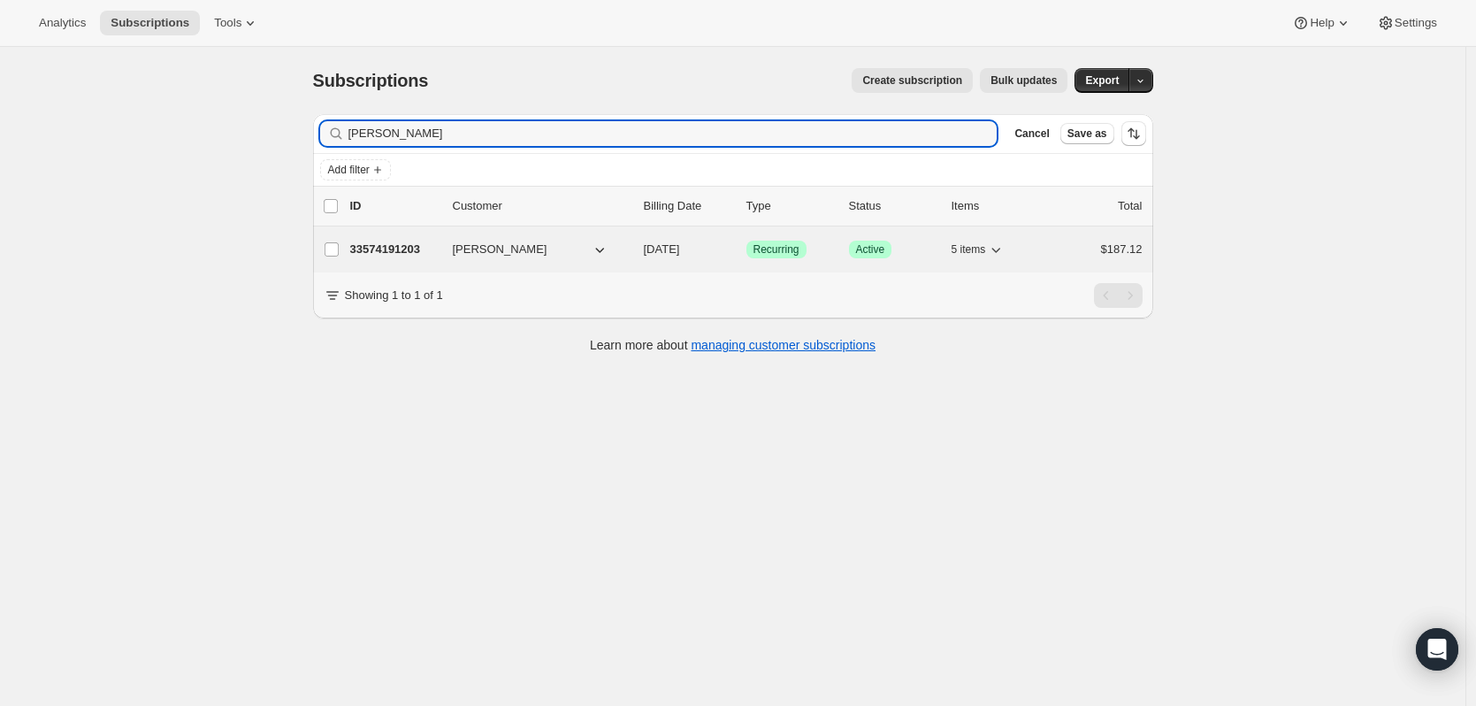
type input "[PERSON_NAME]"
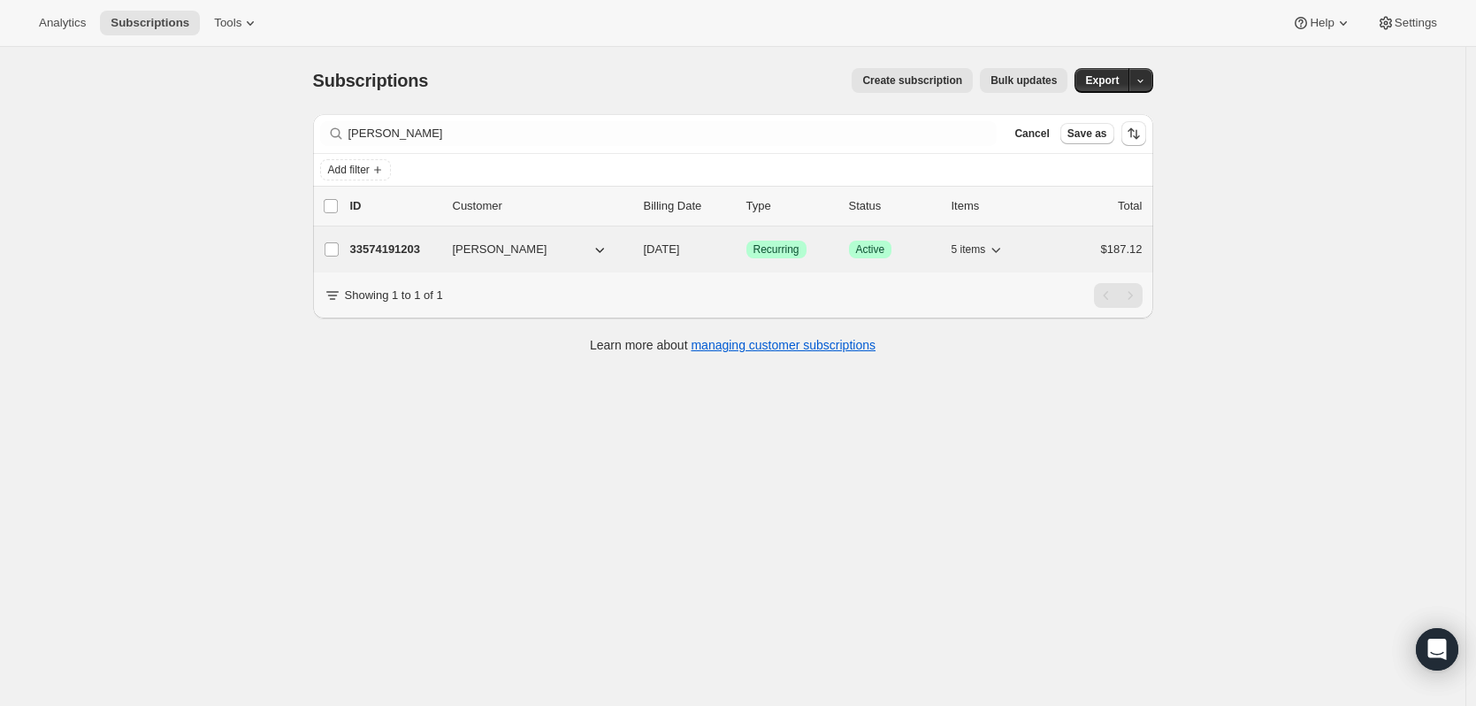
click at [396, 245] on p "33574191203" at bounding box center [394, 250] width 88 height 18
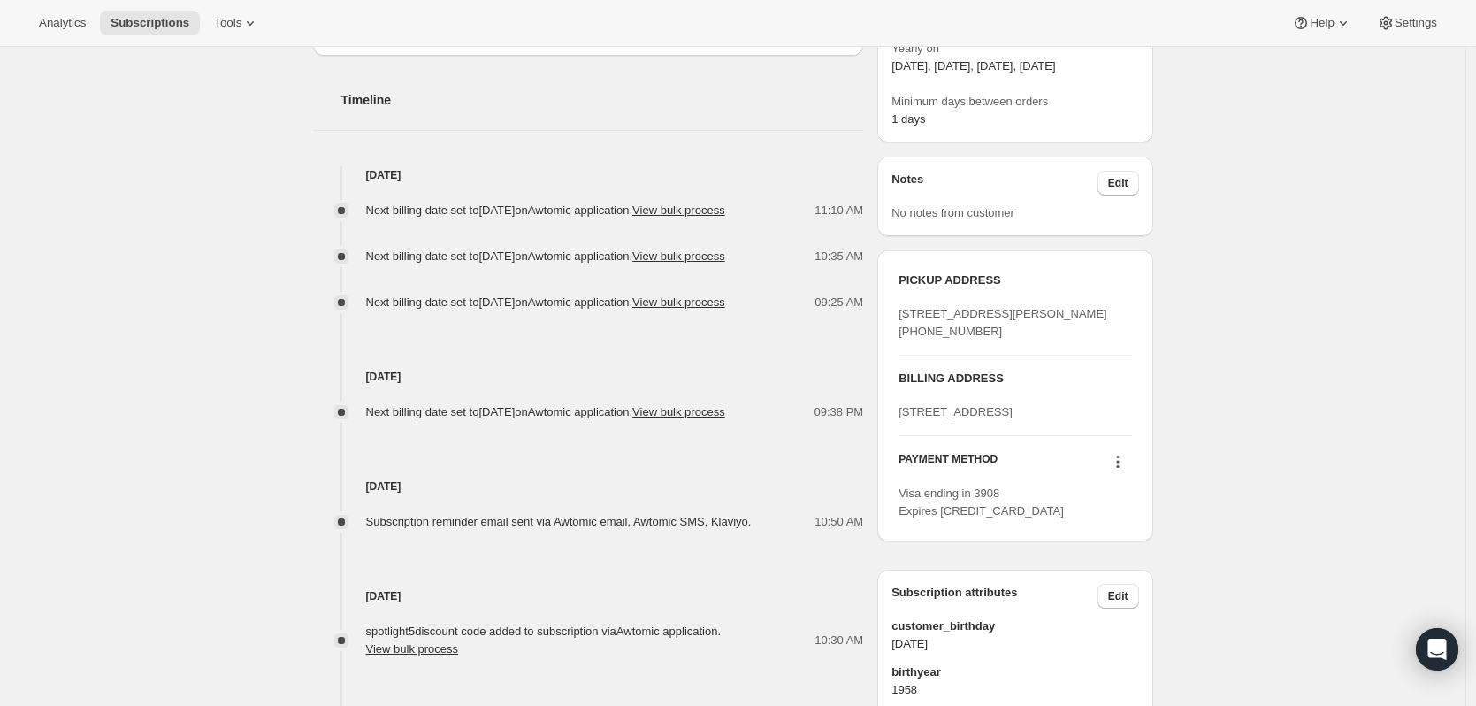
scroll to position [619, 0]
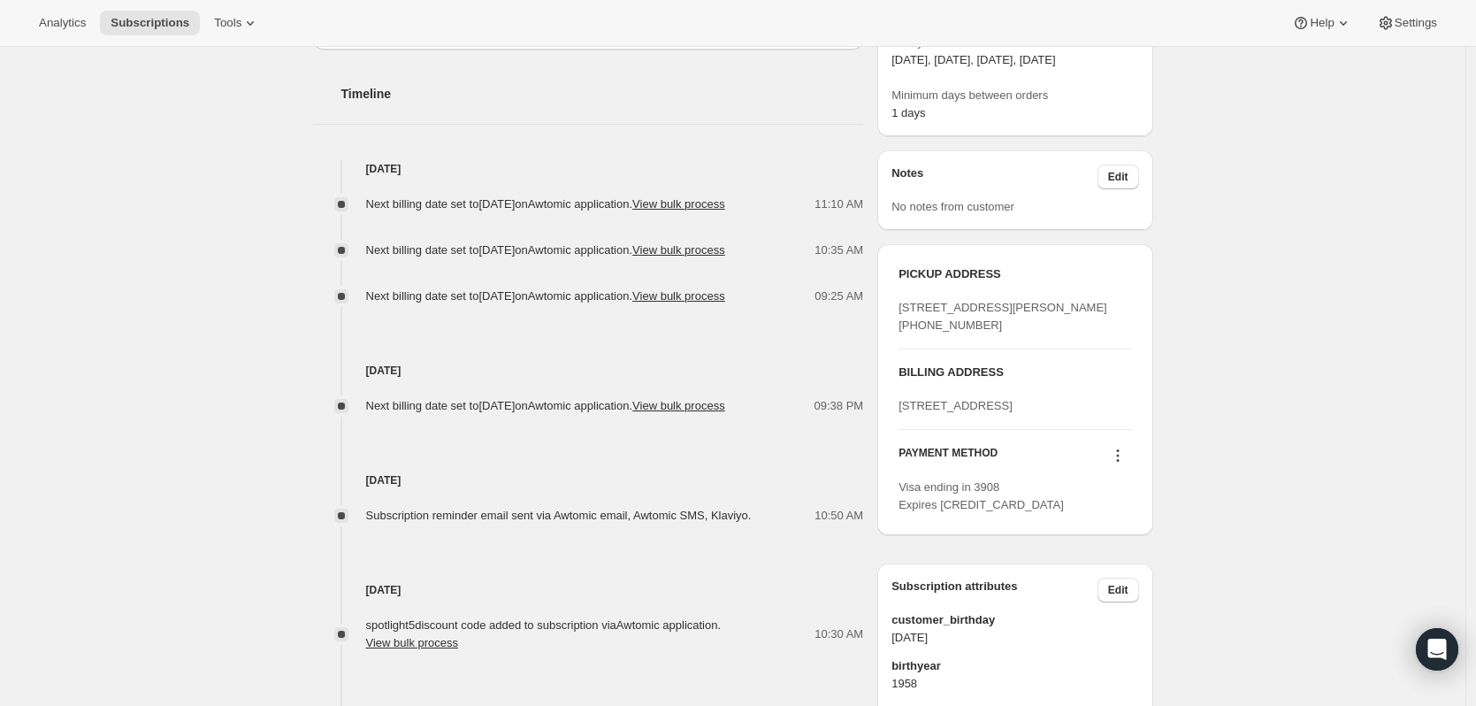
drag, startPoint x: 983, startPoint y: 500, endPoint x: 881, endPoint y: 453, distance: 112.0
click at [881, 453] on div "[PERSON_NAME] [PERSON_NAME][EMAIL_ADDRESS][DOMAIN_NAME] · [PHONE_NUMBER] 1 subs…" at bounding box center [726, 209] width 854 height 1456
copy span "[STREET_ADDRESS]"
click at [1120, 415] on div "[STREET_ADDRESS]" at bounding box center [1015, 406] width 233 height 18
drag, startPoint x: 968, startPoint y: 491, endPoint x: 922, endPoint y: 458, distance: 55.7
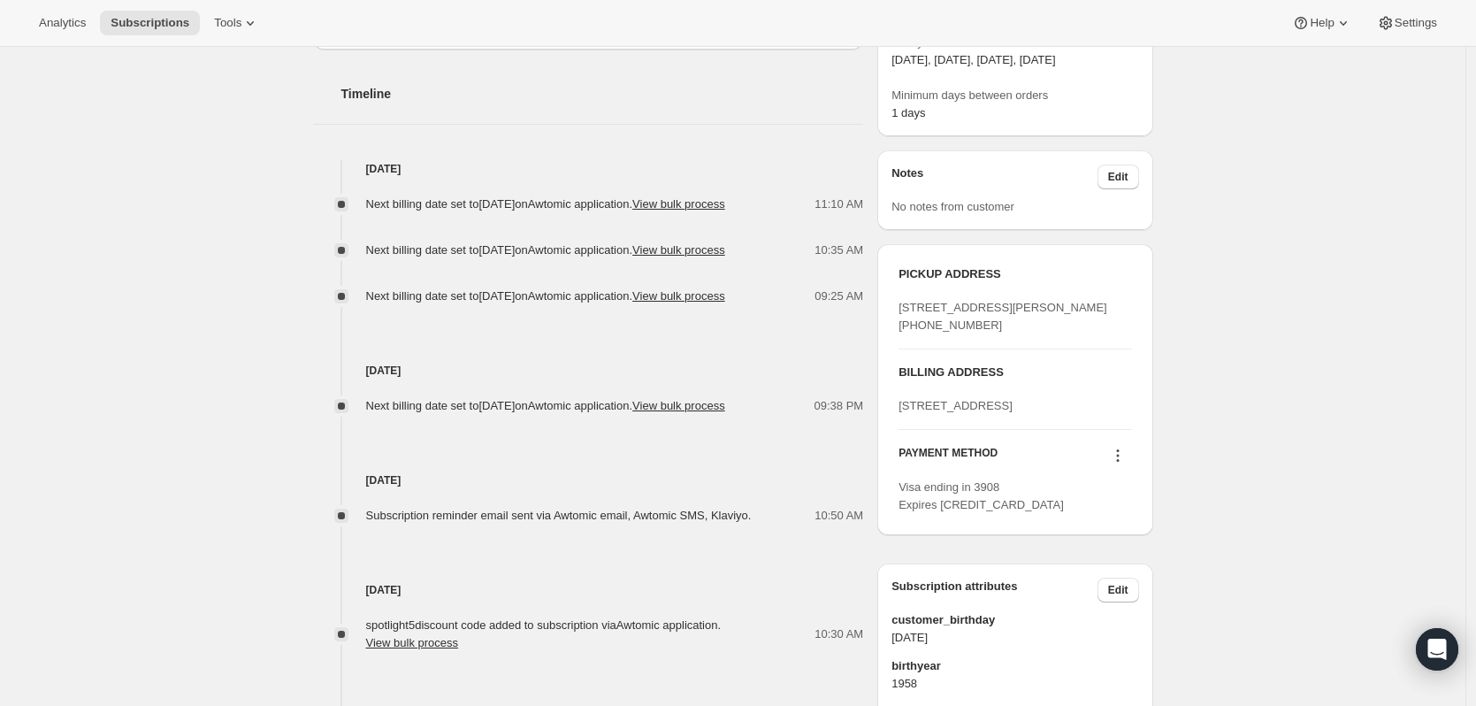
click at [922, 412] on span "[STREET_ADDRESS]" at bounding box center [956, 405] width 114 height 13
click at [978, 415] on div "[STREET_ADDRESS]" at bounding box center [1015, 406] width 233 height 18
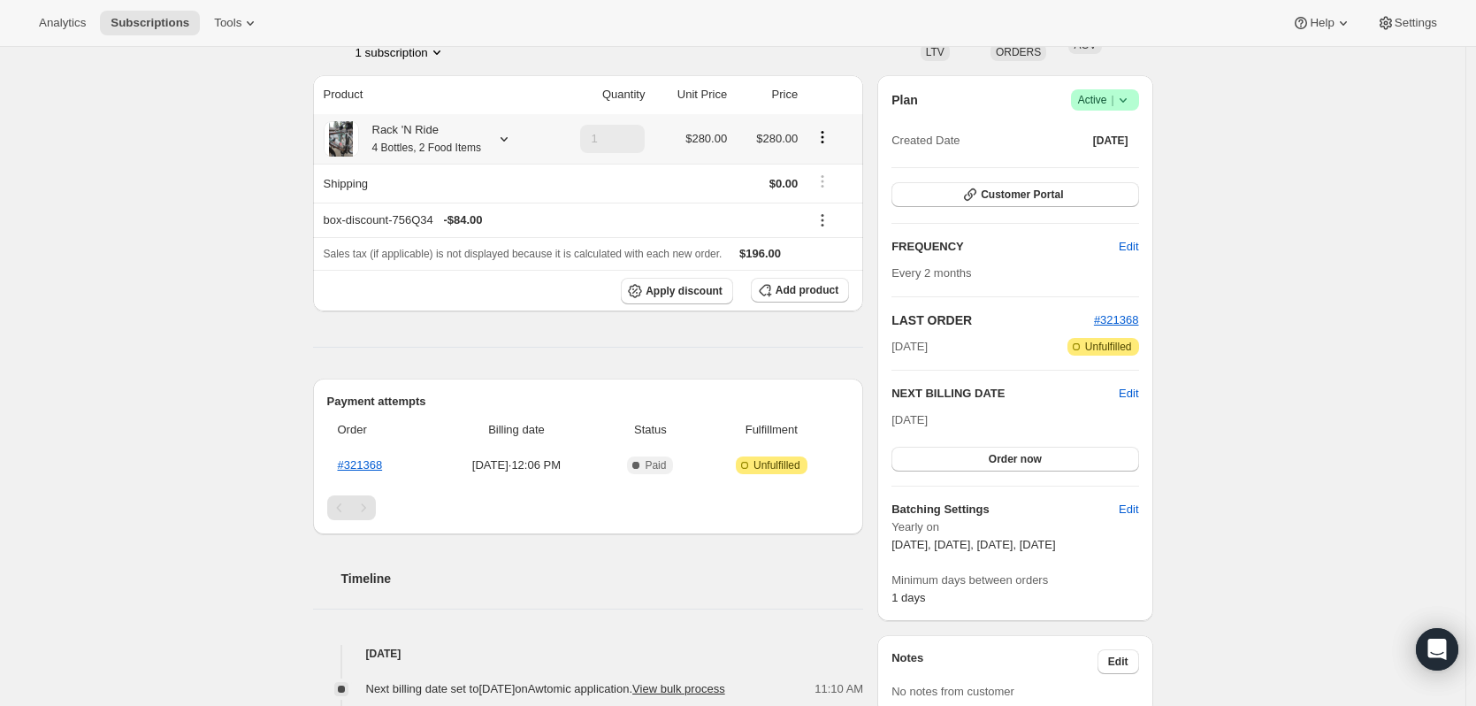
scroll to position [0, 0]
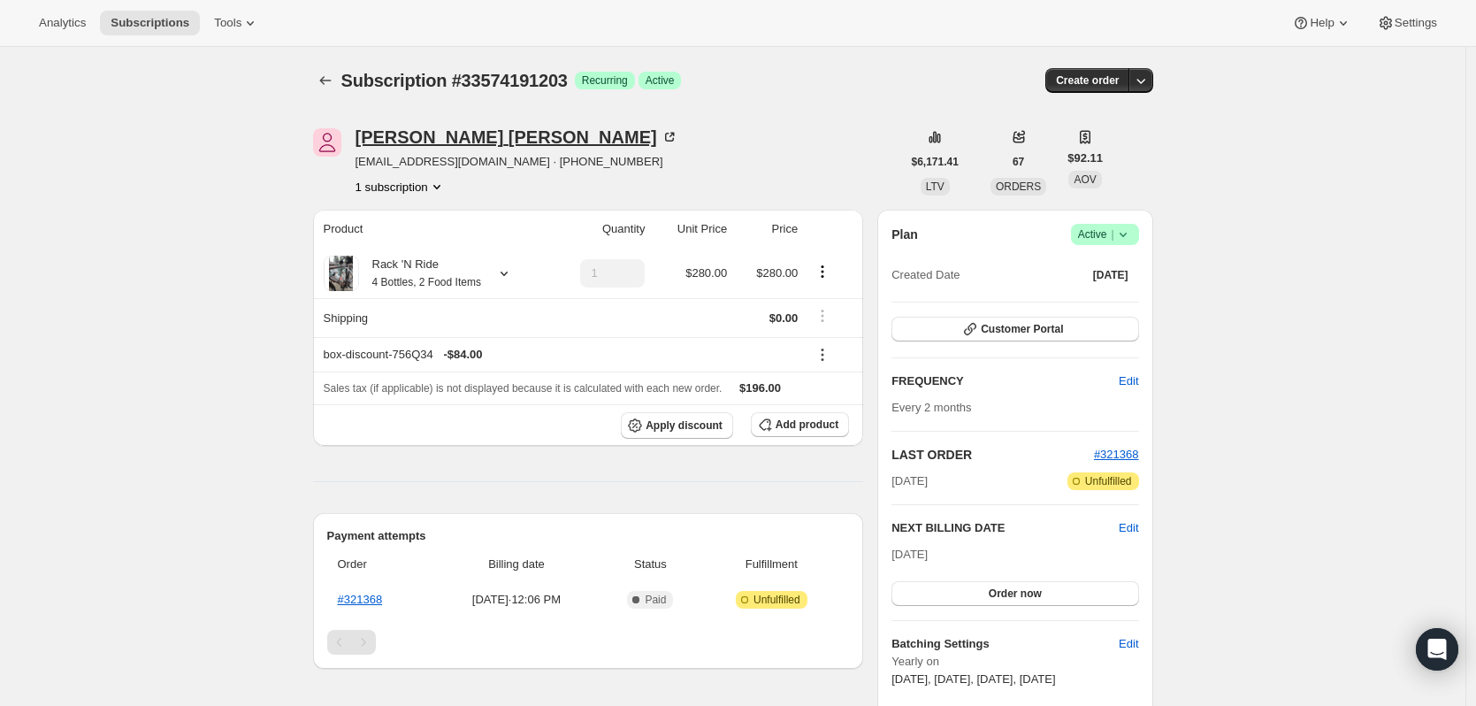
click at [661, 140] on icon at bounding box center [670, 137] width 18 height 18
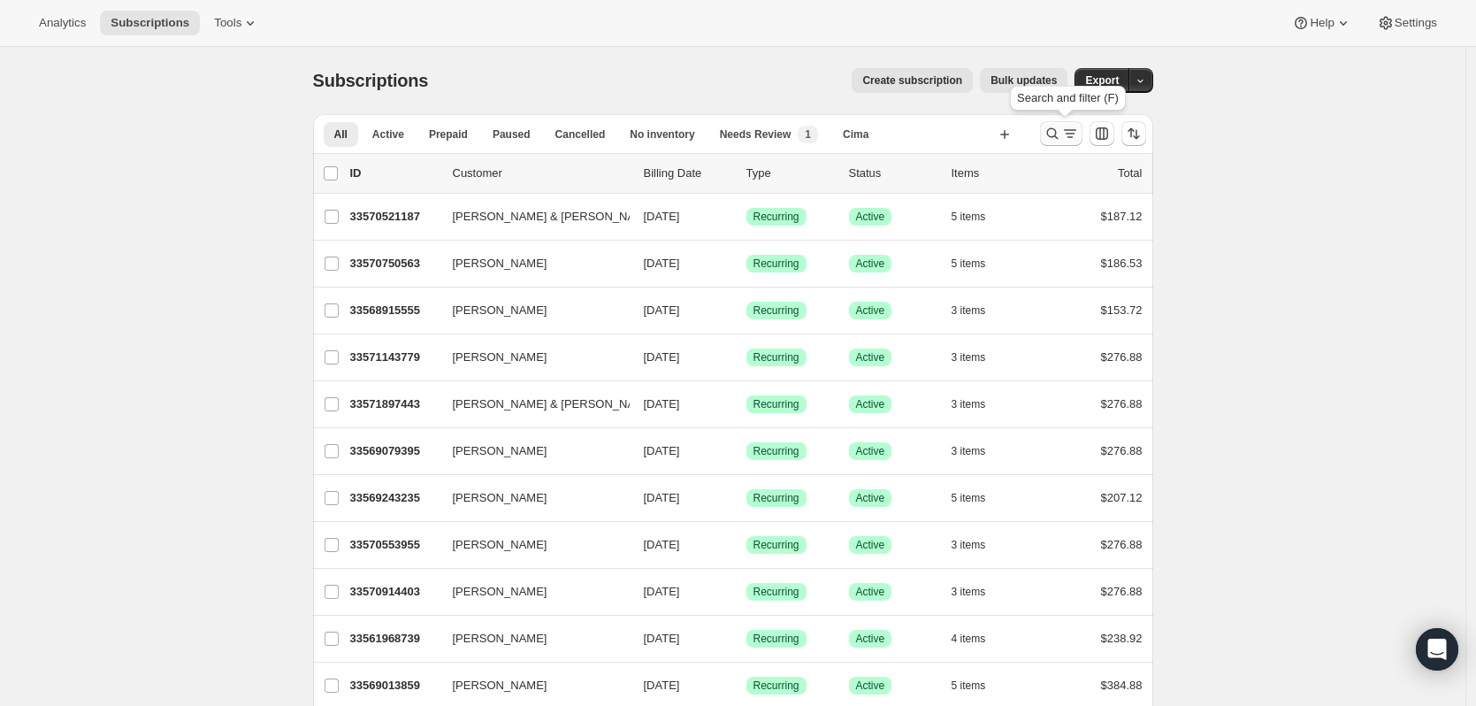
click at [1056, 125] on button "Search and filter results" at bounding box center [1061, 133] width 42 height 25
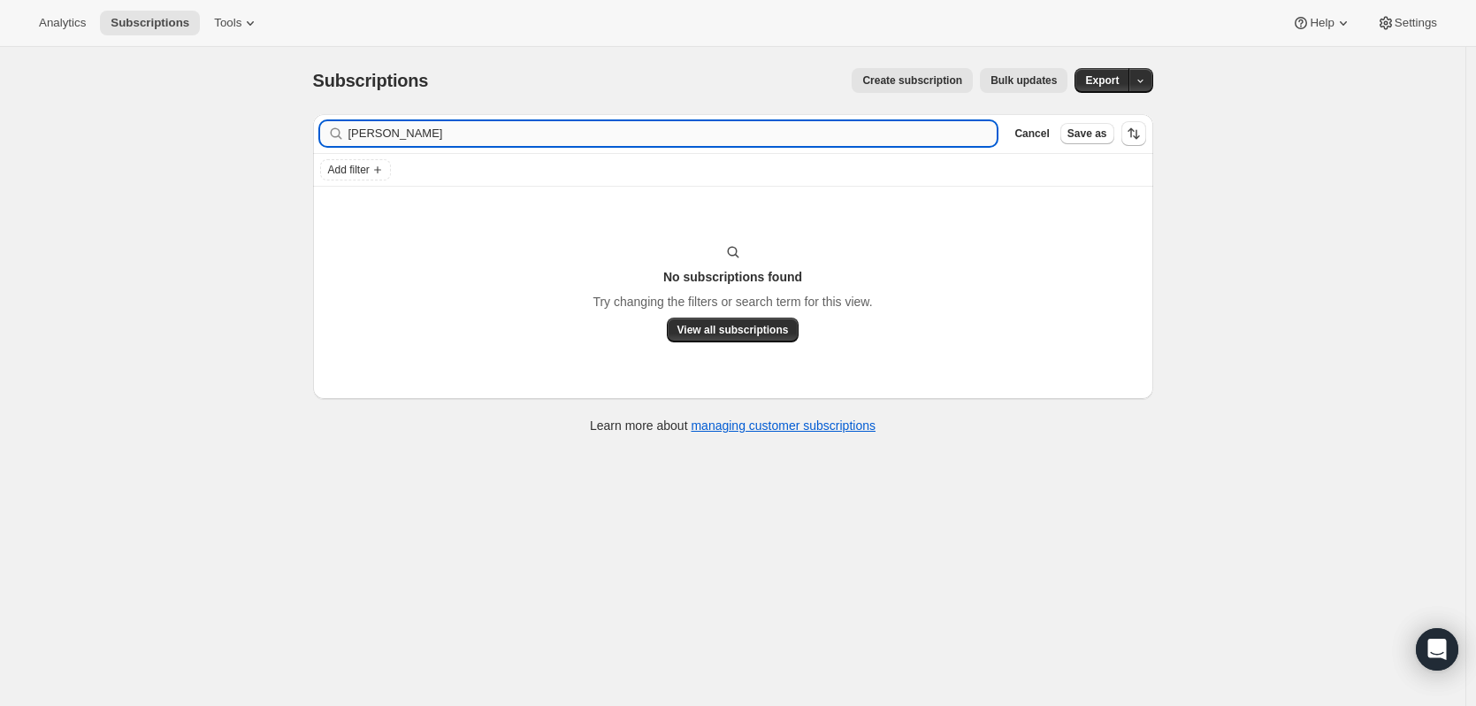
click at [443, 122] on input "john havlik" at bounding box center [672, 133] width 649 height 25
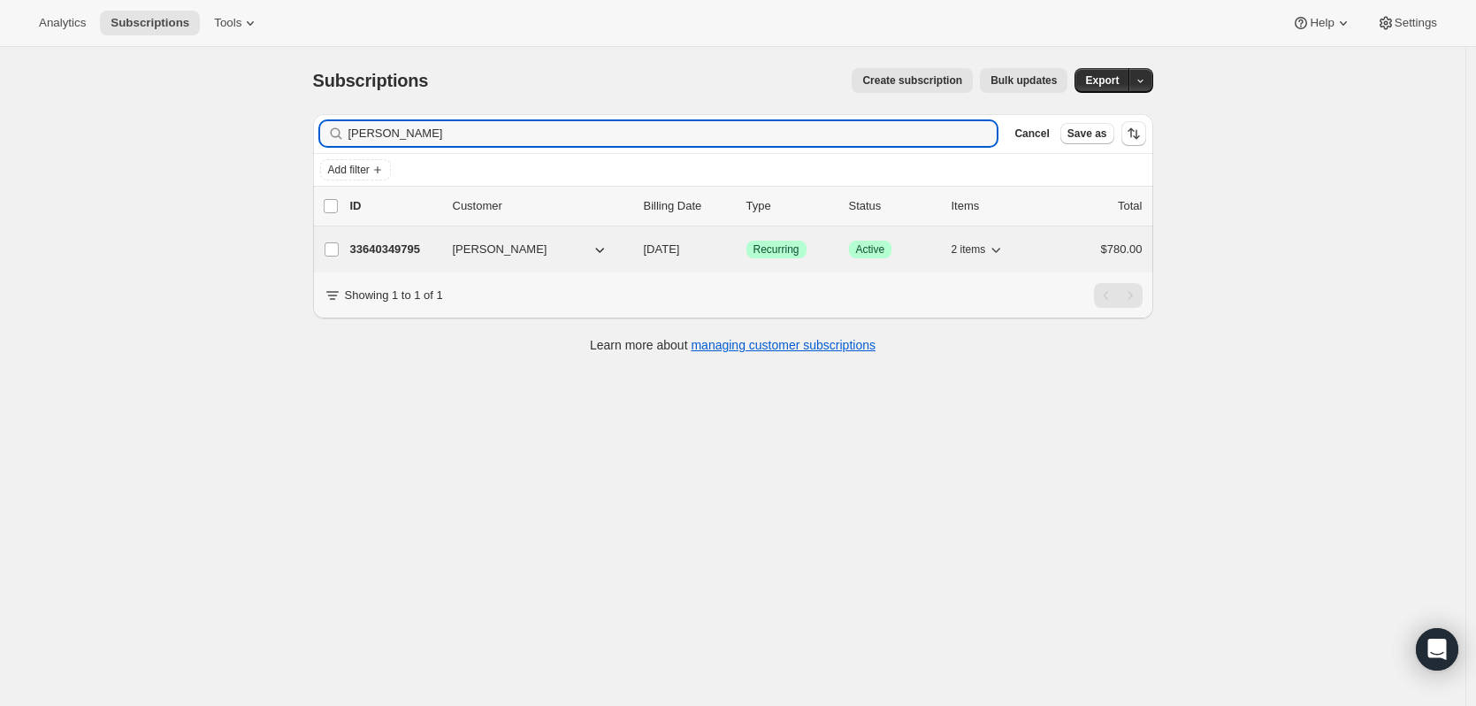
type input "havlik"
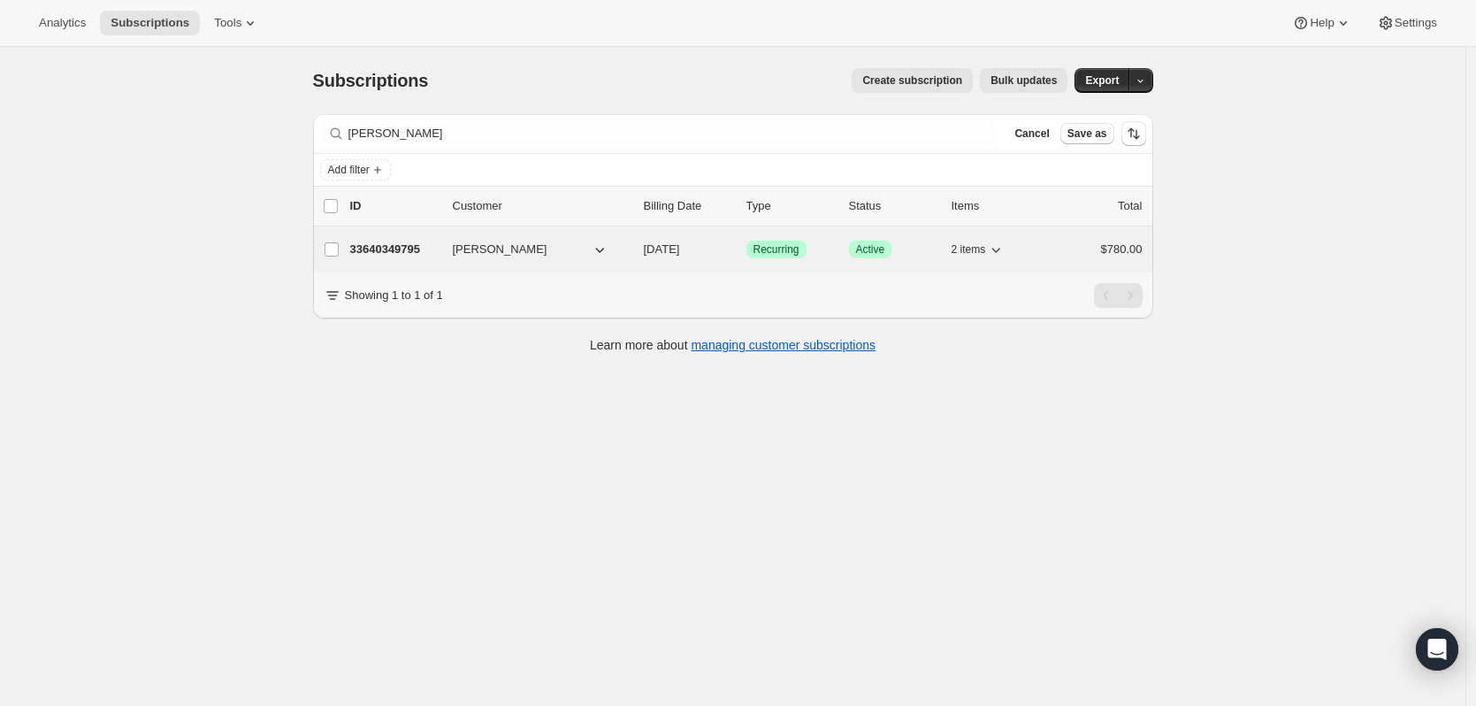
click at [388, 242] on p "33640349795" at bounding box center [394, 250] width 88 height 18
